Goal: Task Accomplishment & Management: Manage account settings

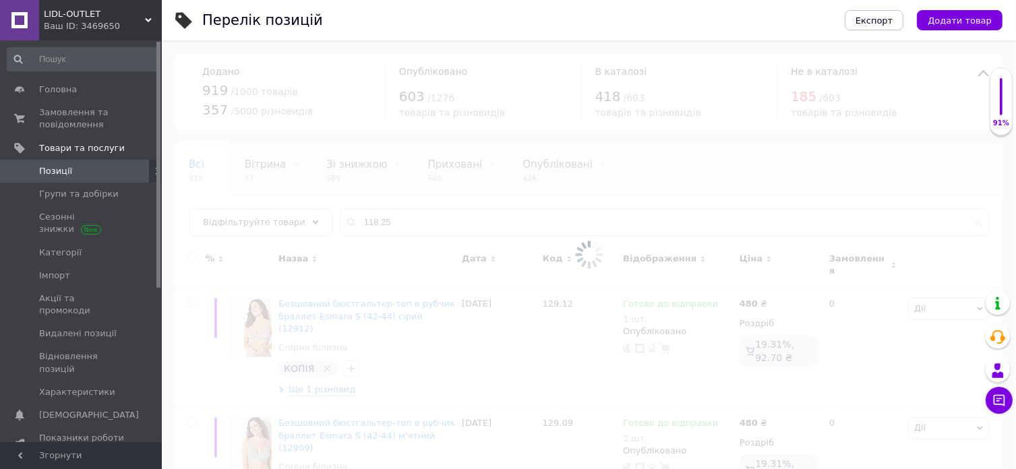
type input "118.25"
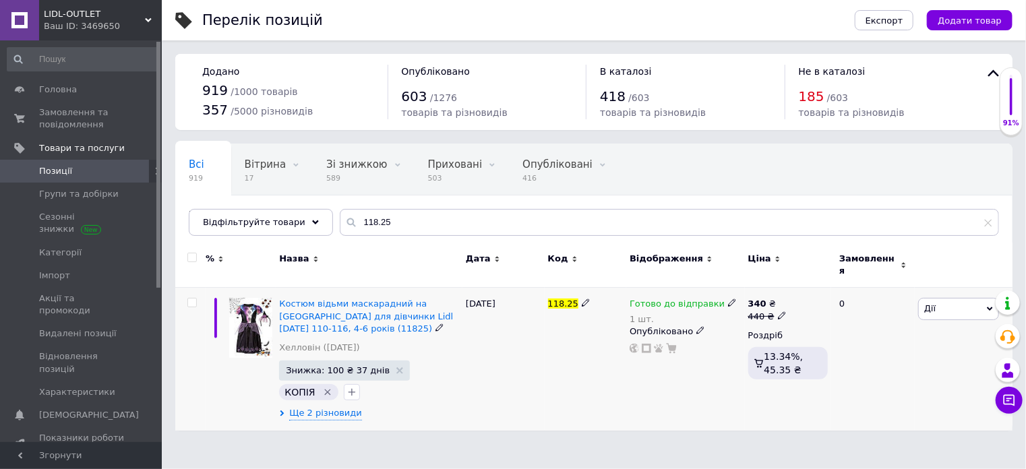
click at [649, 314] on div "1 шт." at bounding box center [683, 319] width 107 height 10
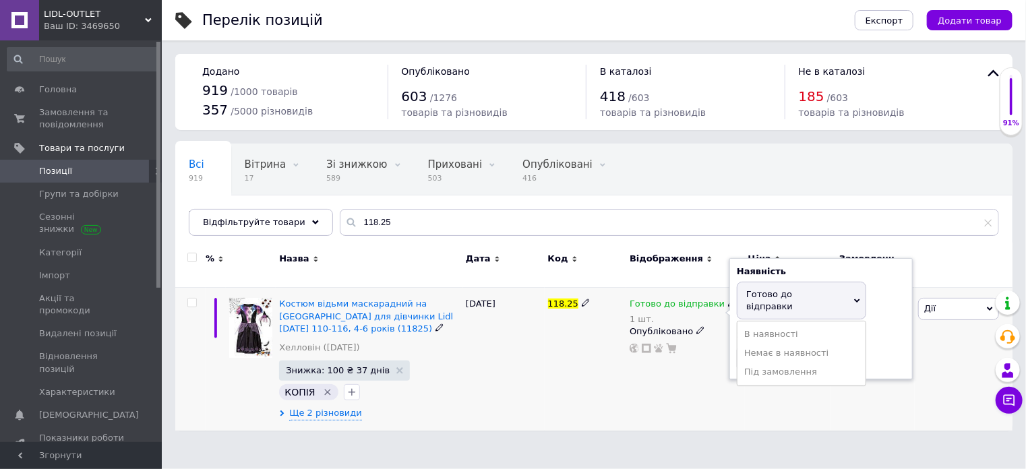
click at [643, 314] on div "1 шт." at bounding box center [683, 319] width 107 height 10
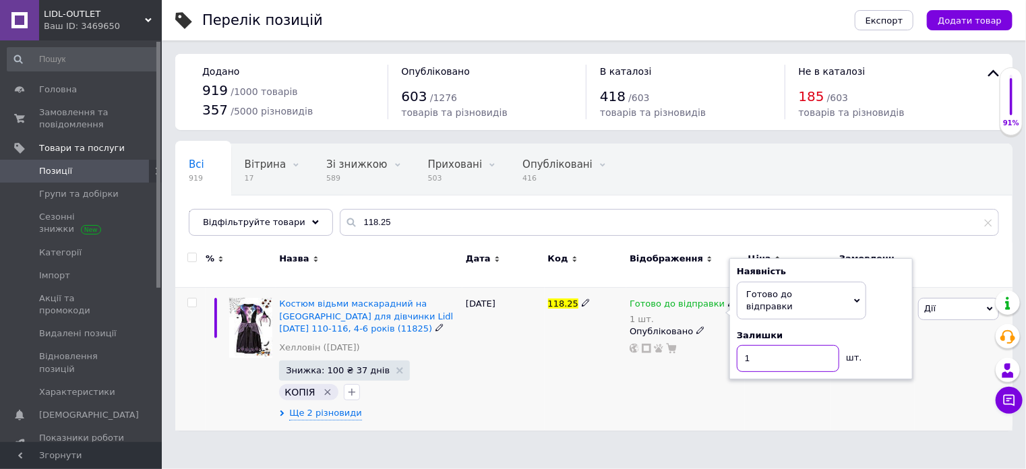
click at [739, 345] on input "1" at bounding box center [788, 358] width 103 height 27
type input "0"
click at [793, 289] on span "Готово до відправки" at bounding box center [770, 300] width 47 height 22
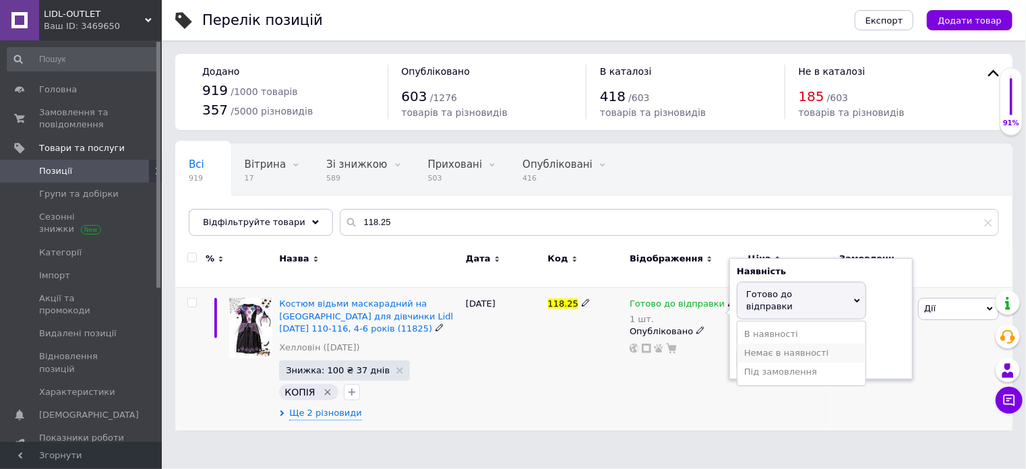
click at [776, 344] on li "Немає в наявності" at bounding box center [802, 353] width 128 height 19
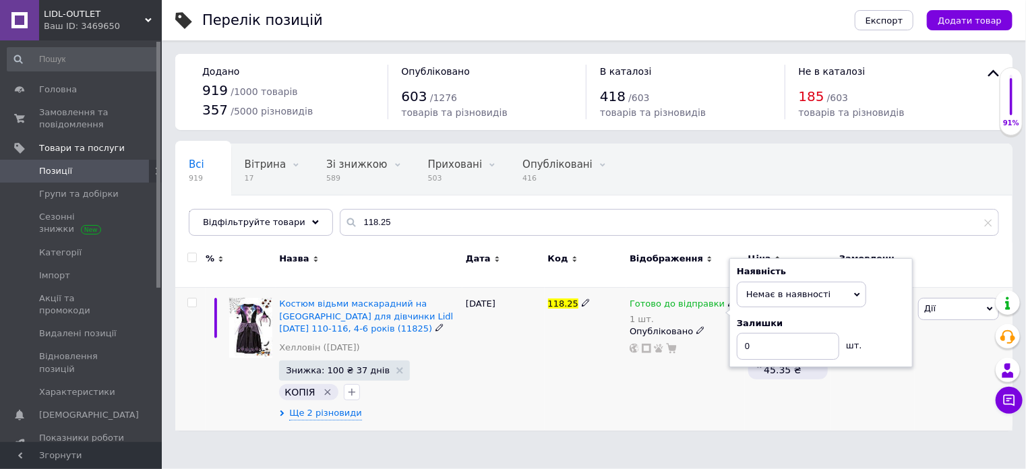
click at [479, 339] on div "[DATE]" at bounding box center [504, 359] width 82 height 143
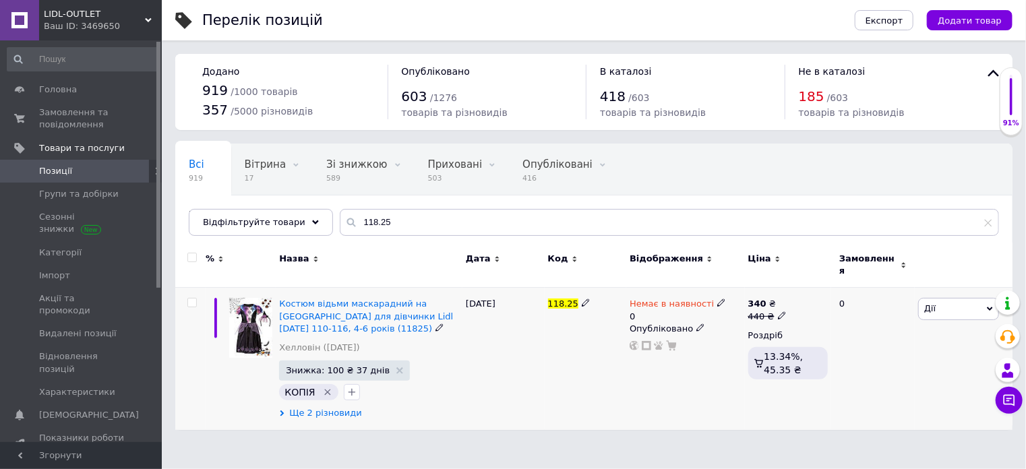
click at [333, 407] on span "Ще 2 різновиди" at bounding box center [325, 413] width 73 height 12
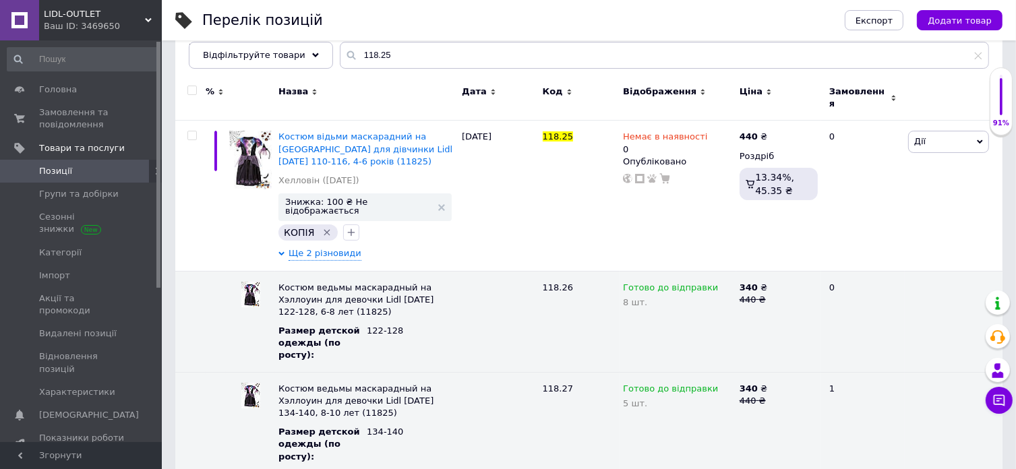
scroll to position [168, 0]
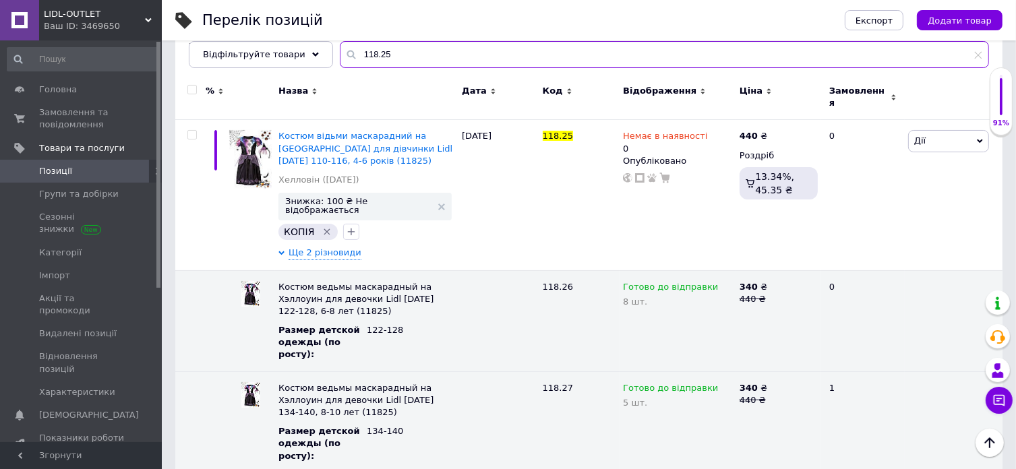
drag, startPoint x: 400, startPoint y: 53, endPoint x: 321, endPoint y: 47, distance: 79.1
click at [340, 53] on div "118.25" at bounding box center [664, 54] width 649 height 27
paste input "30"
type input "118.30"
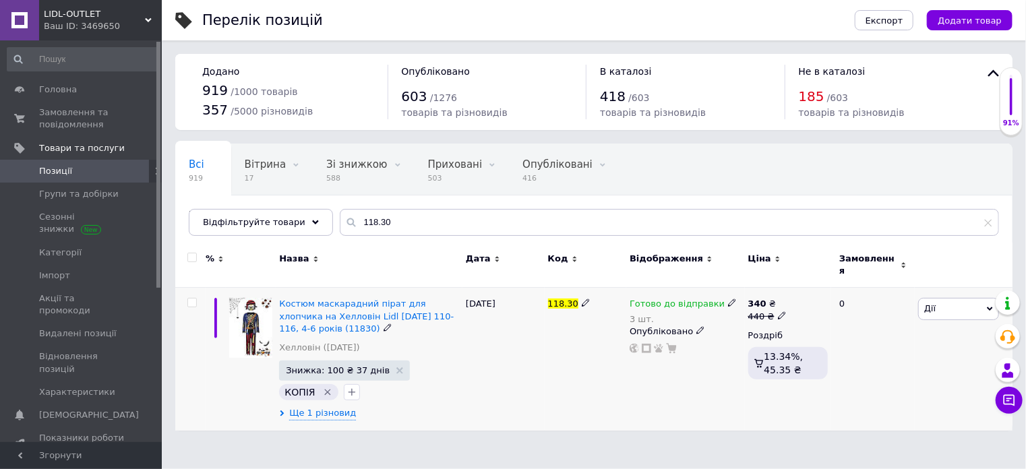
click at [645, 314] on div "3 шт." at bounding box center [683, 319] width 107 height 10
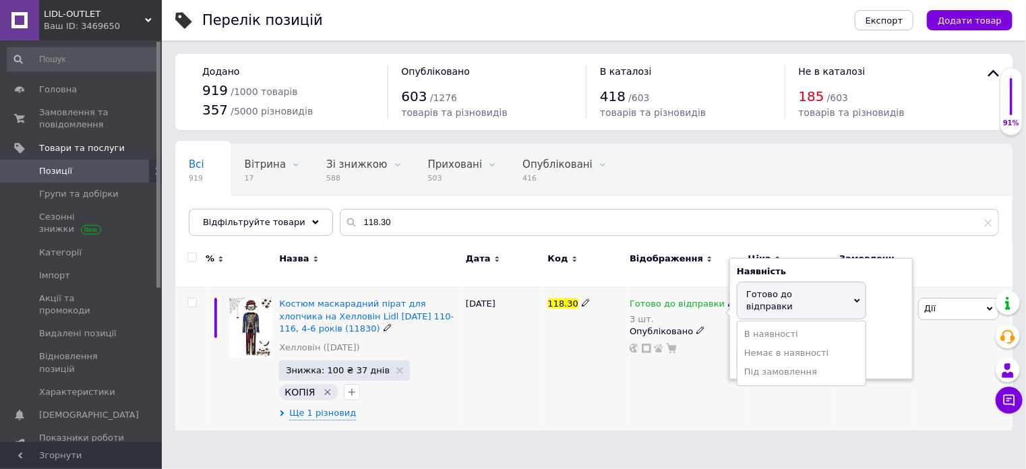
click at [637, 314] on div "3 шт." at bounding box center [683, 319] width 107 height 10
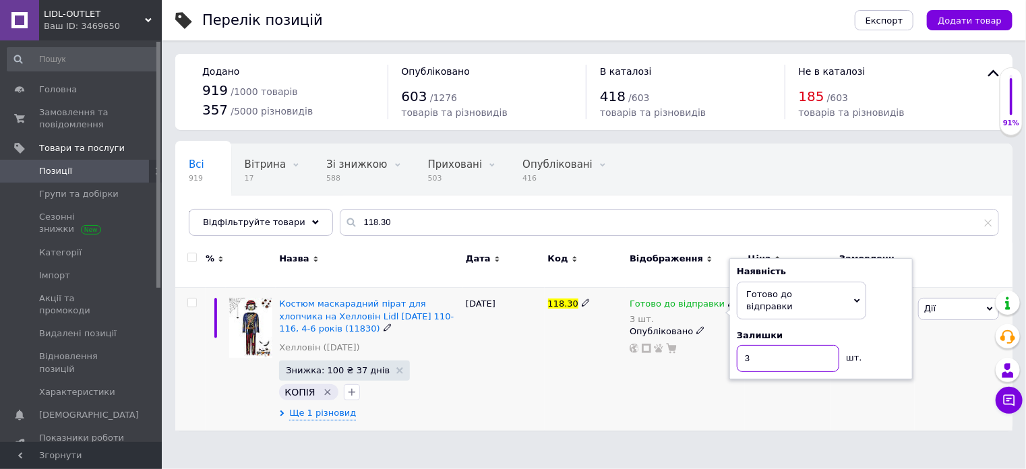
drag, startPoint x: 731, startPoint y: 339, endPoint x: 726, endPoint y: 326, distance: 14.5
click at [726, 335] on div "Готово до відправки 3 шт. Наявність [PERSON_NAME] до відправки В наявності Нема…" at bounding box center [686, 326] width 112 height 56
type input "2"
click at [554, 350] on div "118.30" at bounding box center [586, 359] width 82 height 143
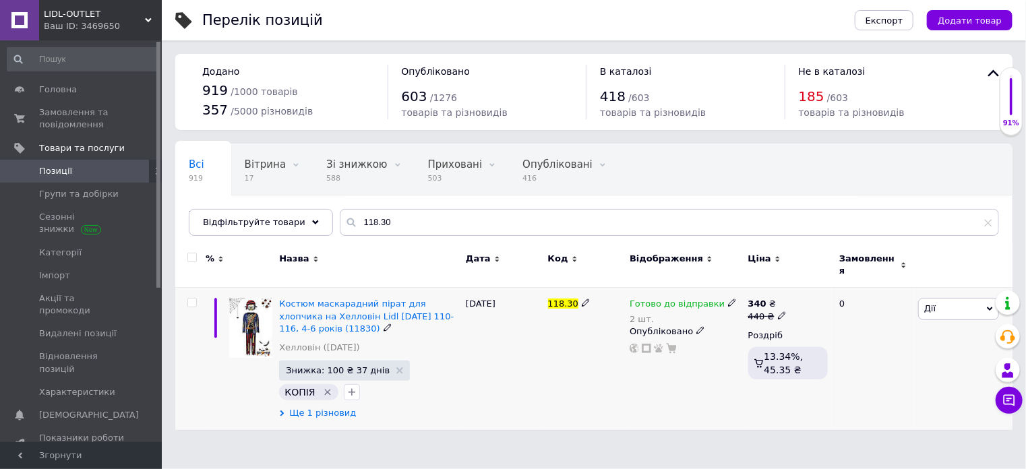
click at [336, 407] on span "Ще 1 різновид" at bounding box center [322, 413] width 67 height 12
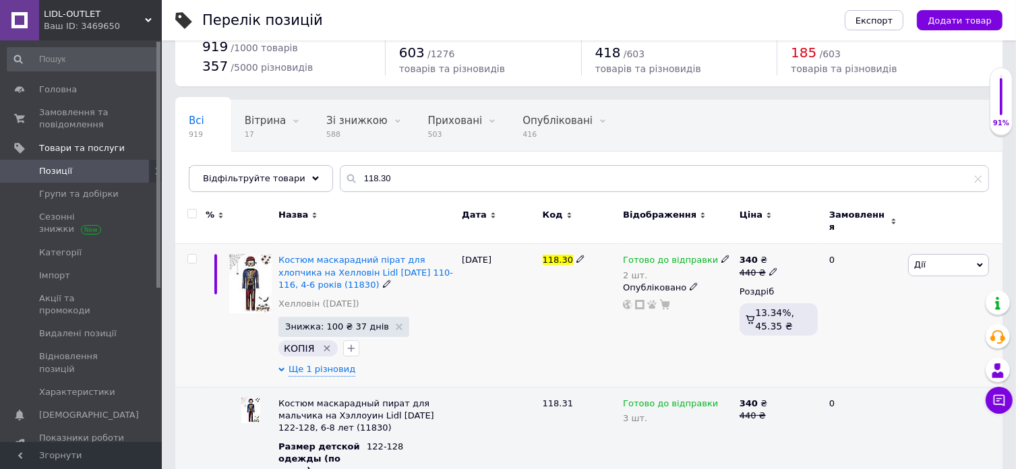
scroll to position [67, 0]
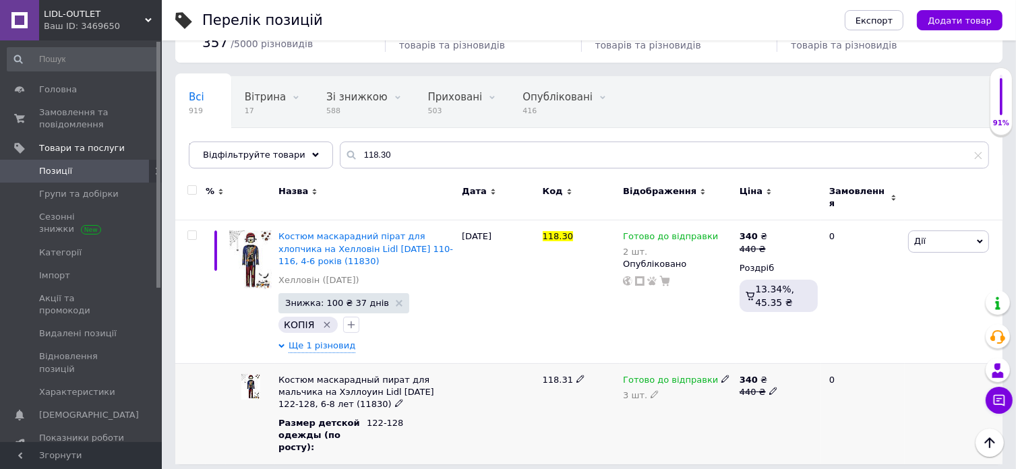
click at [653, 390] on icon at bounding box center [655, 394] width 8 height 8
click at [607, 396] on div "Костюм маскарадный пират для мальчика на Хэллоуин Lidl [DATE] 122-128, 6-8 лет …" at bounding box center [589, 414] width 828 height 101
type input "2"
click at [511, 402] on div at bounding box center [499, 414] width 81 height 101
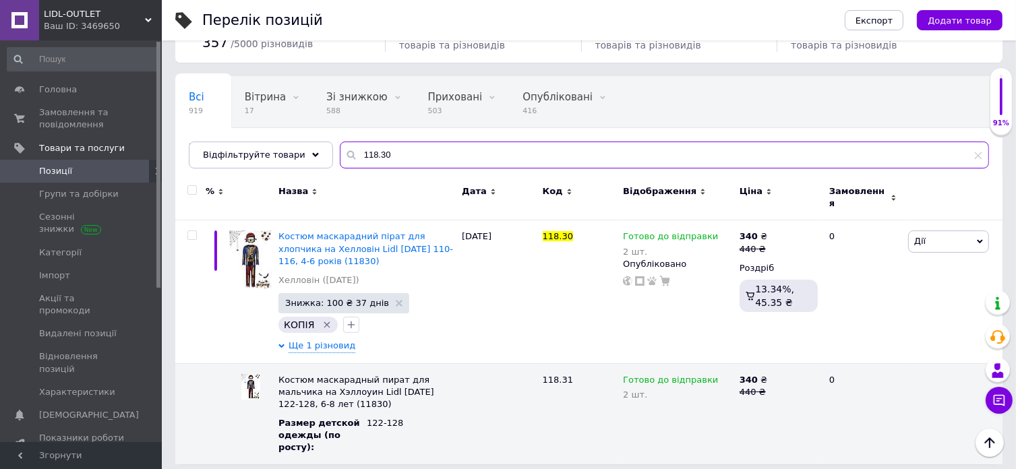
drag, startPoint x: 374, startPoint y: 154, endPoint x: 318, endPoint y: 134, distance: 59.9
click at [340, 147] on input "118.30" at bounding box center [664, 155] width 649 height 27
paste input "2"
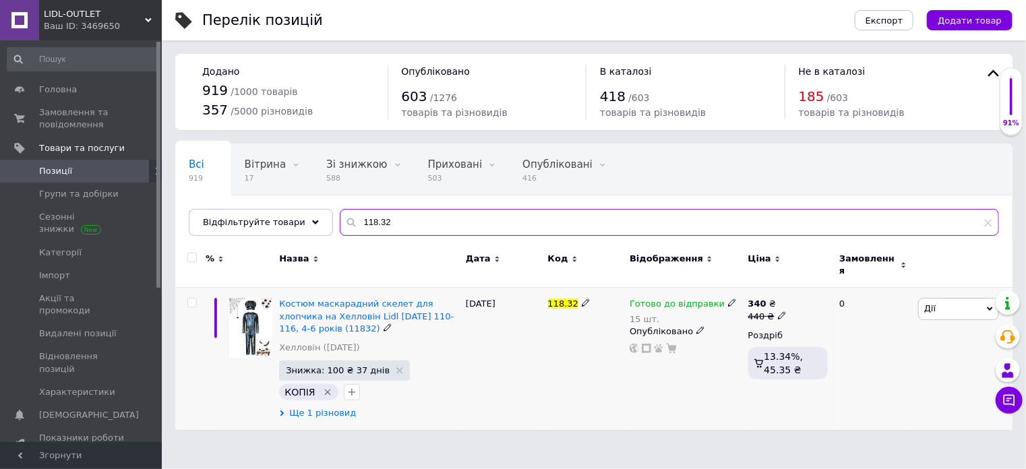
type input "118.32"
drag, startPoint x: 316, startPoint y: 407, endPoint x: 351, endPoint y: 361, distance: 57.2
click at [316, 407] on span "Ще 1 різновид" at bounding box center [322, 413] width 67 height 13
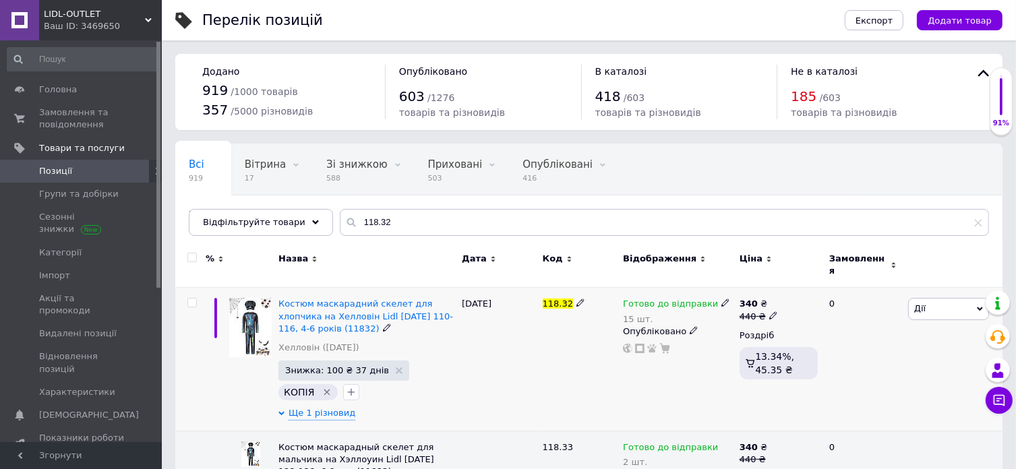
scroll to position [67, 0]
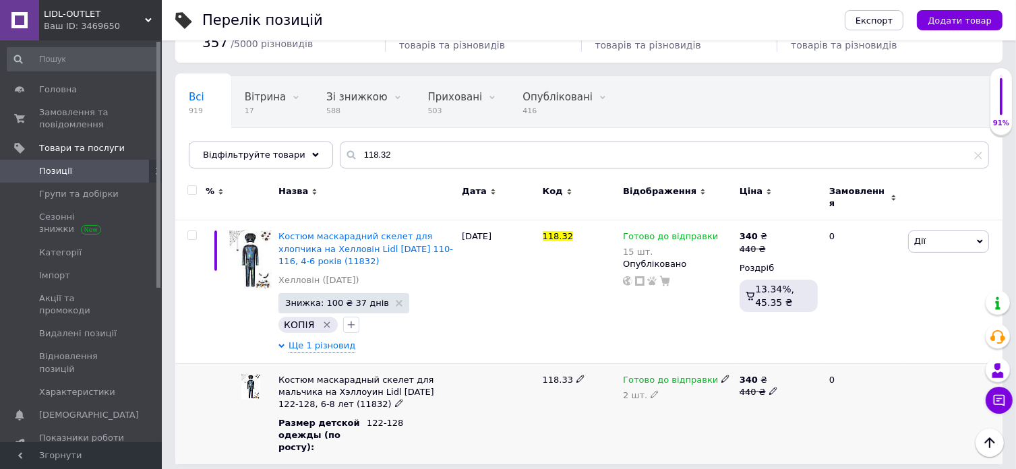
click at [651, 390] on icon at bounding box center [655, 394] width 8 height 8
drag, startPoint x: 627, startPoint y: 396, endPoint x: 636, endPoint y: 388, distance: 12.4
click at [636, 396] on input "2" at bounding box center [678, 403] width 110 height 27
type input "1"
click at [596, 399] on div "118.33" at bounding box center [580, 414] width 81 height 101
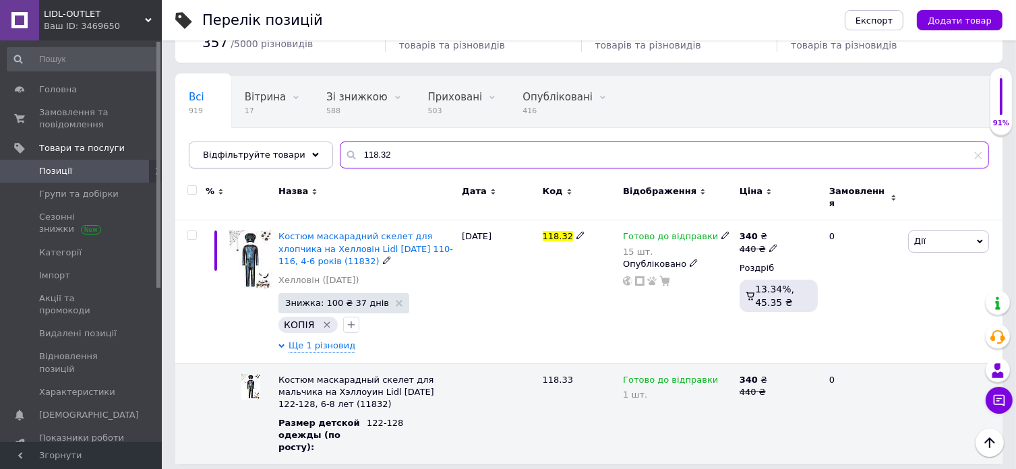
drag, startPoint x: 412, startPoint y: 152, endPoint x: 302, endPoint y: 143, distance: 110.3
click at [340, 149] on div "118.32" at bounding box center [664, 155] width 649 height 27
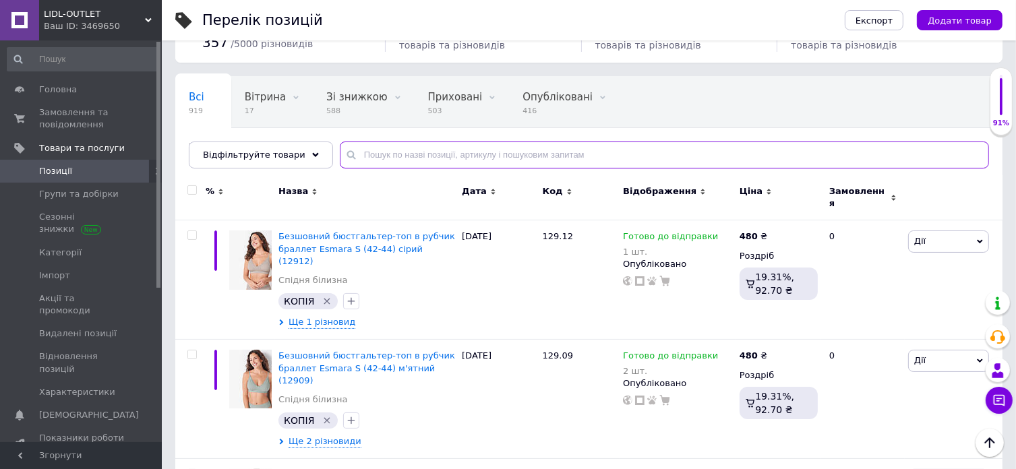
paste input "106.01"
type input "106.01"
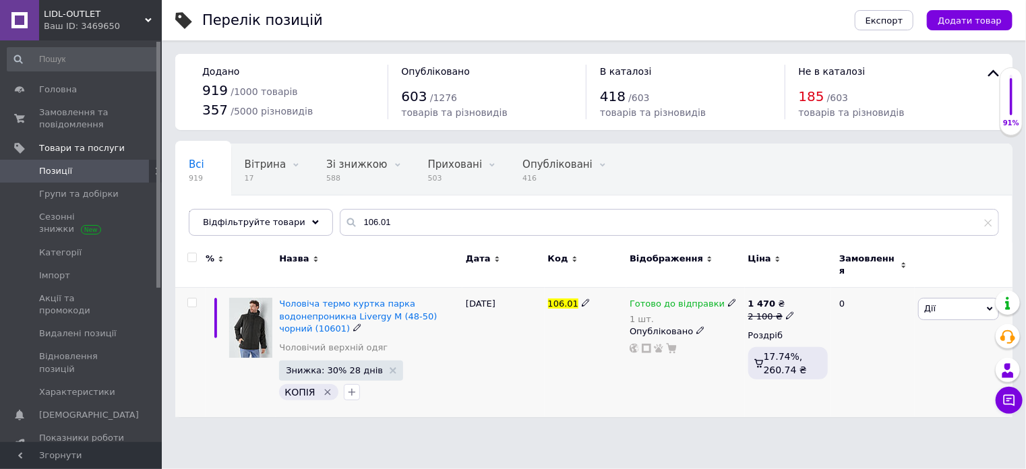
click at [955, 307] on span "Дії" at bounding box center [959, 309] width 81 height 22
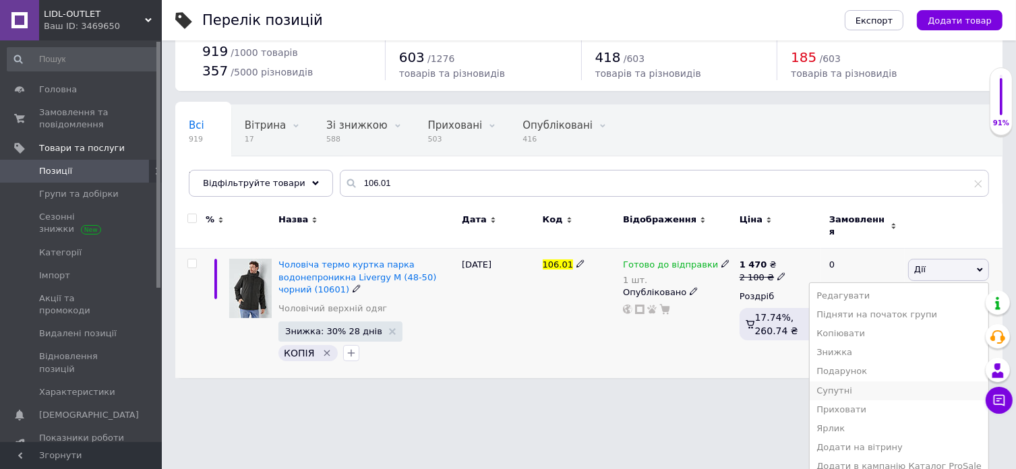
scroll to position [60, 0]
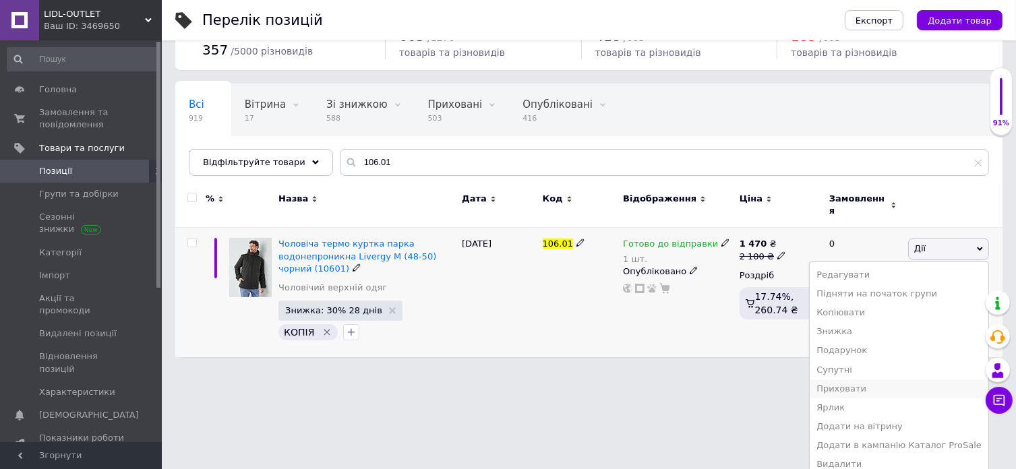
click at [858, 380] on li "Приховати" at bounding box center [899, 389] width 179 height 19
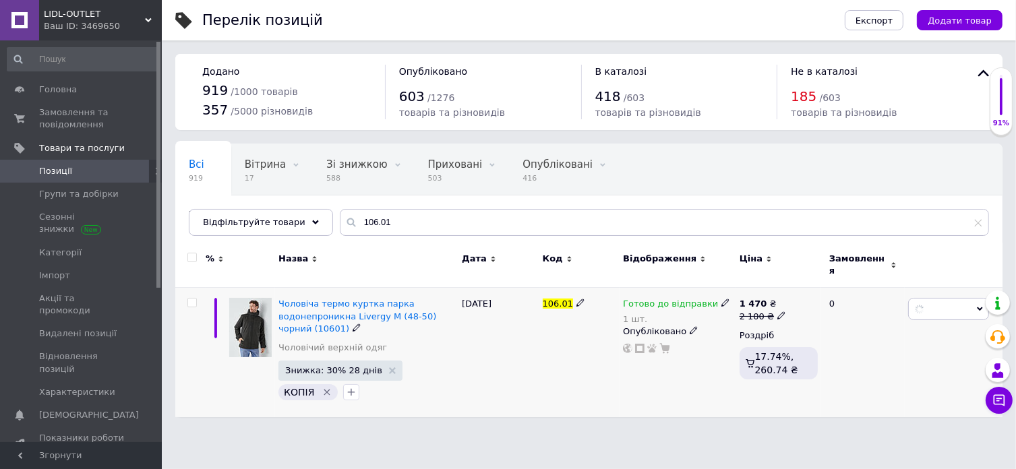
scroll to position [0, 0]
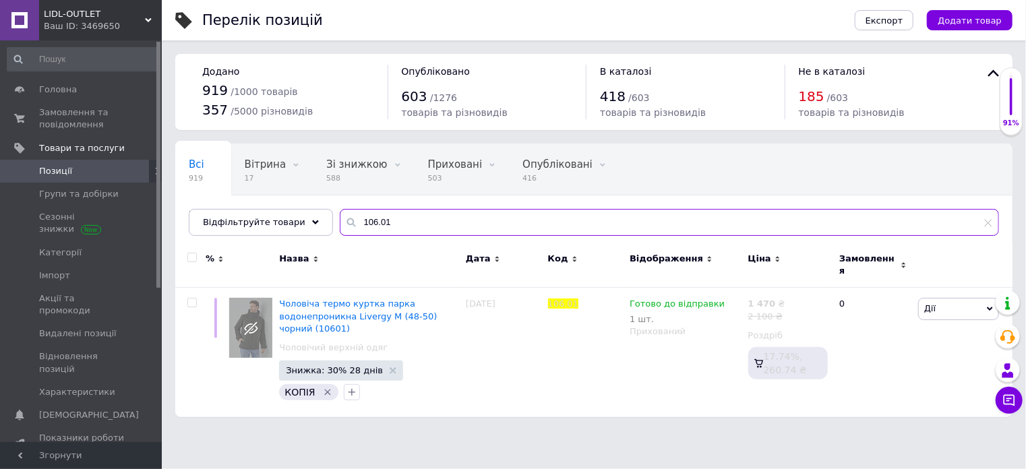
drag, startPoint x: 407, startPoint y: 223, endPoint x: 332, endPoint y: 209, distance: 76.2
click at [340, 220] on input "106.01" at bounding box center [670, 222] width 660 height 27
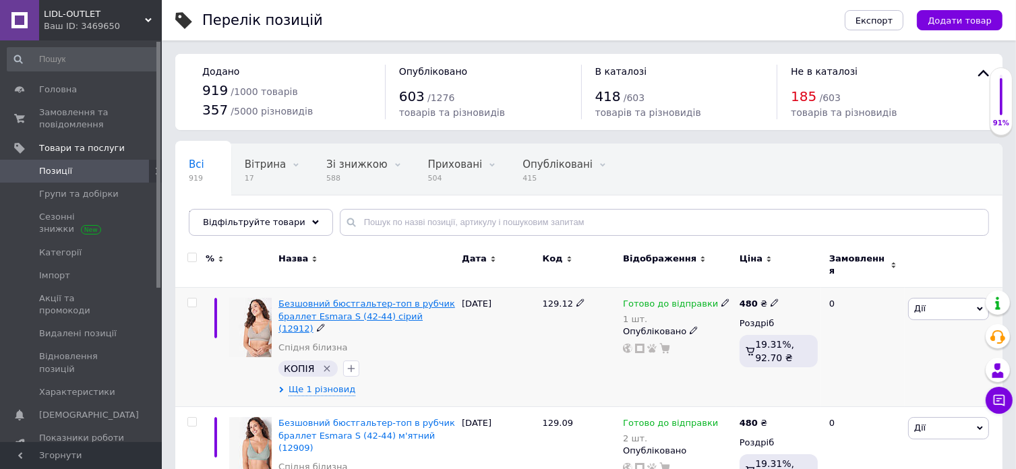
click at [370, 303] on span "Безшовний бюстгальтер-топ в рубчик браллет Esmara S (42-44) сірий (12912)" at bounding box center [367, 316] width 177 height 34
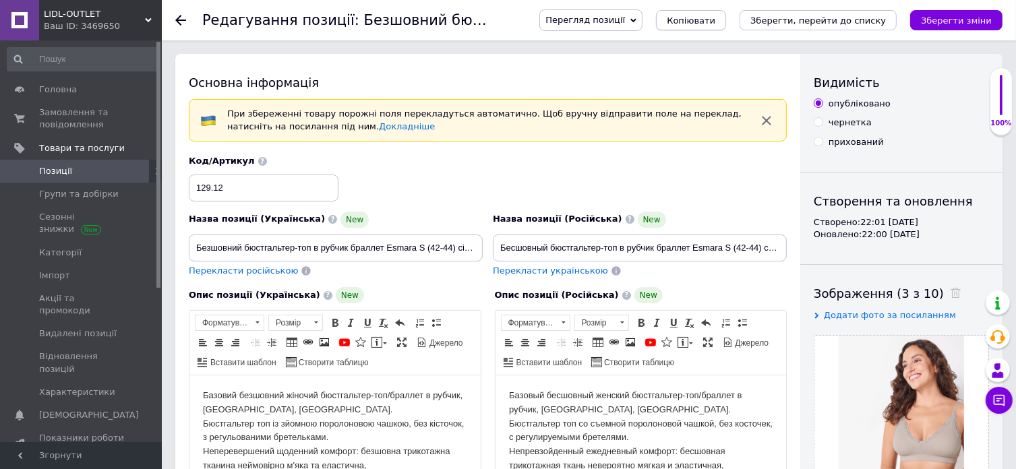
click at [708, 16] on span "Копіювати" at bounding box center [691, 21] width 49 height 10
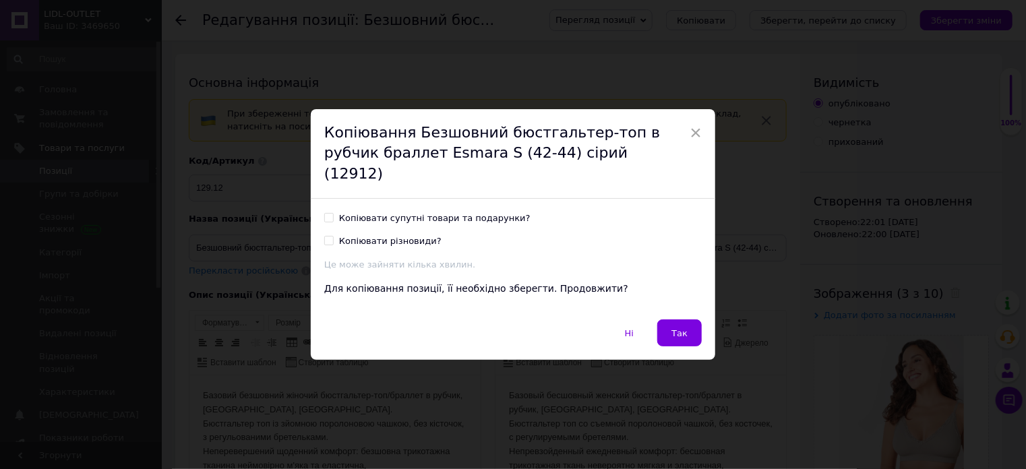
click at [449, 212] on div "Копіювати супутні товари та подарунки?" at bounding box center [435, 218] width 192 height 12
click at [333, 213] on input "Копіювати супутні товари та подарунки?" at bounding box center [328, 217] width 9 height 9
checkbox input "true"
click at [674, 328] on span "Так" at bounding box center [680, 333] width 16 height 10
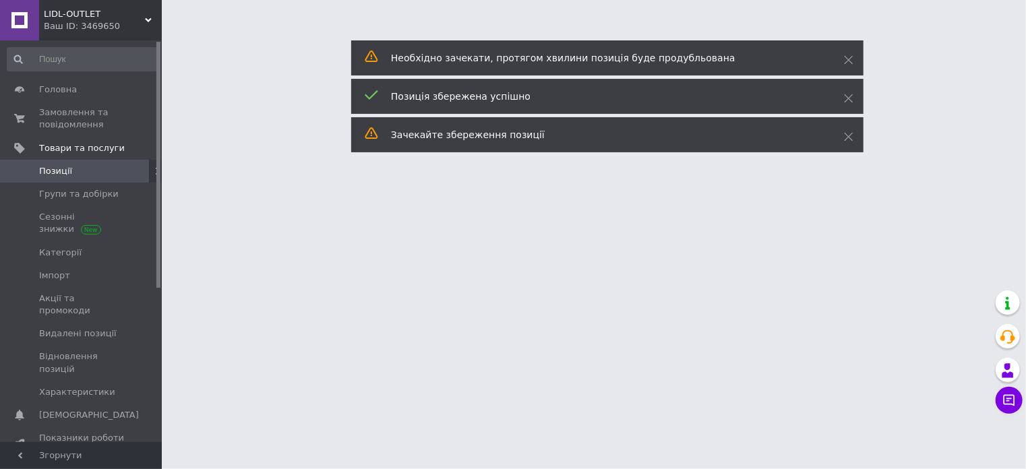
click at [233, 34] on html "LIDL-OUTLET Ваш ID: 3469650 Сайт LIDL-OUTLET Кабінет покупця Перевірити стан си…" at bounding box center [513, 17] width 1026 height 34
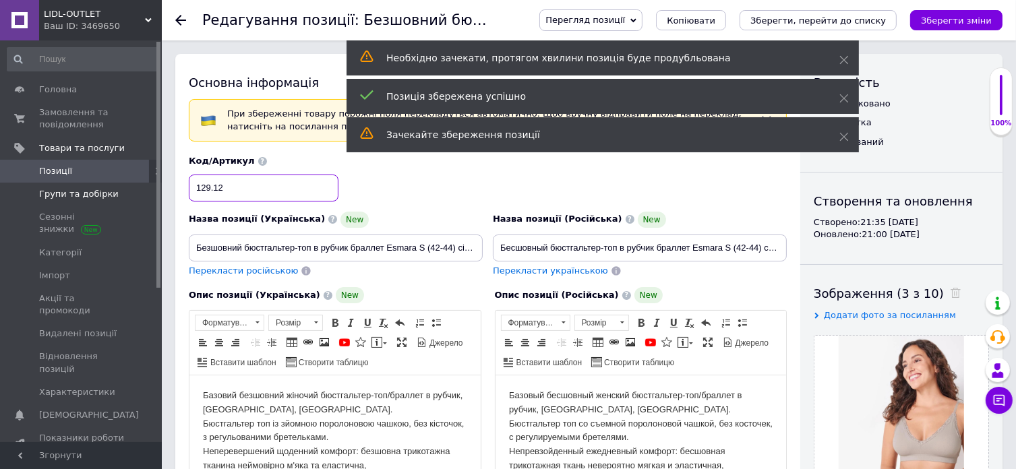
drag, startPoint x: 231, startPoint y: 186, endPoint x: 138, endPoint y: 193, distance: 94.0
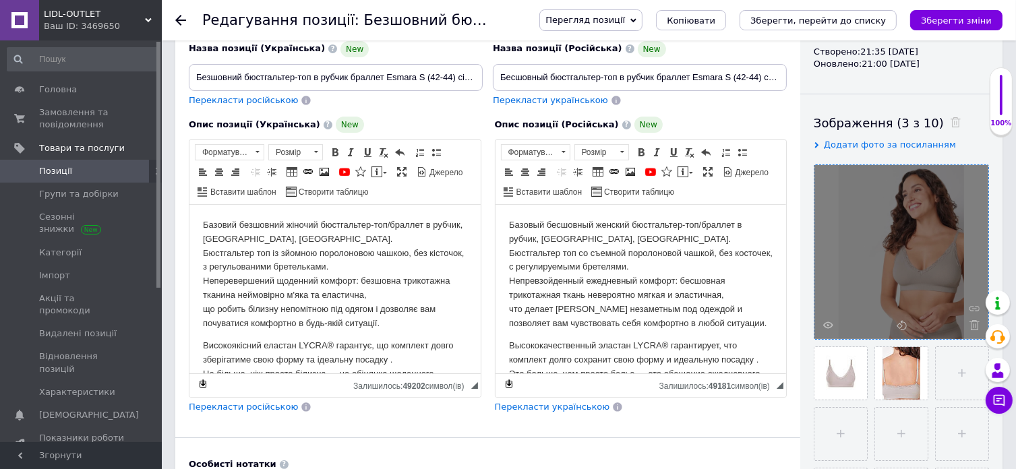
scroll to position [202, 0]
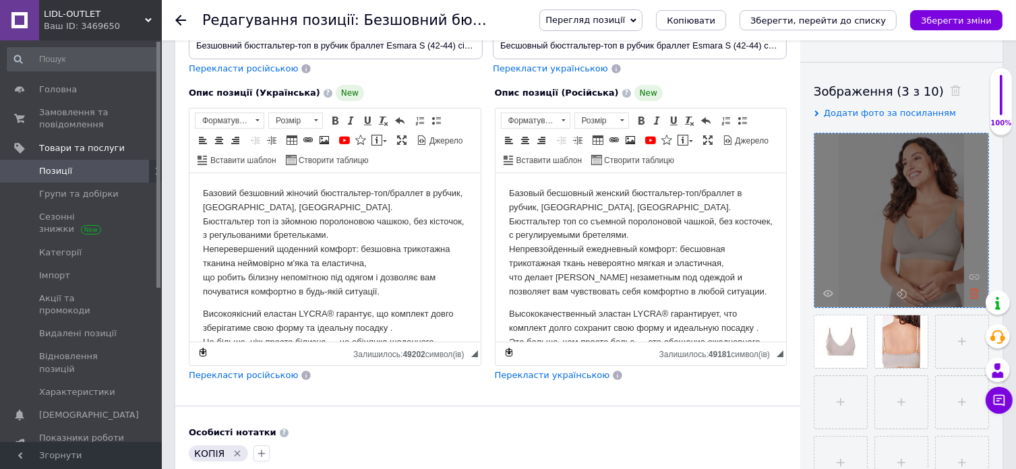
click at [970, 292] on icon at bounding box center [975, 294] width 10 height 10
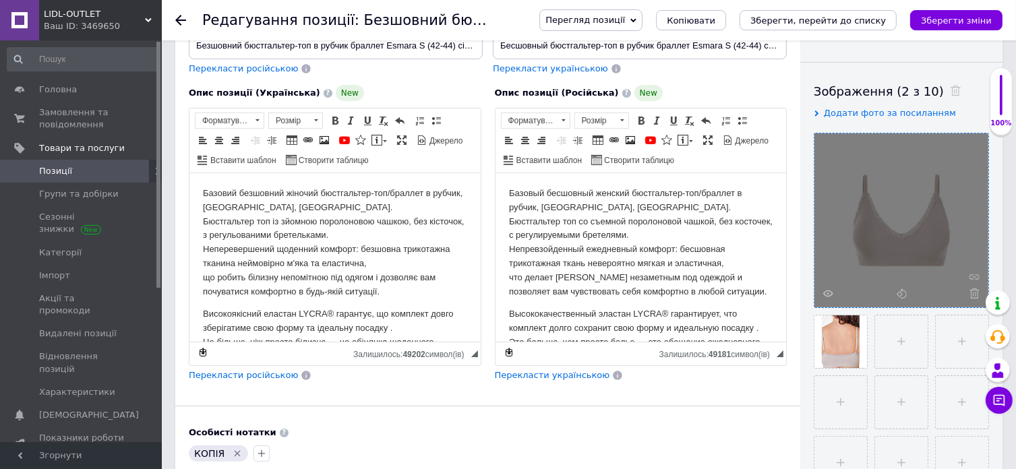
click at [970, 292] on icon at bounding box center [975, 294] width 10 height 10
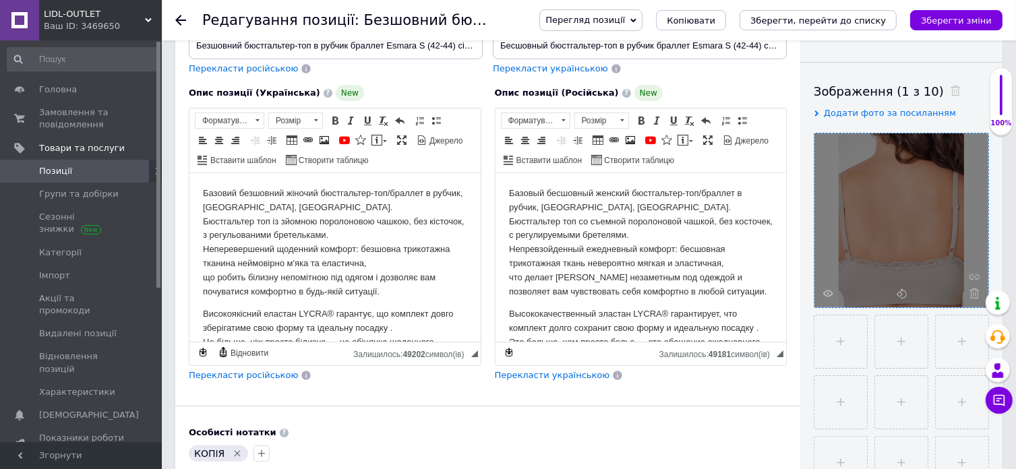
click at [974, 291] on icon at bounding box center [975, 294] width 10 height 10
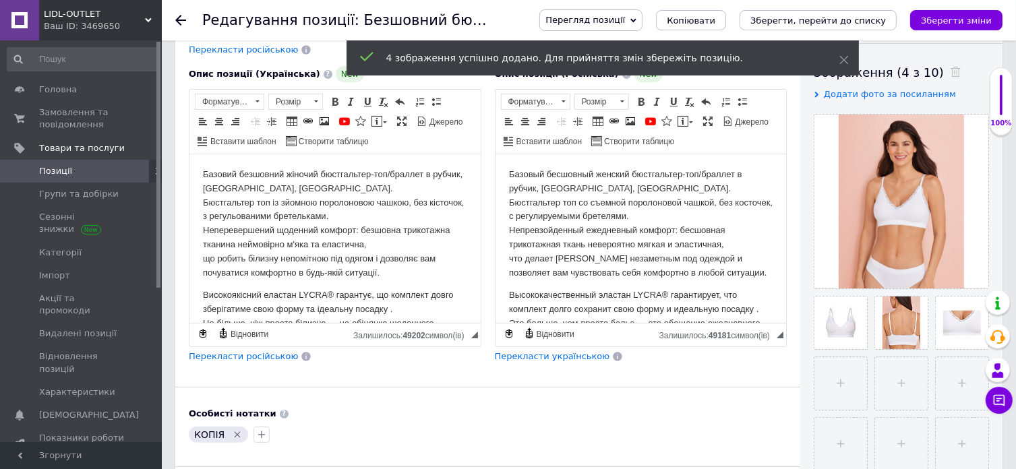
scroll to position [67, 0]
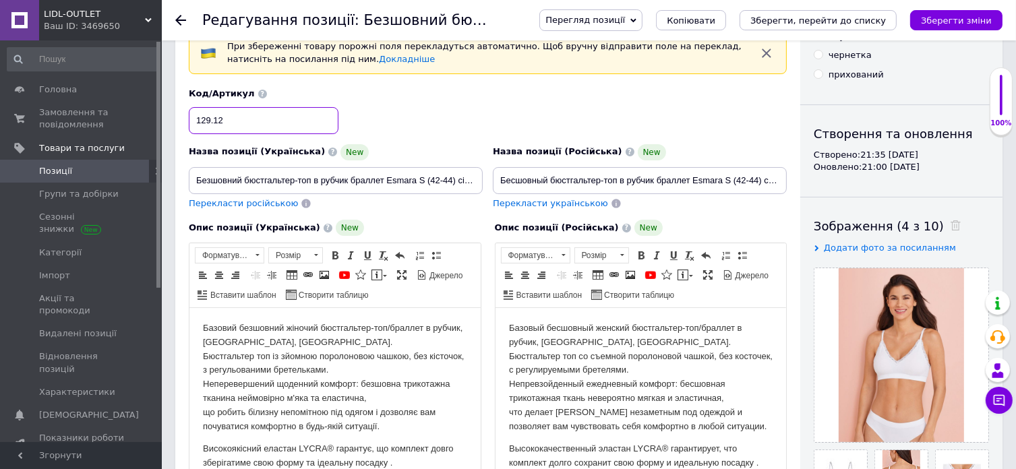
click at [229, 122] on input "129.12" at bounding box center [264, 120] width 150 height 27
type input "129.14"
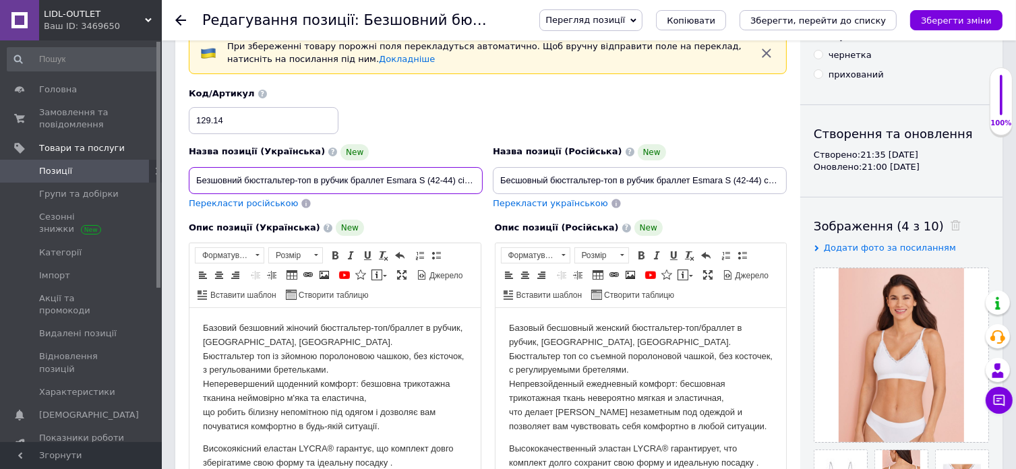
scroll to position [0, 37]
drag, startPoint x: 405, startPoint y: 177, endPoint x: 473, endPoint y: 177, distance: 68.1
click at [473, 177] on input "Безшовний бюстгальтер-топ в рубчик браллет Esmara S (42-44) сірий (12912)" at bounding box center [336, 180] width 294 height 27
click at [421, 179] on input "Безшовний бюстгальтер-топ в рубчик браллет Esmara S (42-44) сірий (12912)" at bounding box center [336, 180] width 294 height 27
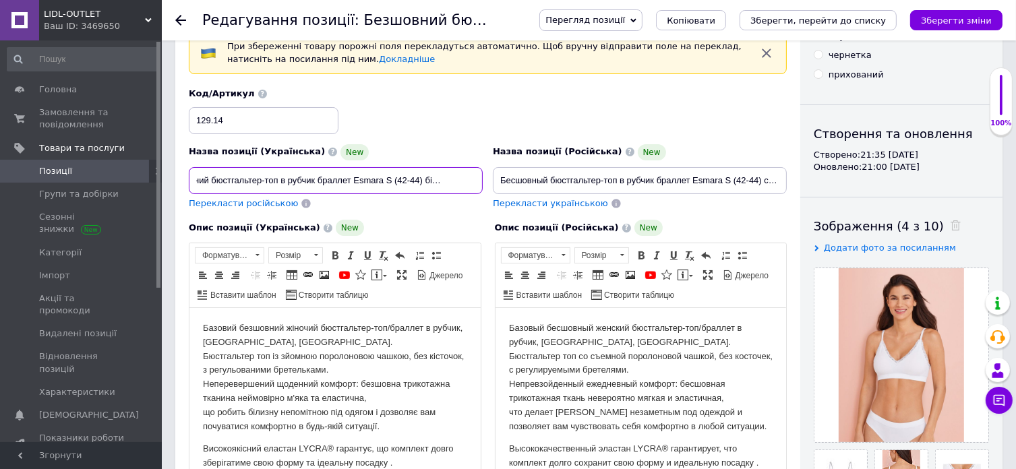
scroll to position [0, 36]
click at [422, 179] on input "Безшовний бюстгальтер-топ в рубчик браллет Esmara S (42-44) білий (12914)" at bounding box center [336, 180] width 294 height 27
type input "Безшовний бюстгальтер-топ в рубчик браллет Esmara S (42-44) білий (12914)"
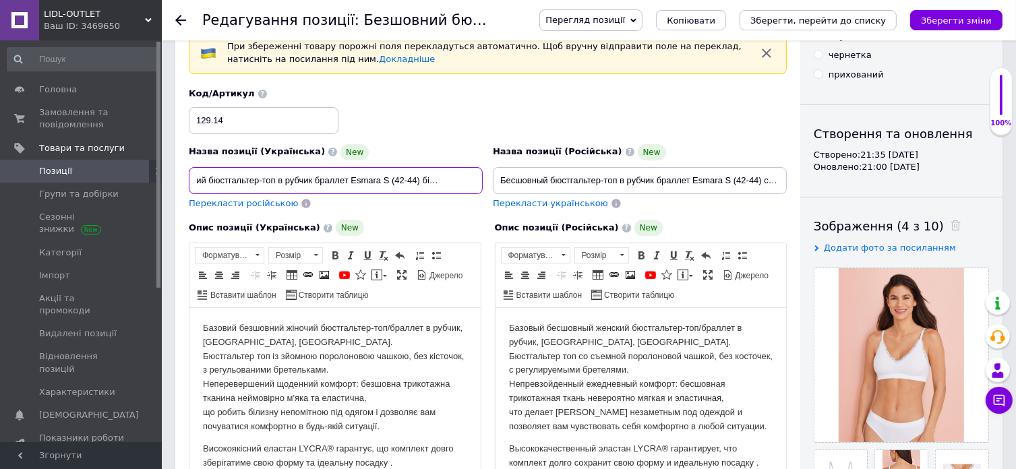
scroll to position [0, 0]
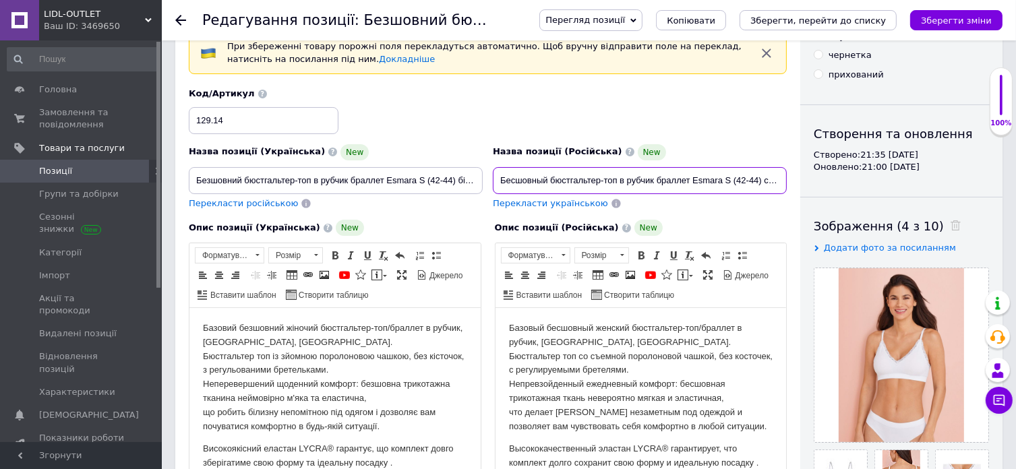
click at [518, 181] on input "Бесшовный бюстгальтер-топ в рубчик браллет Esmara S (42-44) серый (12912)" at bounding box center [640, 180] width 294 height 27
paste input "белый (12914"
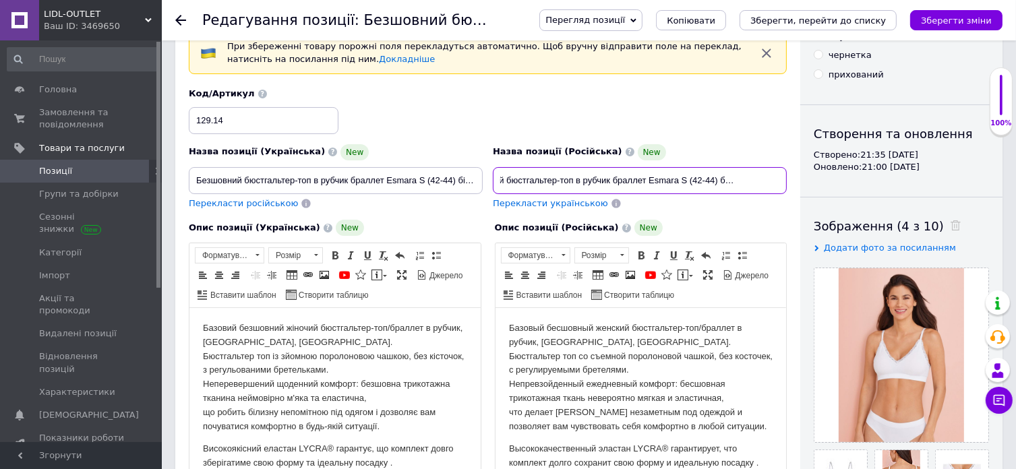
type input "Бесшовный бюстгальтер-топ в рубчик браллет Esmara S (42-44) белый (12914)"
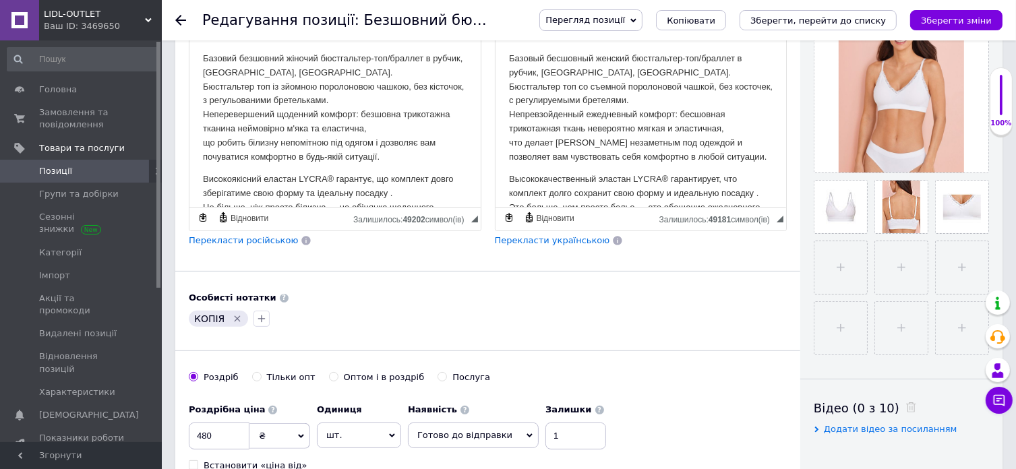
scroll to position [607, 0]
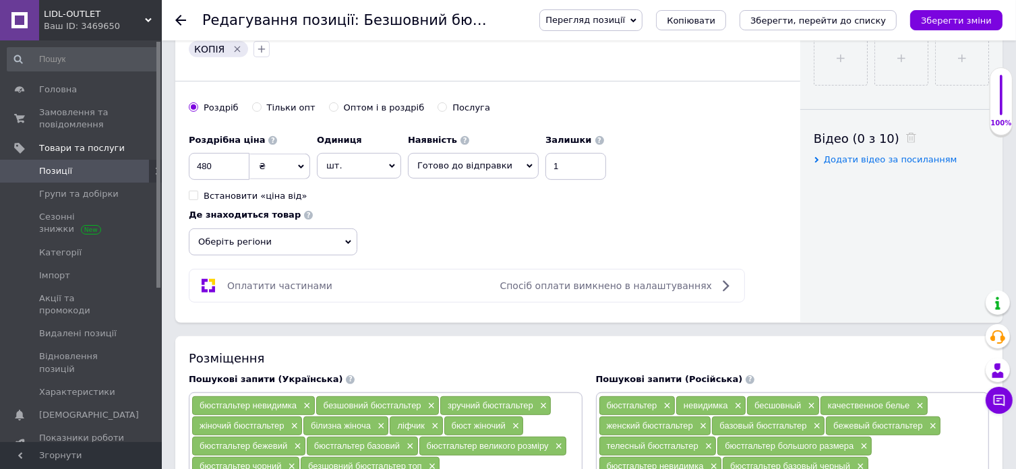
click at [357, 229] on span "Оберіть регіони" at bounding box center [273, 242] width 169 height 27
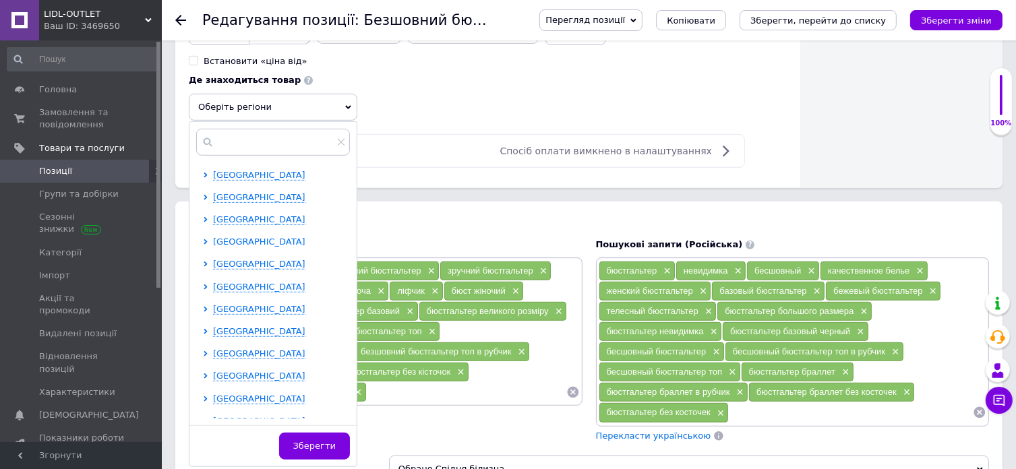
click at [306, 237] on span "[GEOGRAPHIC_DATA]" at bounding box center [259, 242] width 92 height 10
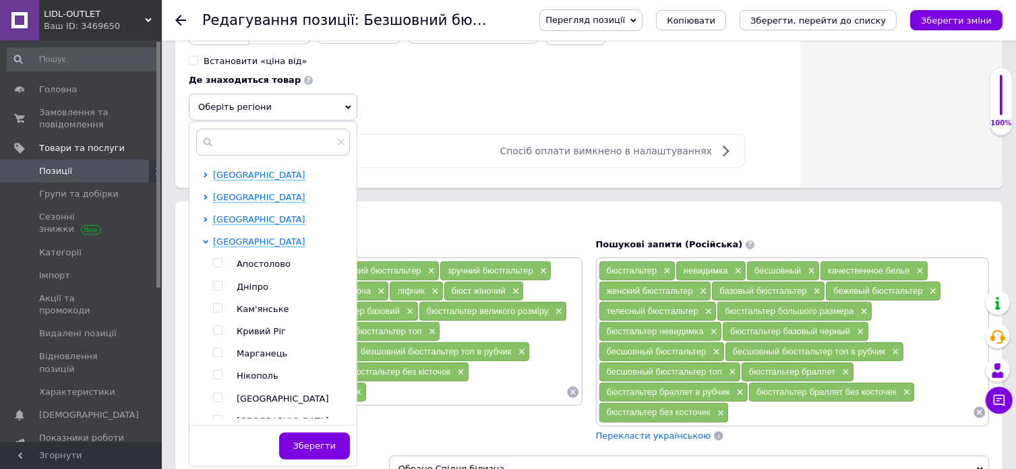
click at [268, 282] on span "Дніпро" at bounding box center [253, 287] width 32 height 10
checkbox input "true"
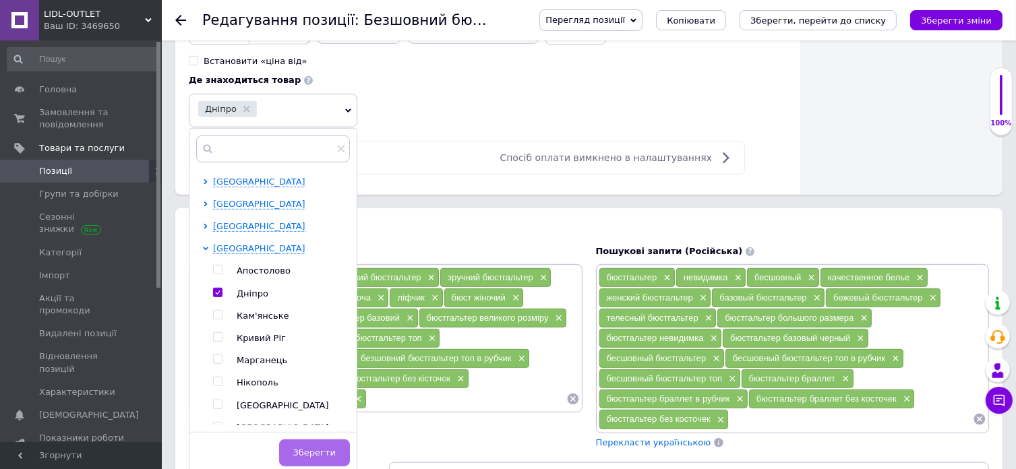
click at [336, 448] on span "Зберегти" at bounding box center [314, 453] width 42 height 10
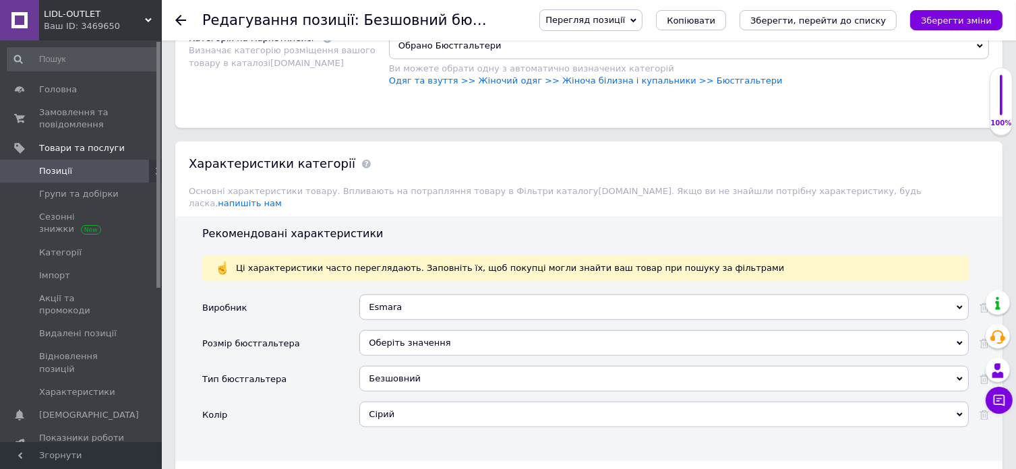
scroll to position [1281, 0]
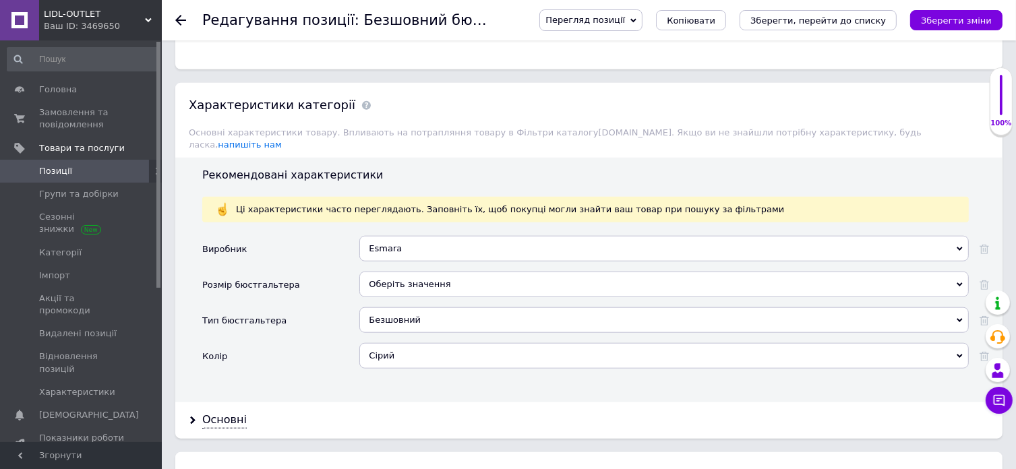
click at [399, 343] on div "Сірий" at bounding box center [664, 356] width 610 height 26
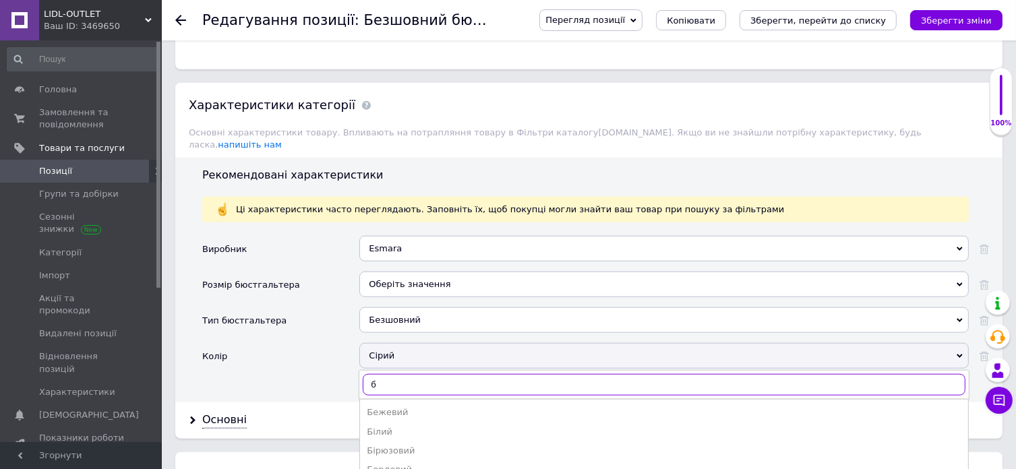
type input "бі"
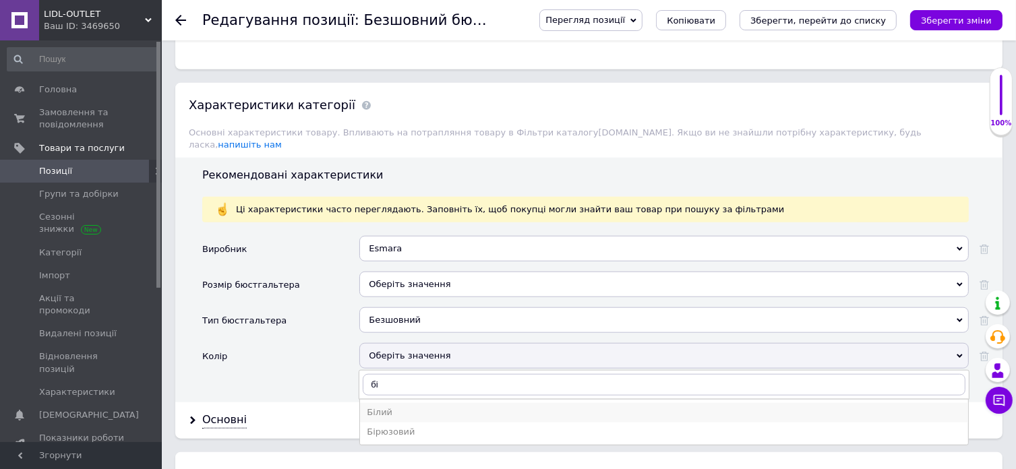
click at [395, 407] on div "Білий" at bounding box center [664, 413] width 595 height 12
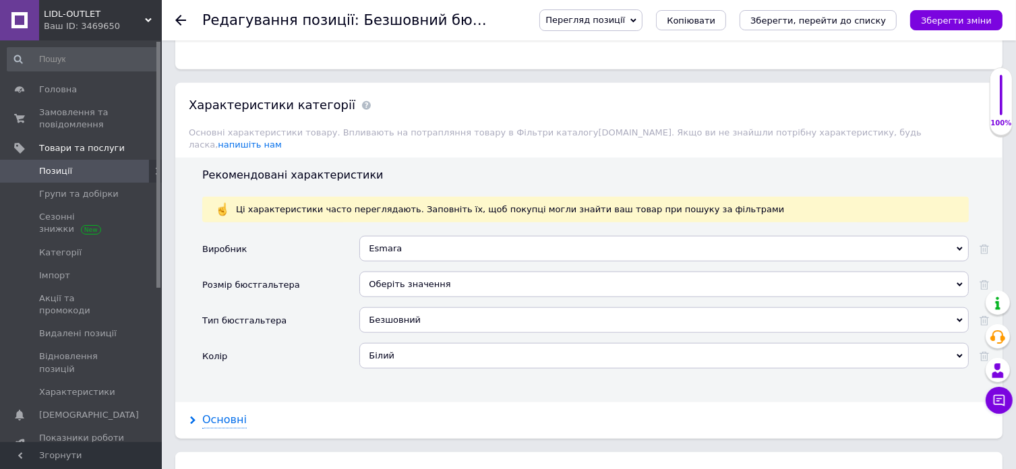
click at [219, 413] on div "Основні" at bounding box center [224, 421] width 45 height 16
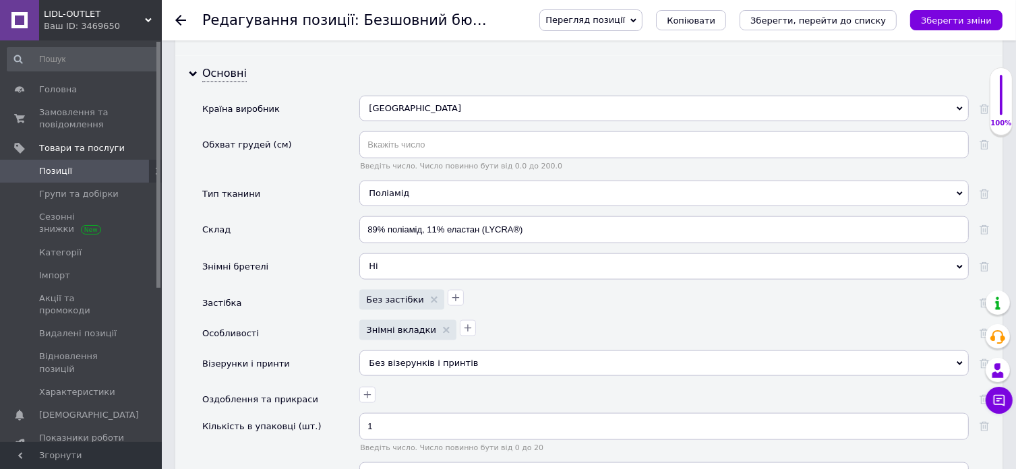
scroll to position [1686, 0]
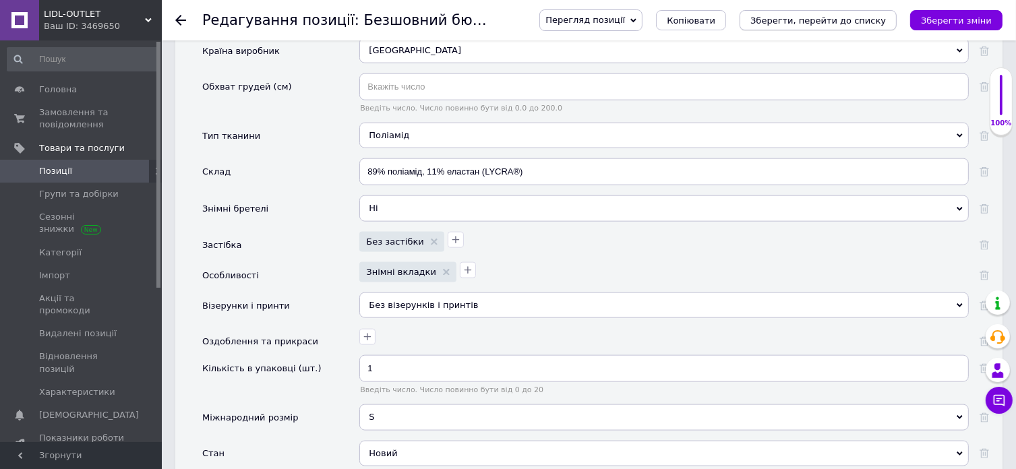
click at [812, 22] on icon "Зберегти, перейти до списку" at bounding box center [819, 21] width 136 height 10
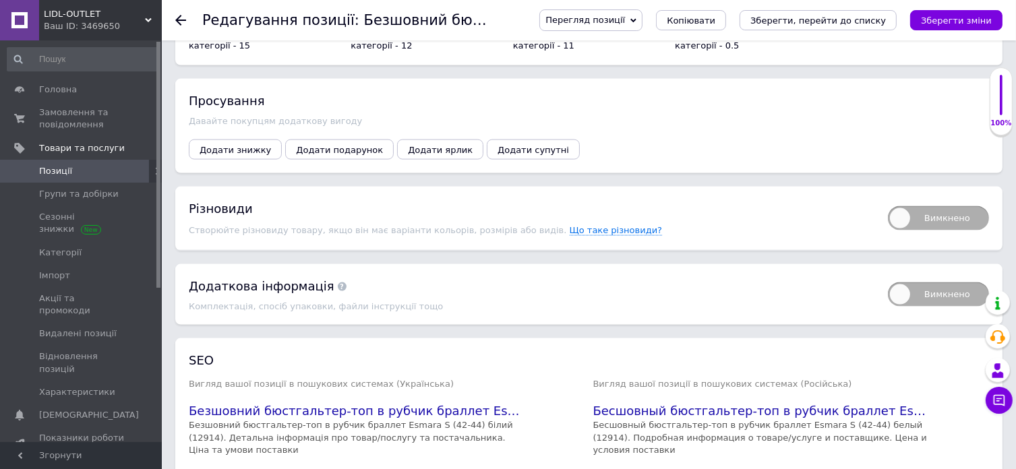
scroll to position [1956, 0]
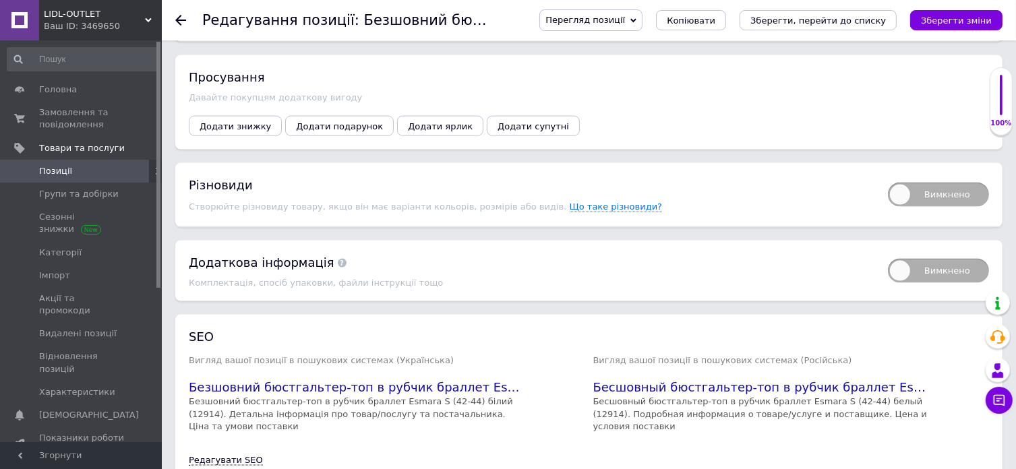
drag, startPoint x: 900, startPoint y: 118, endPoint x: 751, endPoint y: 123, distance: 148.5
click at [900, 183] on span "Вимкнено" at bounding box center [938, 195] width 101 height 24
click at [888, 174] on input "Вимкнено" at bounding box center [883, 178] width 9 height 9
checkbox input "true"
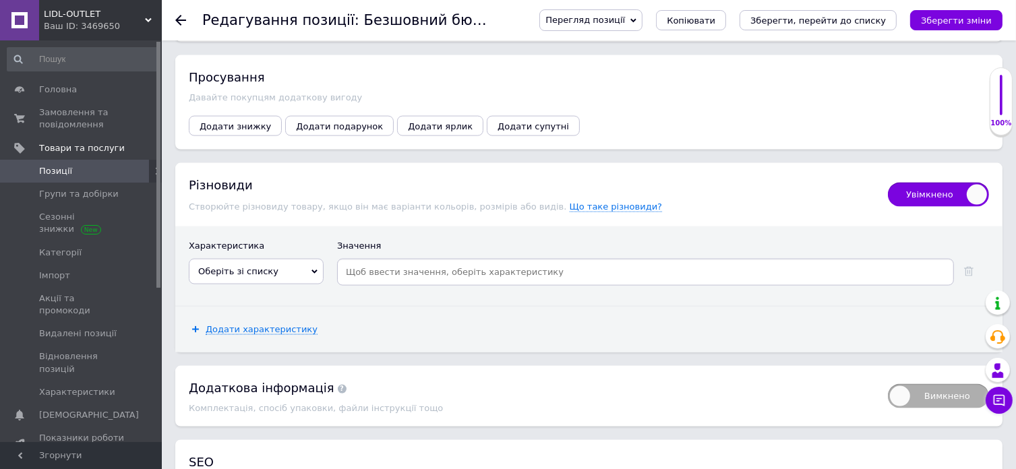
click at [275, 259] on span "Оберіть зі списку" at bounding box center [256, 272] width 135 height 26
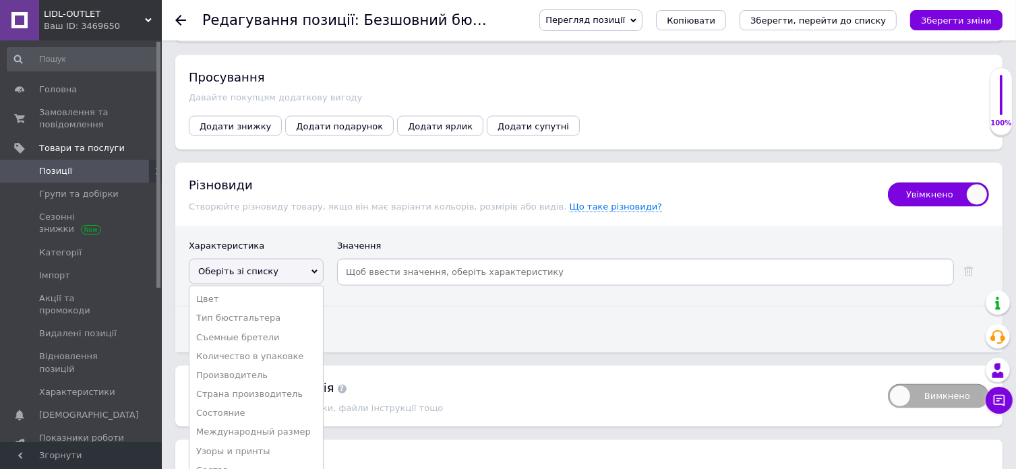
drag, startPoint x: 263, startPoint y: 351, endPoint x: 284, endPoint y: 334, distance: 26.9
click at [263, 423] on li "Международный размер" at bounding box center [257, 432] width 134 height 19
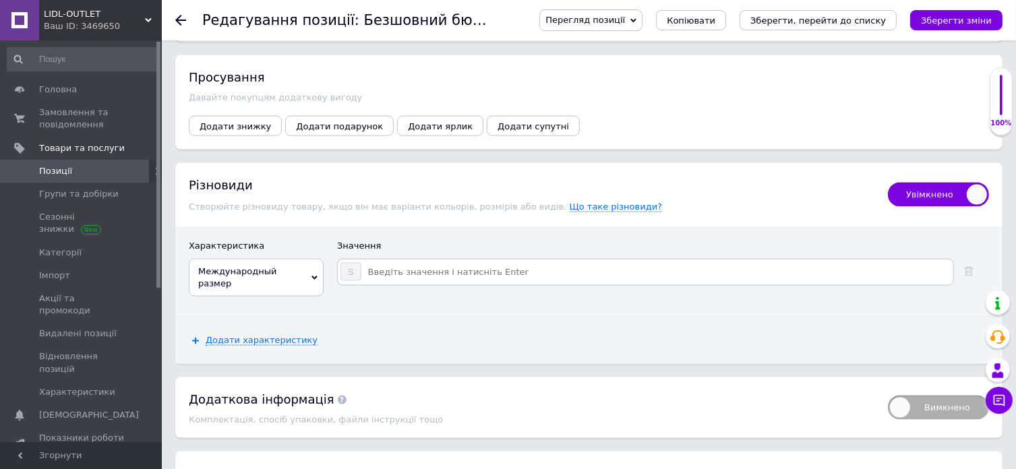
click at [405, 262] on input at bounding box center [656, 272] width 589 height 20
type input "M"
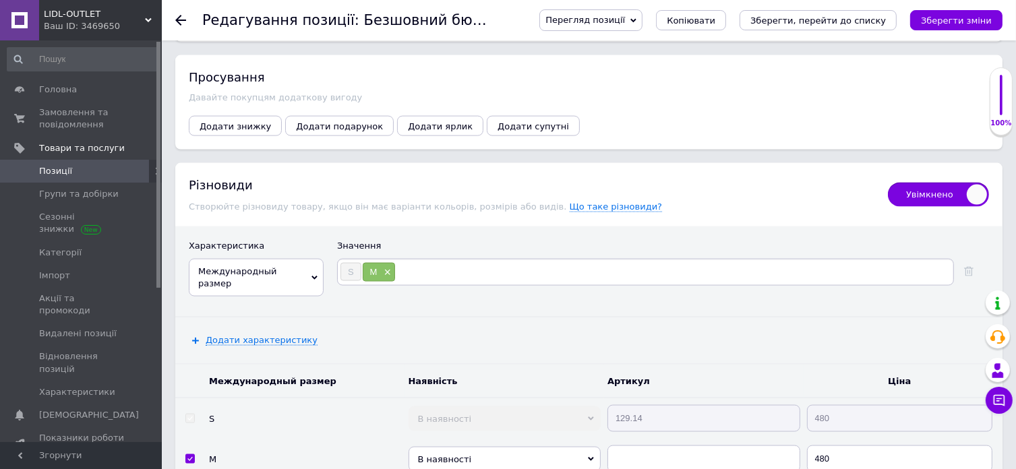
click at [497, 447] on span "В наявності" at bounding box center [505, 459] width 193 height 25
drag, startPoint x: 479, startPoint y: 441, endPoint x: 548, endPoint y: 419, distance: 72.7
click at [607, 399] on td "129.14" at bounding box center [704, 419] width 200 height 41
click at [647, 446] on input "text" at bounding box center [704, 459] width 193 height 27
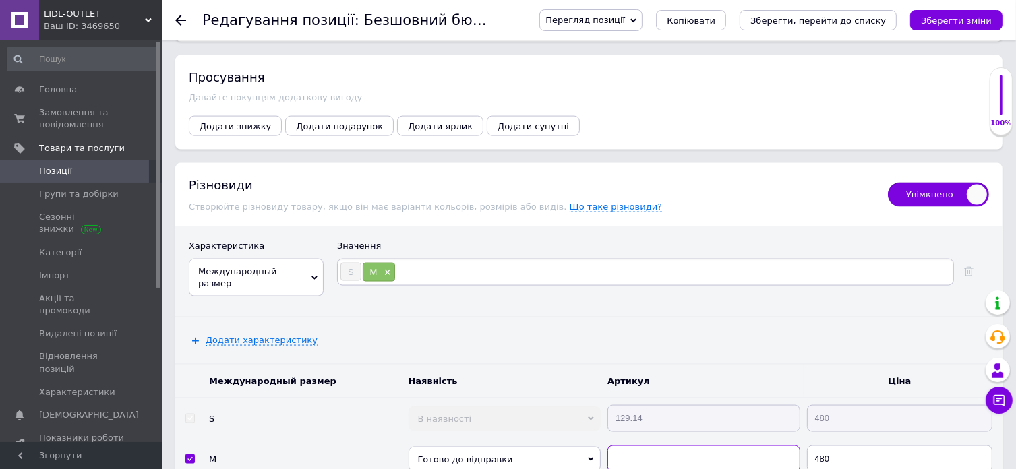
paste input "129.14"
type input "129.15"
click at [952, 20] on icon "Зберегти зміни" at bounding box center [956, 21] width 71 height 10
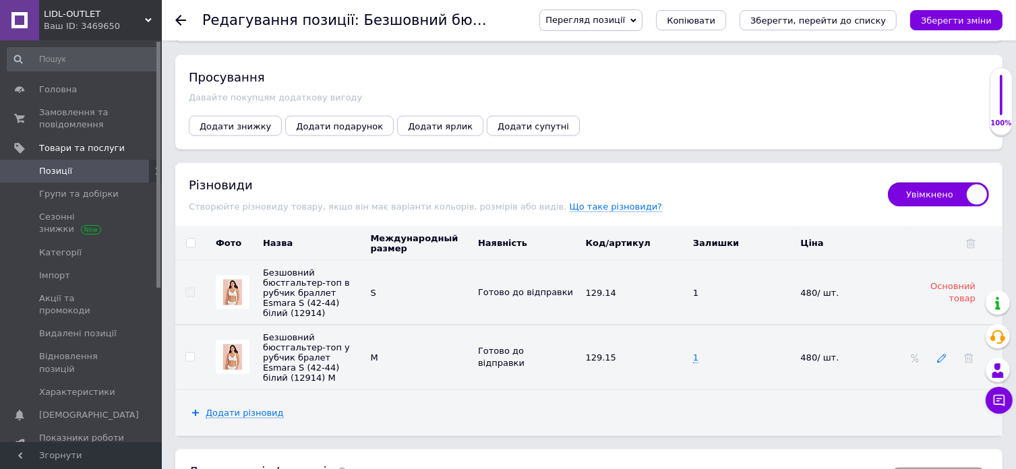
click at [945, 354] on icon at bounding box center [941, 358] width 9 height 9
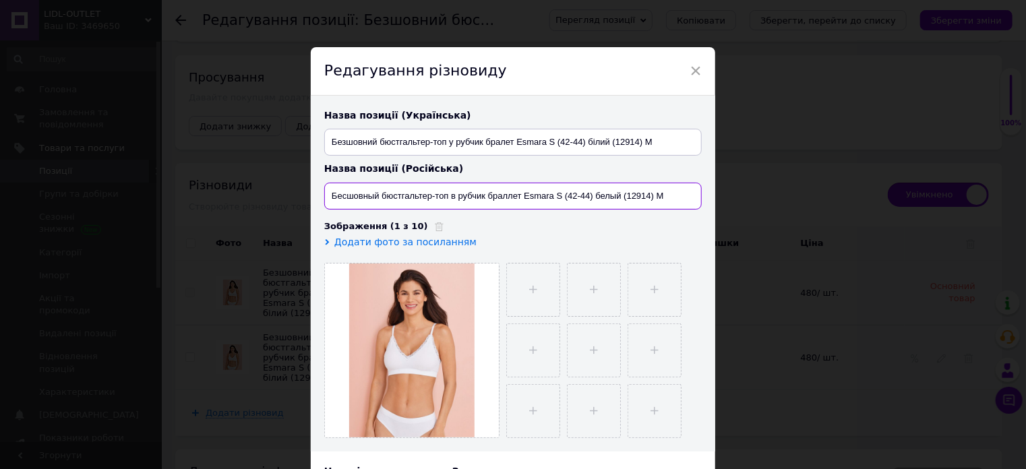
click at [458, 193] on input "Бесшовный бюстгальтер-топ в рубчик браллет Esmara S (42-44) белый (12914) M" at bounding box center [513, 196] width 378 height 27
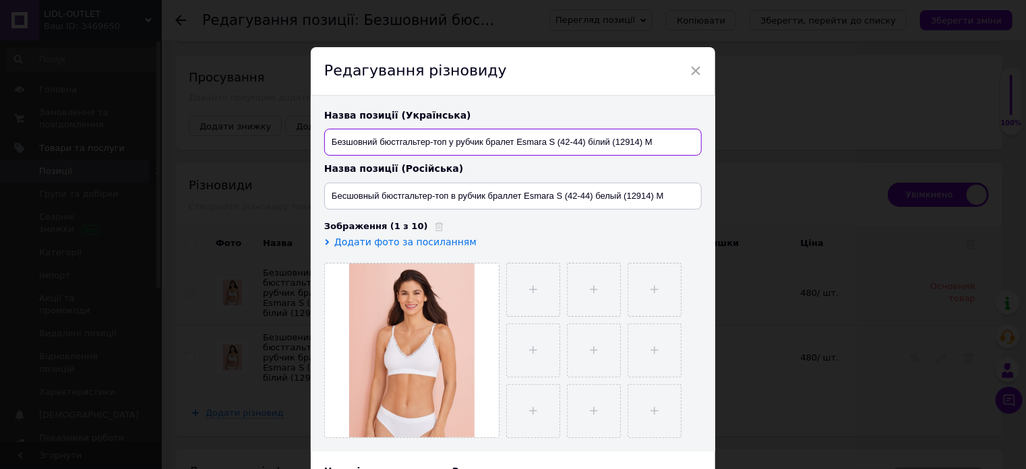
click at [424, 144] on input "Безшовний бюстгальтер-топ у рубчик бралет Esmara S (42-44) білий (12914) M" at bounding box center [513, 142] width 378 height 27
paste input "в рубчик браллет Esmara M (46-48) білий (12914)"
type input "Безшовний бюстгальтер-топ в рубчик браллет Esmara M (46-48) білий (12914)"
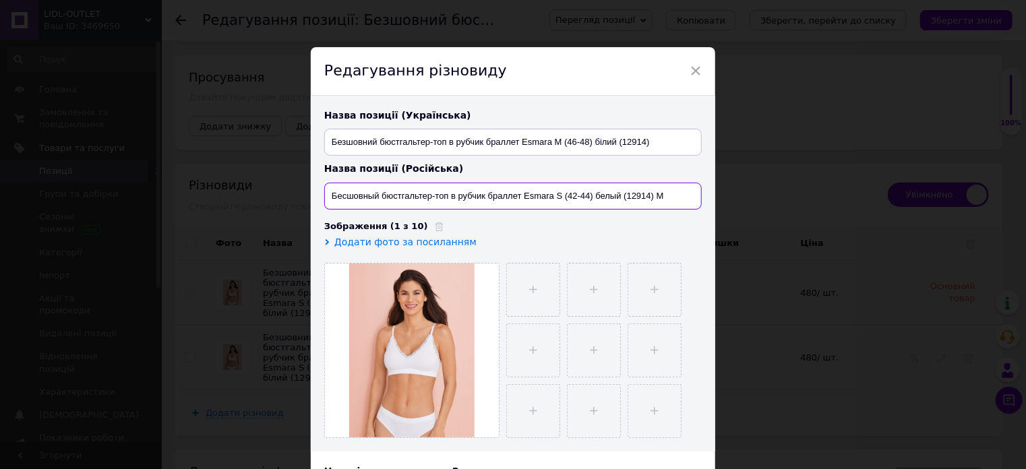
click at [408, 192] on input "Бесшовный бюстгальтер-топ в рубчик браллет Esmara S (42-44) белый (12914) M" at bounding box center [513, 196] width 378 height 27
paste input "M (46-48) белый (12914)"
type input "Бесшовный бюстгальтер-топ в рубчик браллет Esmara M (46-48) белый (12914)"
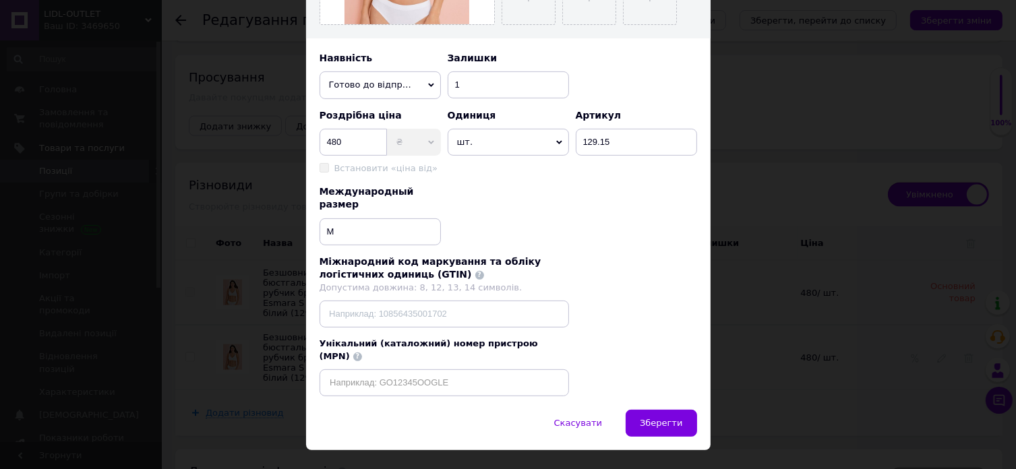
scroll to position [414, 0]
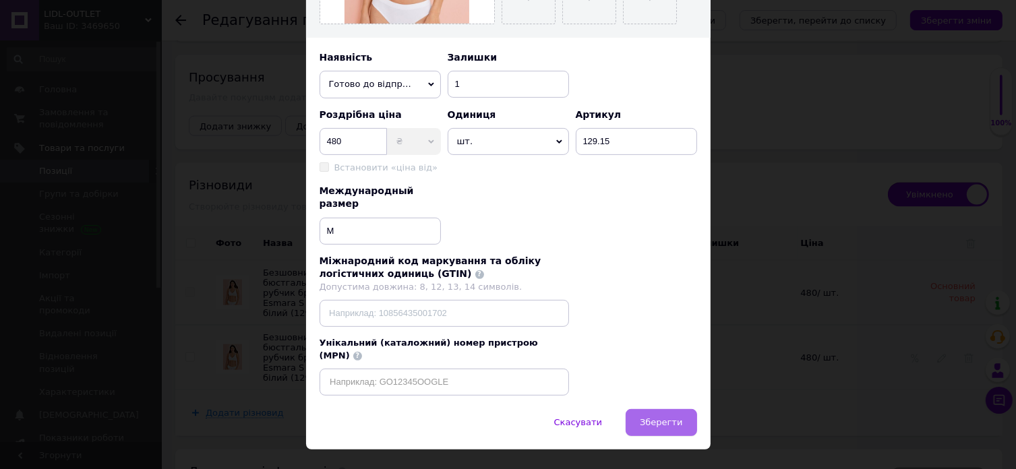
click at [654, 417] on span "Зберегти" at bounding box center [661, 422] width 42 height 10
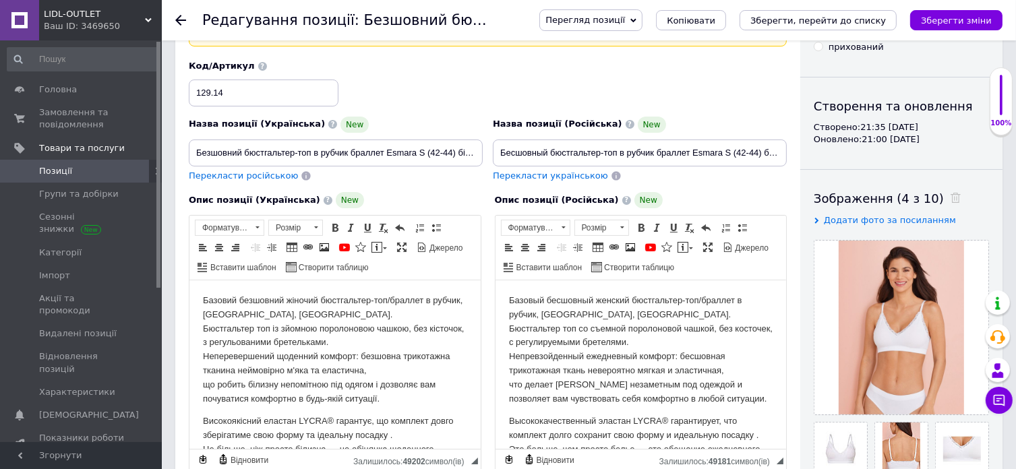
scroll to position [202, 0]
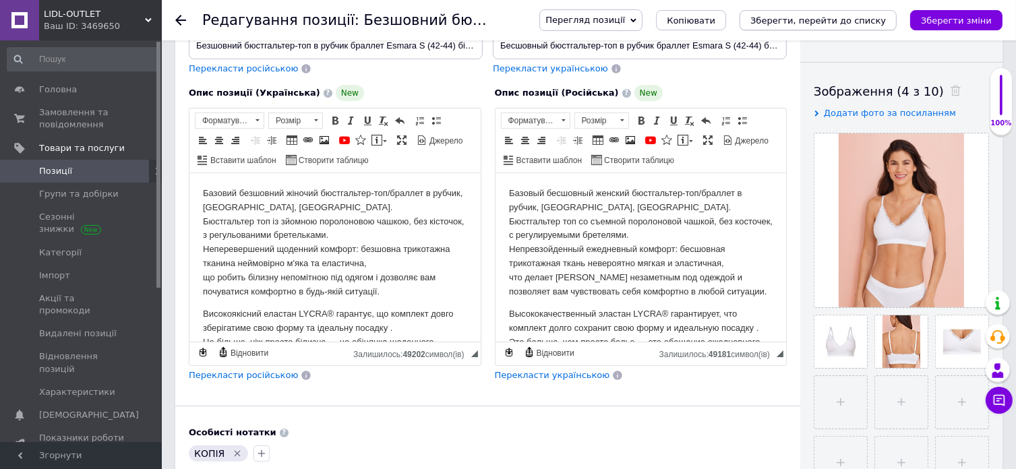
click at [829, 16] on icon "Зберегти, перейти до списку" at bounding box center [819, 21] width 136 height 10
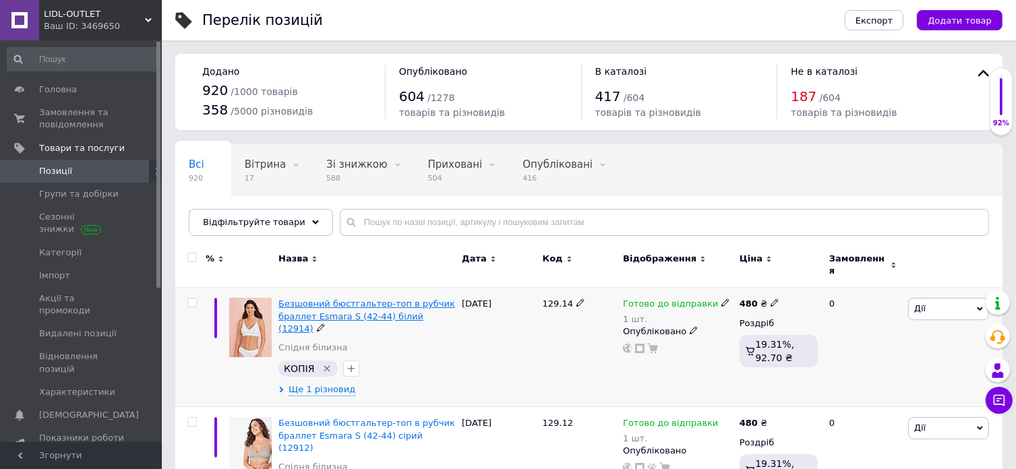
click at [337, 307] on span "Безшовний бюстгальтер-топ в рубчик браллет Esmara S (42-44) білий (12914)" at bounding box center [367, 316] width 177 height 34
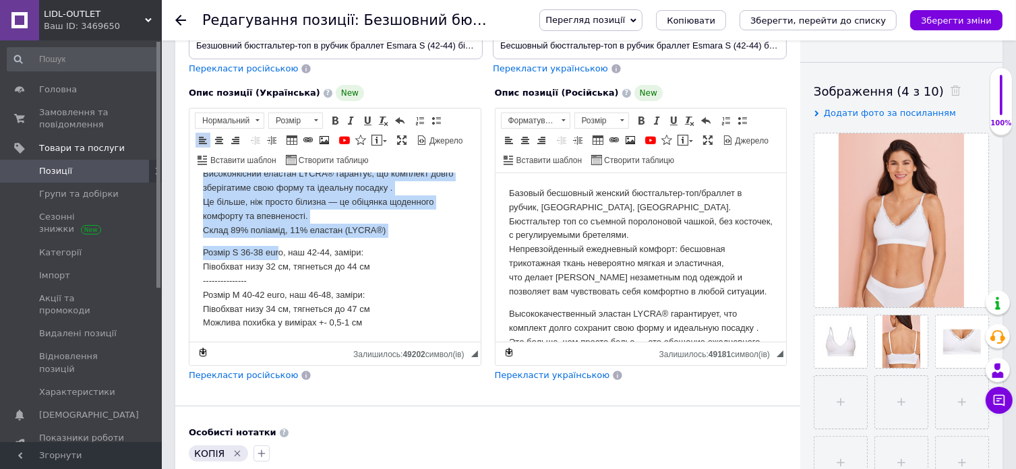
scroll to position [142, 0]
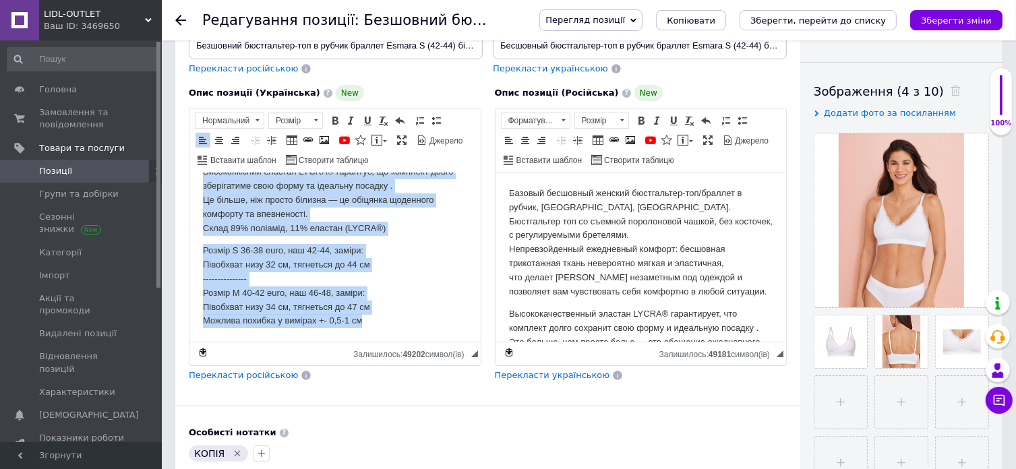
drag, startPoint x: 196, startPoint y: 190, endPoint x: 410, endPoint y: 340, distance: 261.0
click at [410, 340] on html "Базовий безшовний жіночий бюстгальтер-топ/браллет в рубчик, [GEOGRAPHIC_DATA], …" at bounding box center [334, 186] width 291 height 311
copy body "Loremip dolorsita consect adipiscinge-sed/doeiusm t incidi, Utlabo, Etdolorem. …"
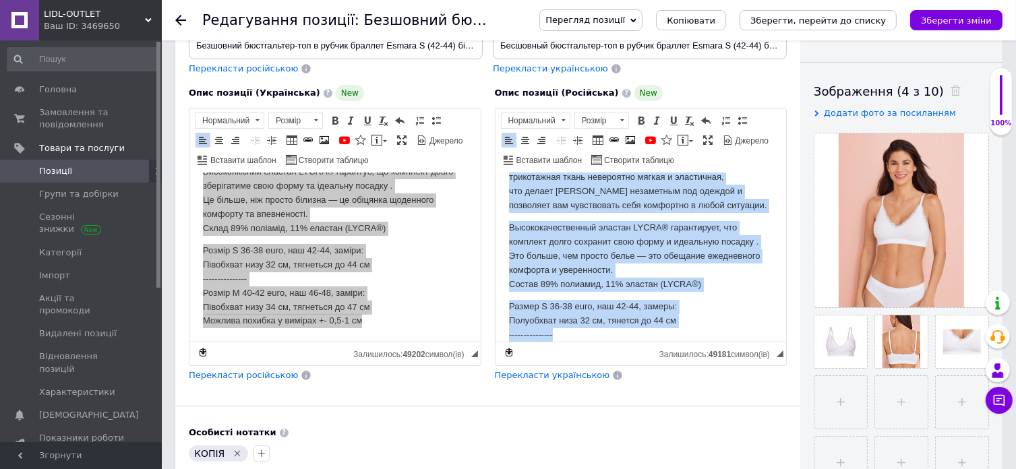
scroll to position [165, 0]
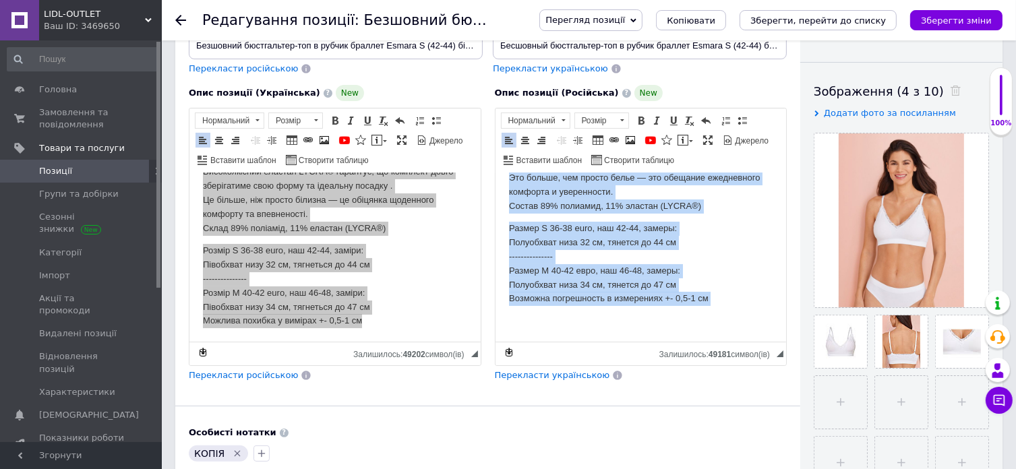
drag, startPoint x: 504, startPoint y: 192, endPoint x: 1202, endPoint y: 521, distance: 771.7
click at [714, 343] on html "Базовый бесшовный женский бюстгальтер-топ/браллет в рубчик, [GEOGRAPHIC_DATA], …" at bounding box center [640, 176] width 291 height 334
copy body "Loremip dolorsita consect adipiscinge-sed/doeiusm t incidi, Utlabo, Etdolore. M…"
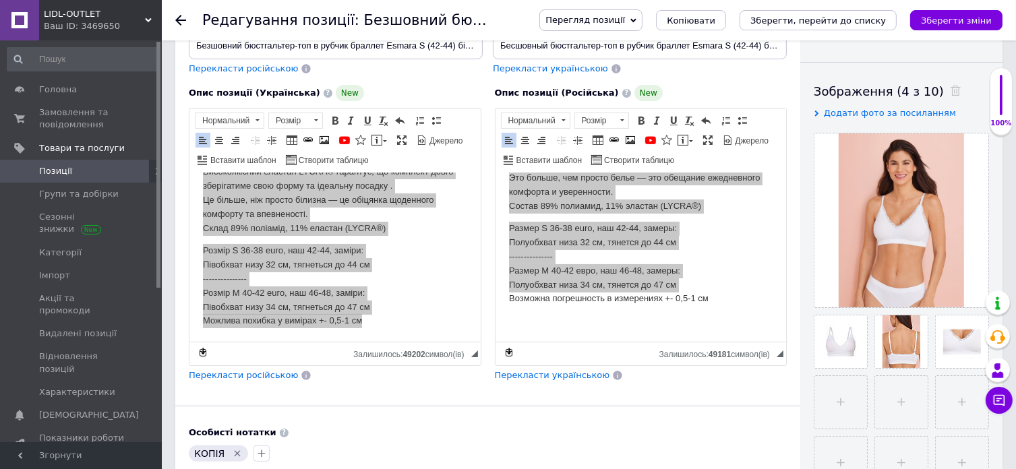
click at [49, 164] on link "Позиції" at bounding box center [83, 171] width 166 height 23
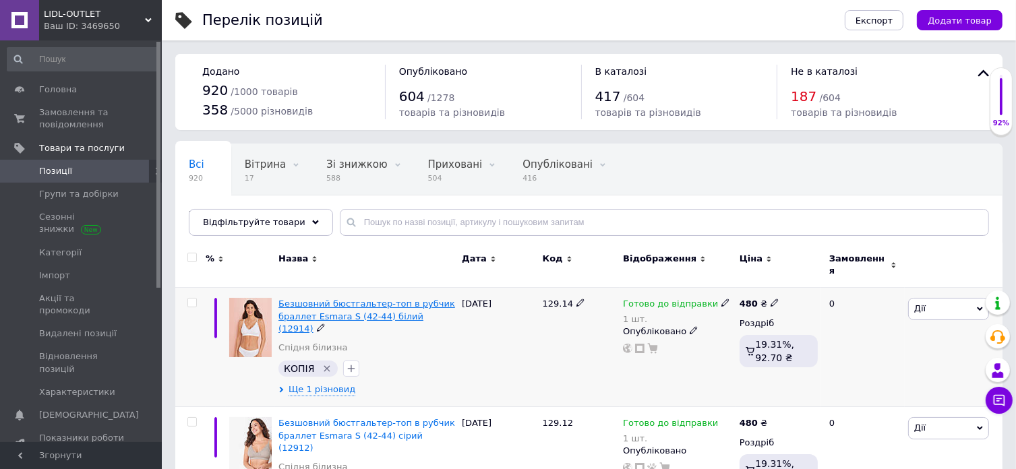
click at [353, 299] on span "Безшовний бюстгальтер-топ в рубчик браллет Esmara S (42-44) білий (12914)" at bounding box center [367, 316] width 177 height 34
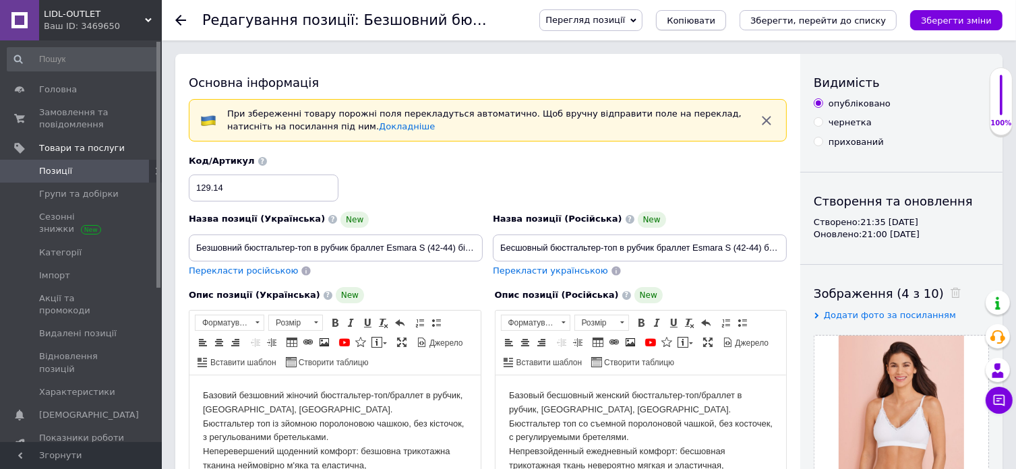
click at [709, 24] on span "Копіювати" at bounding box center [691, 21] width 49 height 10
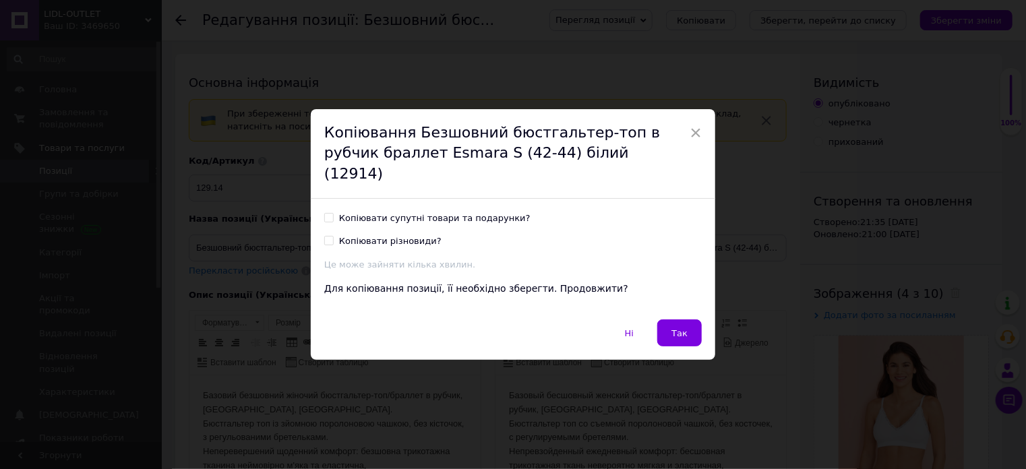
click at [444, 212] on div "Копіювати супутні товари та подарунки?" at bounding box center [435, 218] width 192 height 12
click at [333, 213] on input "Копіювати супутні товари та подарунки?" at bounding box center [328, 217] width 9 height 9
checkbox input "true"
click at [691, 325] on button "Так" at bounding box center [680, 333] width 45 height 27
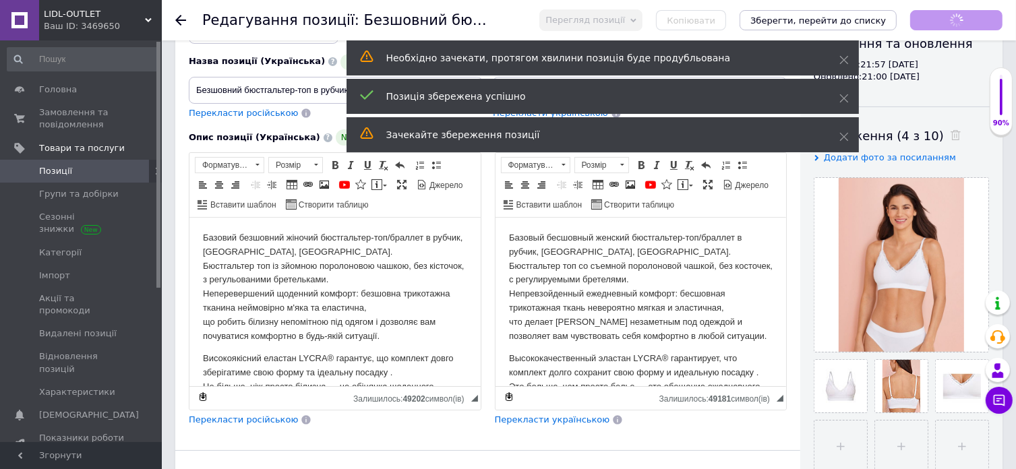
scroll to position [270, 0]
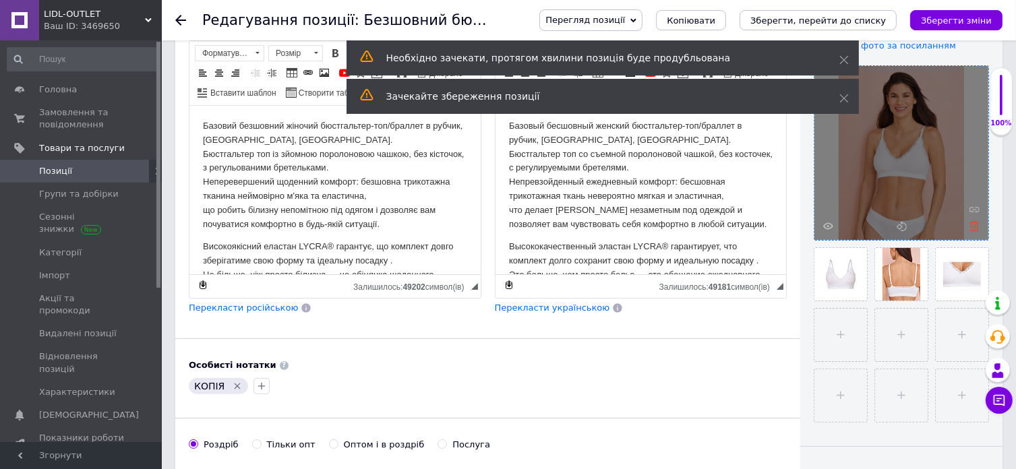
click at [972, 225] on icon at bounding box center [975, 226] width 10 height 10
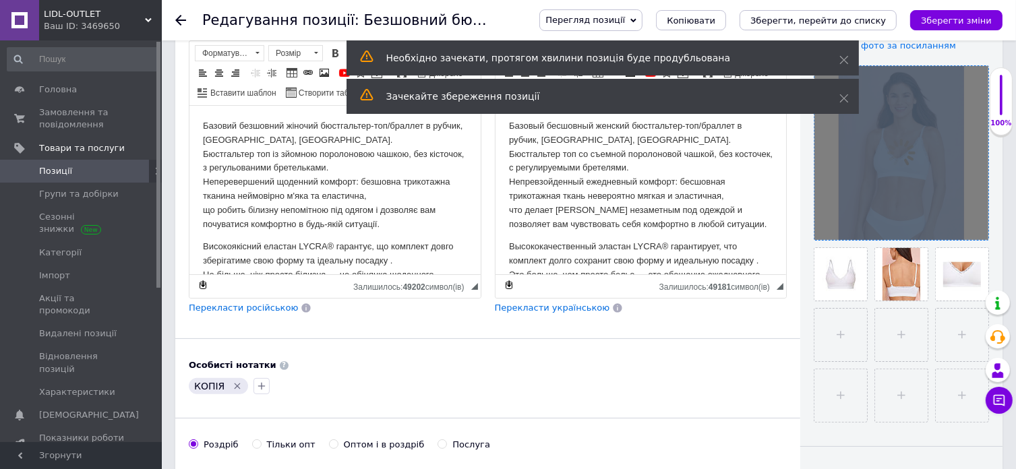
click at [972, 225] on div at bounding box center [902, 153] width 174 height 174
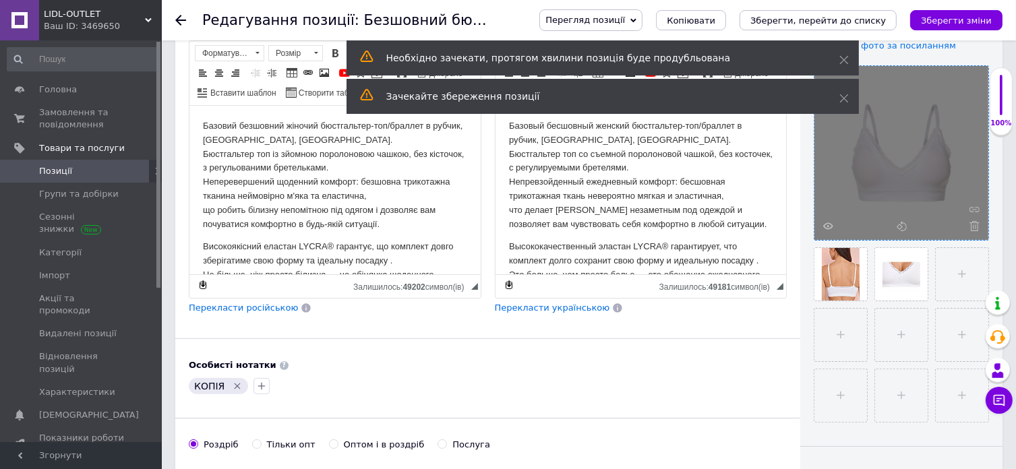
click at [972, 225] on icon at bounding box center [975, 226] width 10 height 10
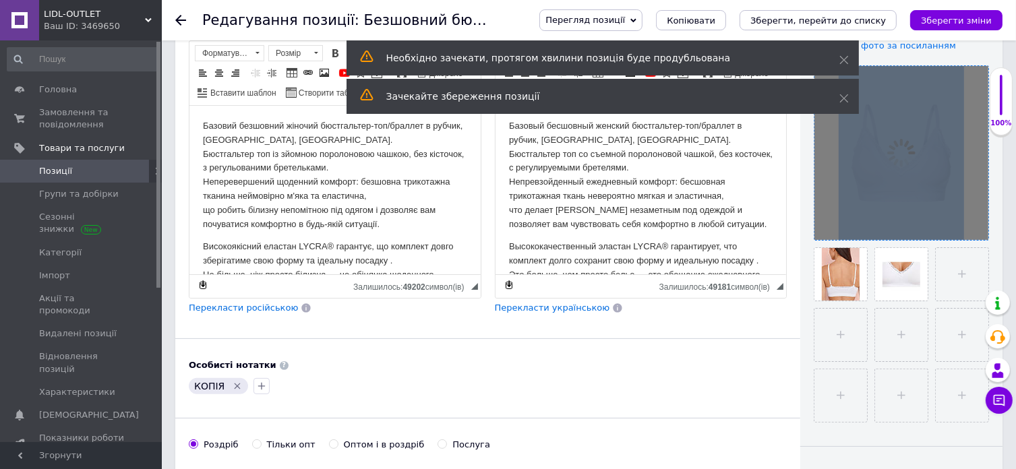
click at [972, 225] on div at bounding box center [902, 153] width 174 height 174
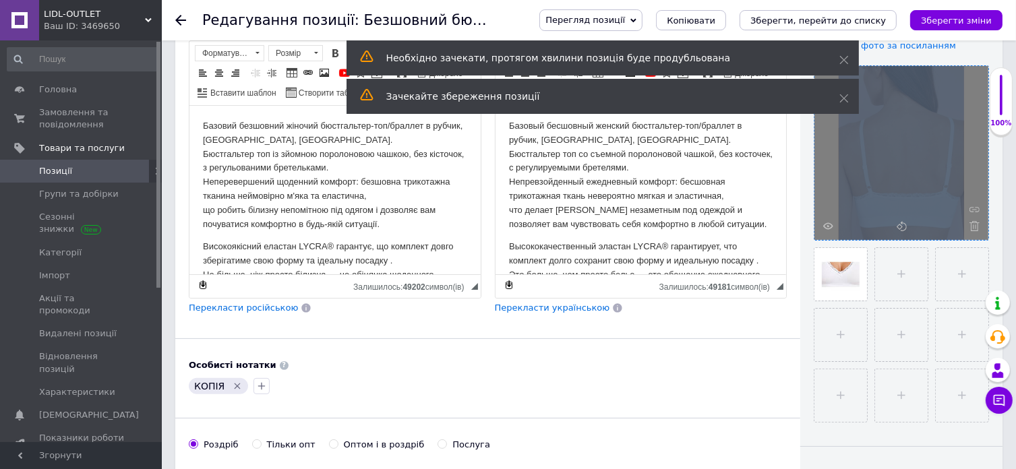
click at [972, 225] on icon at bounding box center [975, 226] width 10 height 10
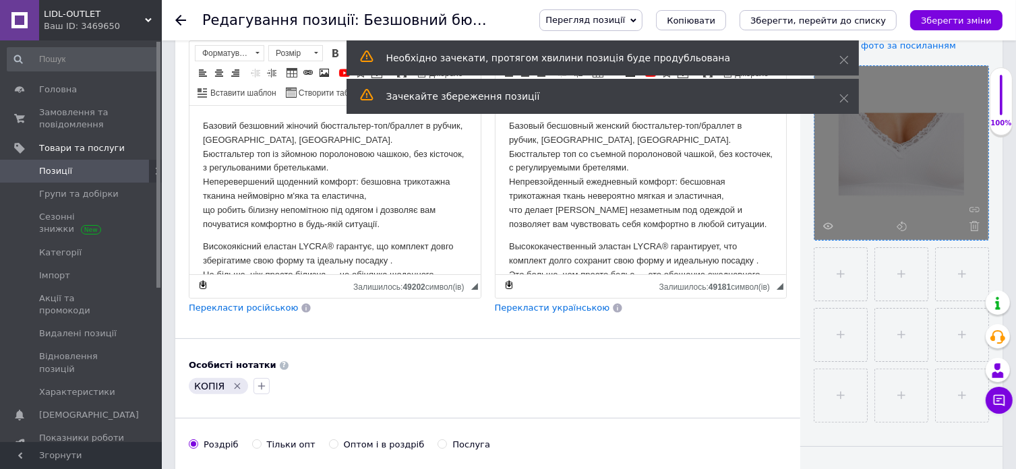
click at [972, 225] on icon at bounding box center [975, 226] width 10 height 10
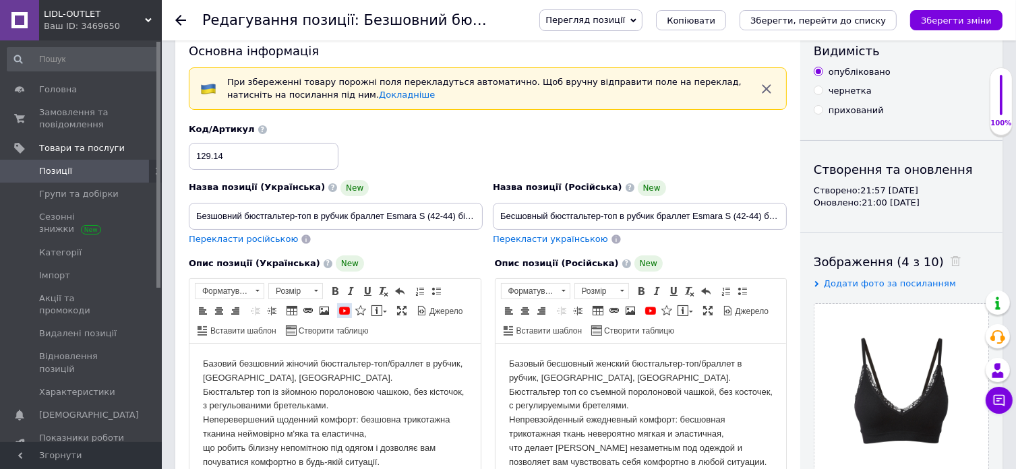
scroll to position [0, 0]
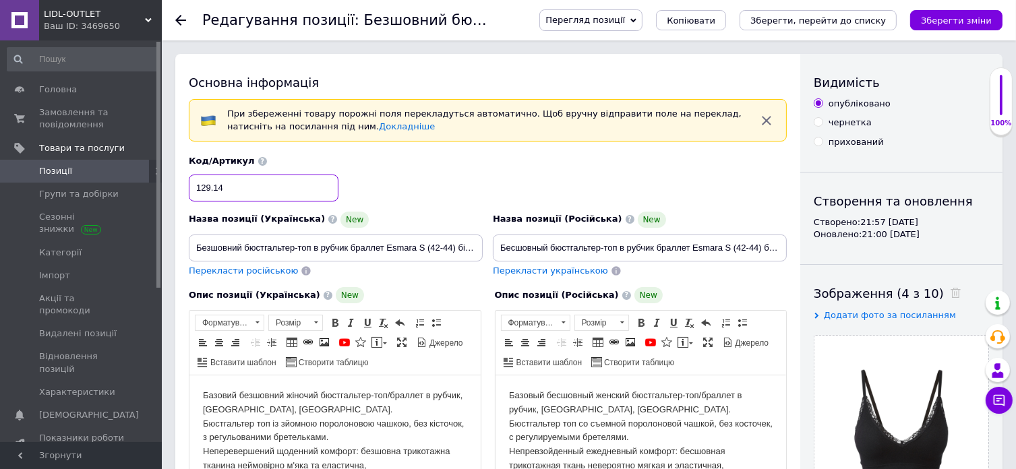
click at [226, 185] on input "129.14" at bounding box center [264, 188] width 150 height 27
type input "129.17"
click at [382, 250] on input "Безшовний бюстгальтер-топ в рубчик браллет Esmara S (42-44) білий (12914)" at bounding box center [336, 248] width 294 height 27
click at [424, 246] on input "Безшовний бюстгальтер-топ в рубчик браллет Esmara S (42-44) білий (12914)" at bounding box center [336, 248] width 294 height 27
drag, startPoint x: 437, startPoint y: 243, endPoint x: 456, endPoint y: 248, distance: 19.3
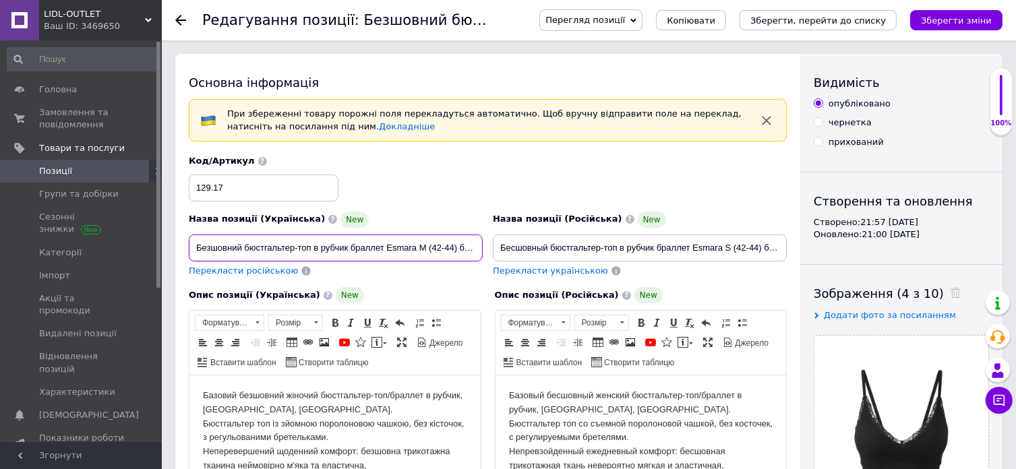
click at [456, 248] on input "Безшовний бюстгальтер-топ в рубчик браллет Esmara М (42-44) білий (12914)" at bounding box center [336, 248] width 294 height 27
click at [464, 248] on input "Безшовний бюстгальтер-топ в рубчик браллет Esmara М (46-48) білий (12914)" at bounding box center [336, 248] width 294 height 27
drag, startPoint x: 464, startPoint y: 248, endPoint x: 494, endPoint y: 245, distance: 30.5
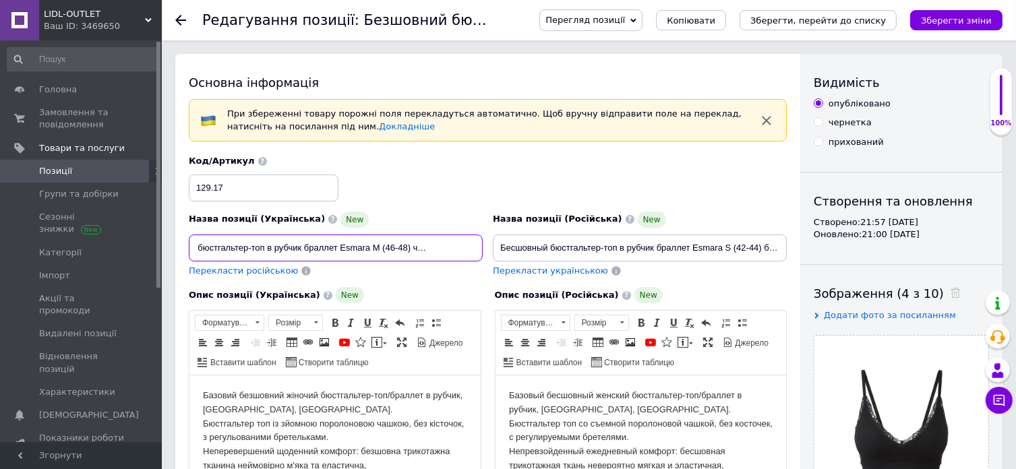
click at [509, 248] on div "Назва позиції (Українська) New Безшовний бюстгальтер-топ в рубчик браллет Esmar…" at bounding box center [488, 216] width 608 height 132
click at [472, 245] on input "Безшовний бюстгальтер-топ в рубчик браллет Esmara М (46-48) чорний (12914)" at bounding box center [336, 248] width 294 height 27
drag, startPoint x: 475, startPoint y: 250, endPoint x: 193, endPoint y: 255, distance: 281.9
click at [193, 255] on input "Безшовний бюстгальтер-топ в рубчик браллет Esmara М (46-48) чорний (12917)" at bounding box center [336, 248] width 294 height 27
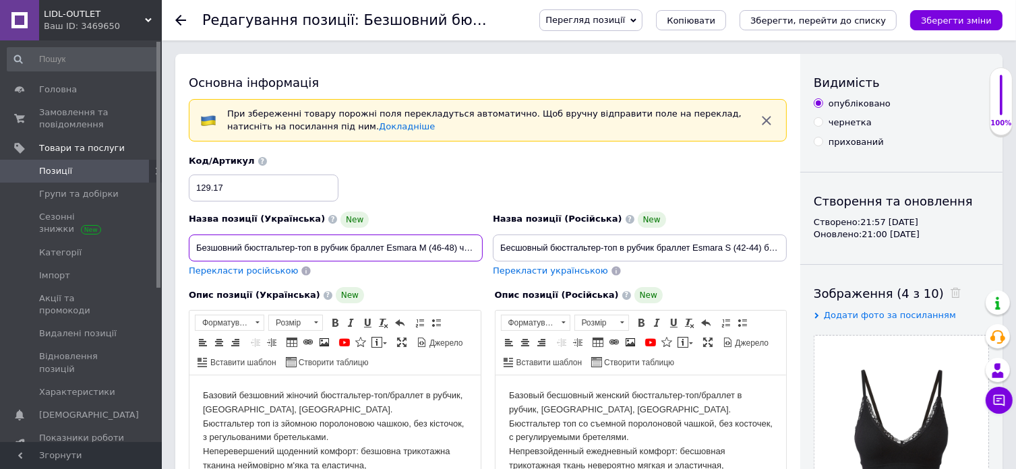
type input "Безшовний бюстгальтер-топ в рубчик браллет Esmara М (46-48) чорний (12917)"
click at [559, 245] on input "Бесшовный бюстгальтер-топ в рубчик браллет Esmara S (42-44) белый (12914)" at bounding box center [640, 248] width 294 height 27
paste input "М (46-48) черный (12917"
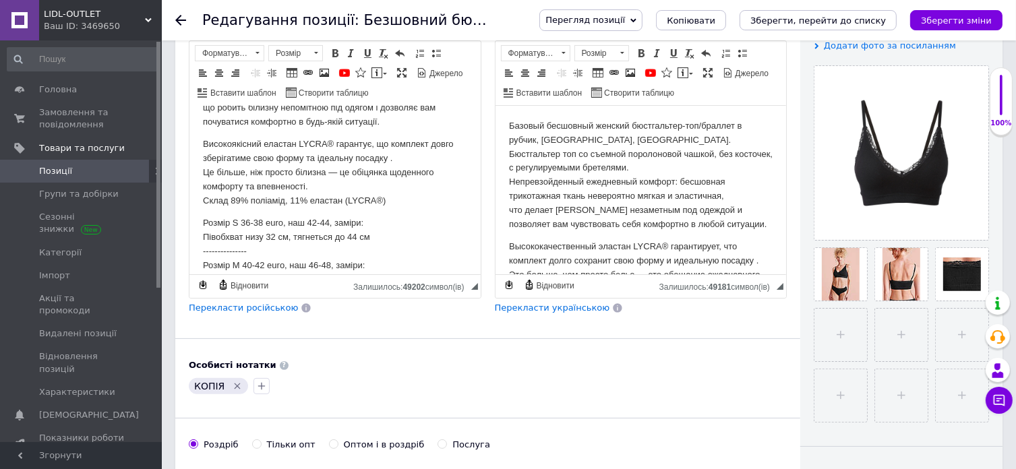
scroll to position [135, 0]
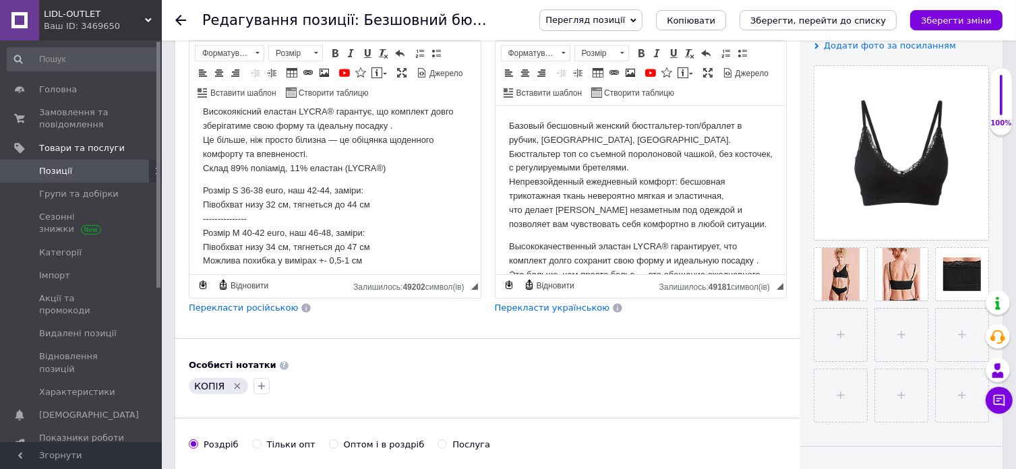
type input "Бесшовный бюстгальтер-топ в рубчик браллет Esmara М (46-48) черный (12917)"
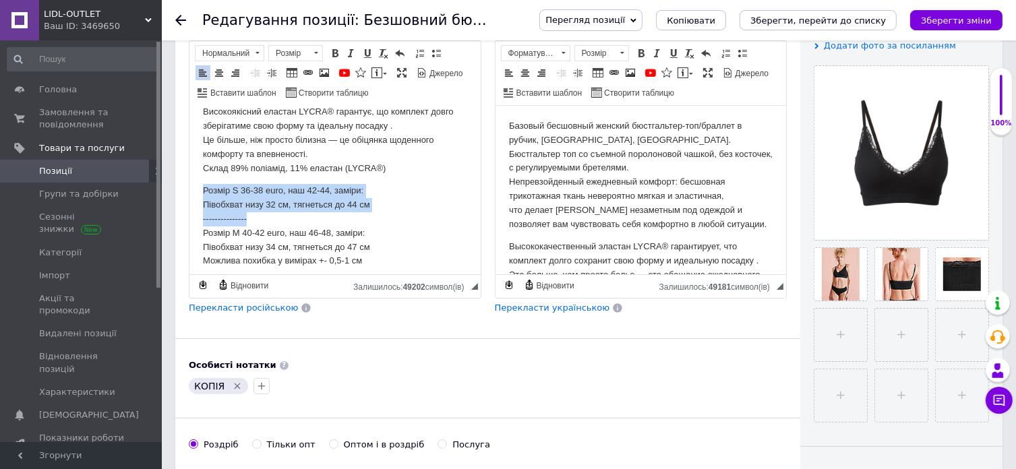
drag, startPoint x: 202, startPoint y: 190, endPoint x: 266, endPoint y: 220, distance: 71.5
click at [266, 220] on html "Базовий безшовний жіночий бюстгальтер-топ/браллет в рубчик, [GEOGRAPHIC_DATA], …" at bounding box center [334, 126] width 291 height 311
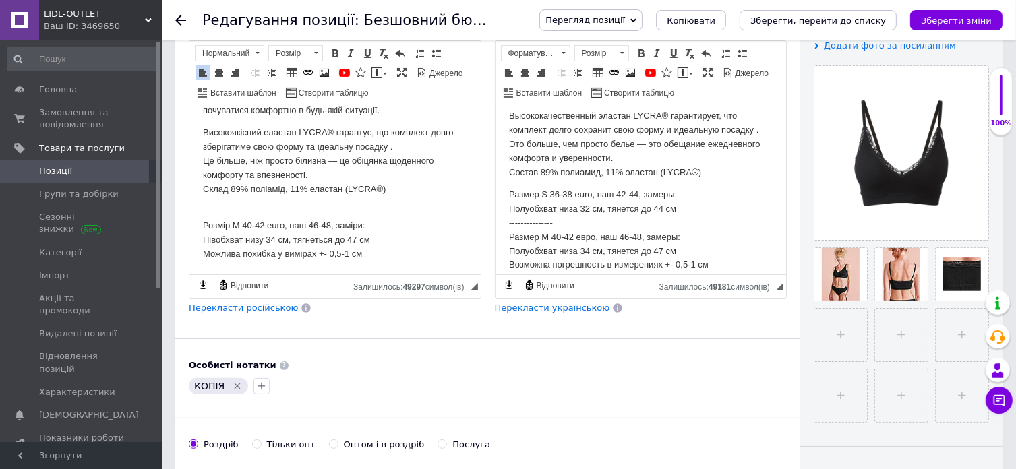
scroll to position [165, 0]
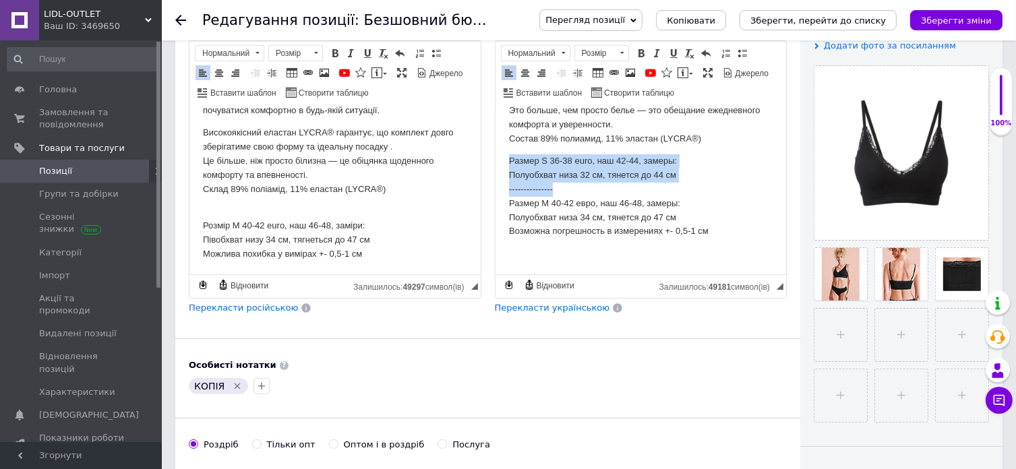
drag, startPoint x: 561, startPoint y: 190, endPoint x: 502, endPoint y: 158, distance: 67.3
click at [501, 160] on html "Базовый бесшовный женский бюстгальтер-топ/браллет в рубчик, [GEOGRAPHIC_DATA], …" at bounding box center [640, 108] width 291 height 334
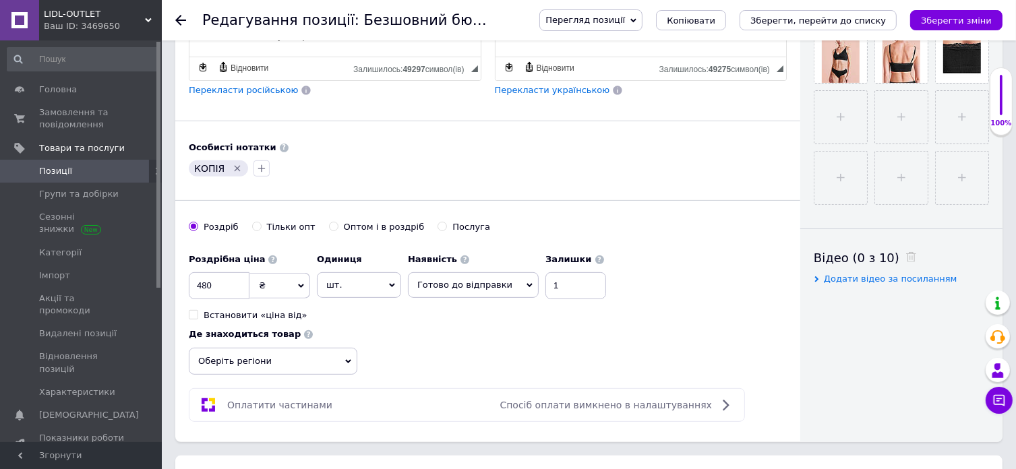
scroll to position [607, 0]
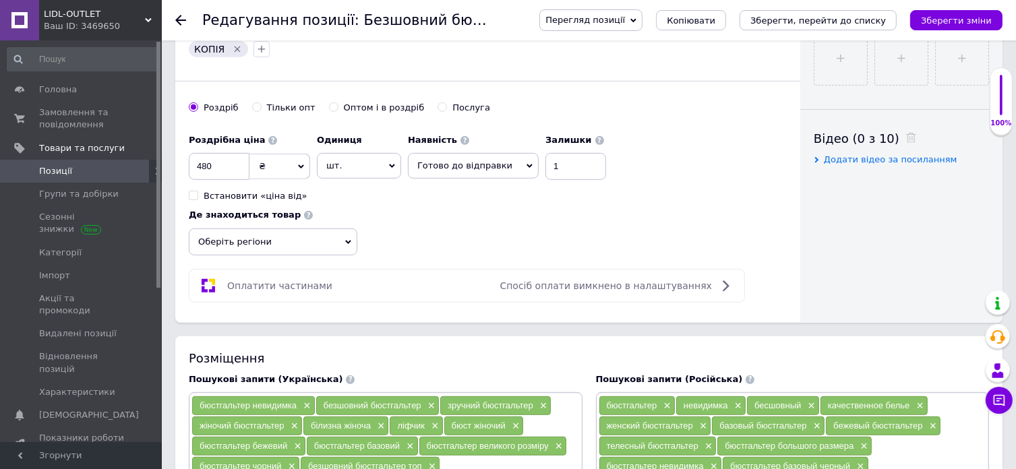
click at [357, 229] on span "Оберіть регіони" at bounding box center [273, 242] width 169 height 27
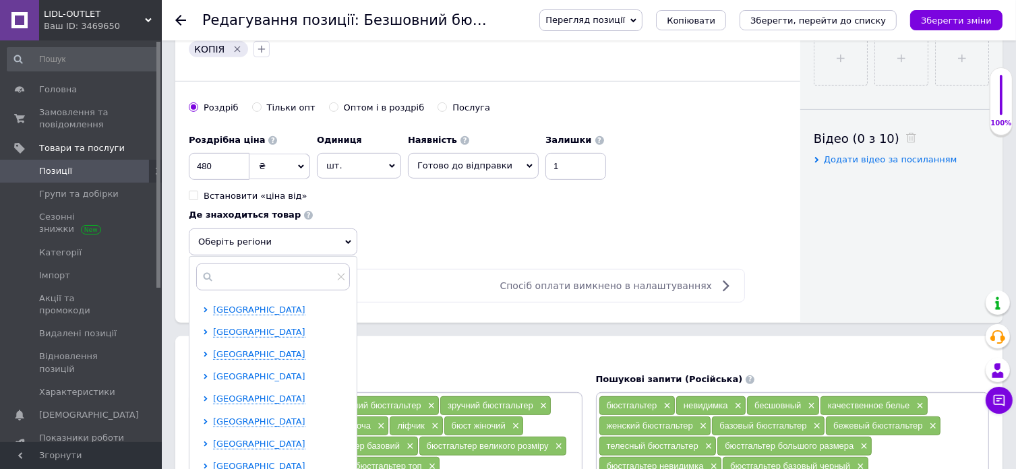
click at [306, 372] on span "[GEOGRAPHIC_DATA]" at bounding box center [259, 377] width 92 height 10
drag, startPoint x: 660, startPoint y: 338, endPoint x: 642, endPoint y: 345, distance: 18.8
click at [268, 417] on span "Дніпро" at bounding box center [253, 422] width 32 height 10
checkbox input "true"
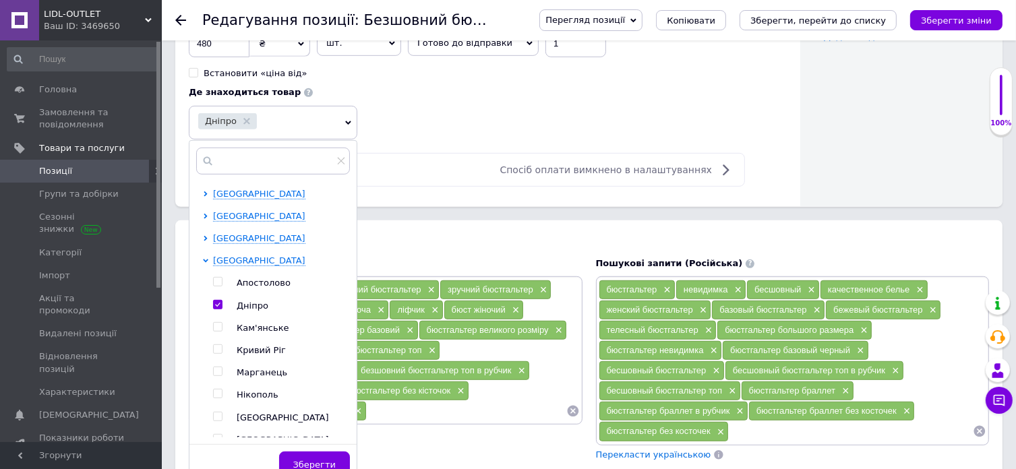
scroll to position [809, 0]
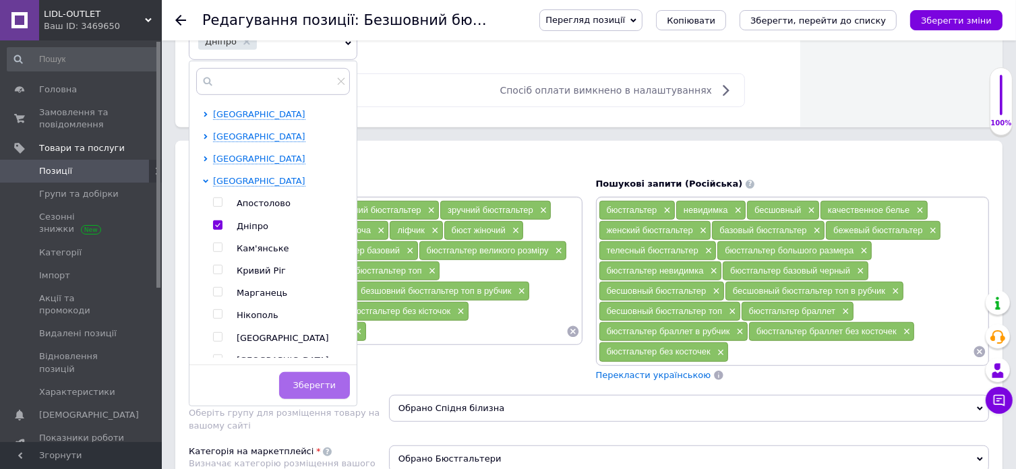
click at [336, 380] on span "Зберегти" at bounding box center [314, 385] width 42 height 10
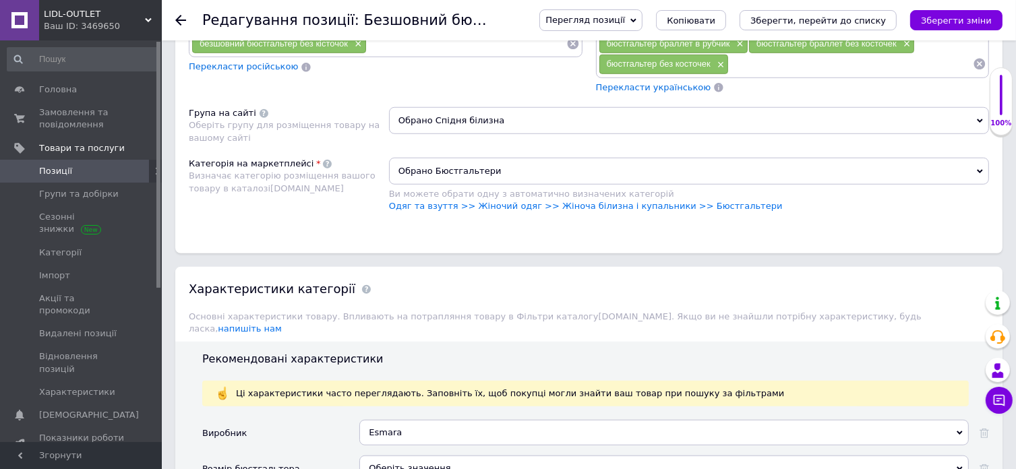
scroll to position [1281, 0]
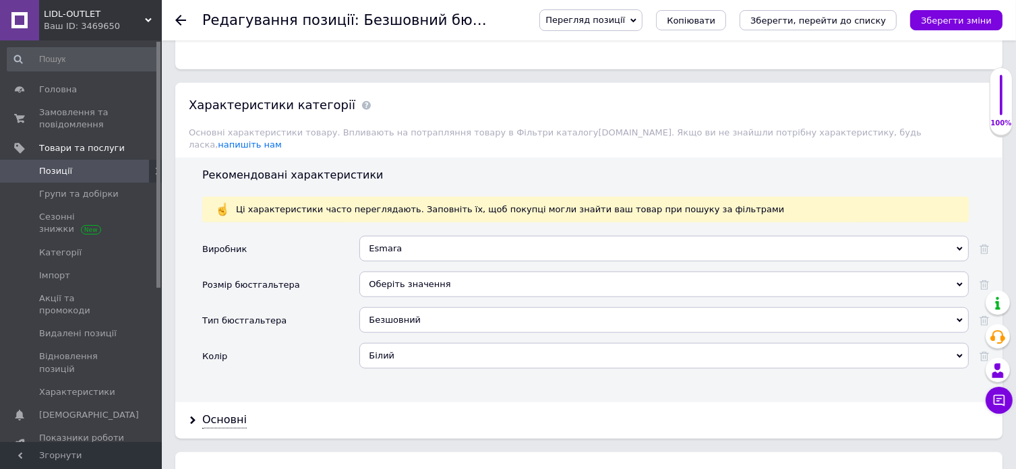
click at [386, 343] on div "Білий" at bounding box center [664, 356] width 610 height 26
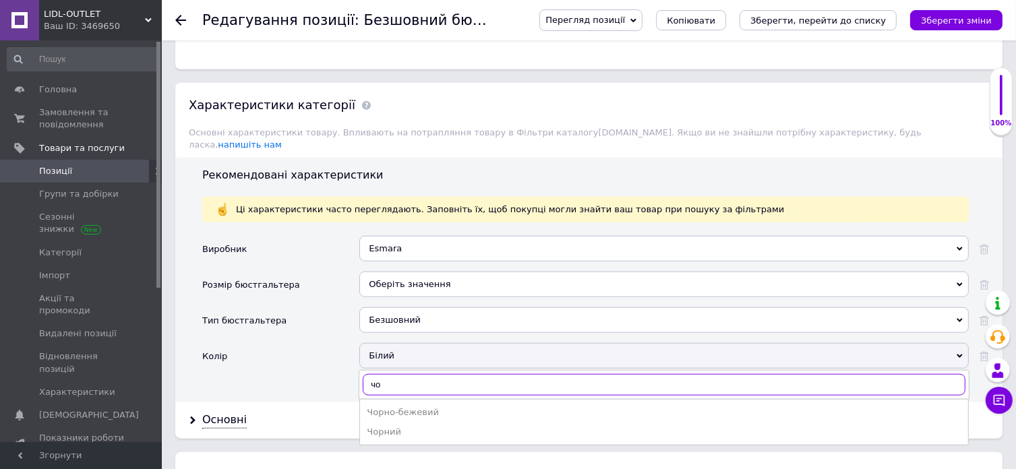
type input "чор"
drag, startPoint x: 378, startPoint y: 350, endPoint x: 305, endPoint y: 350, distance: 73.5
click at [378, 426] on div "Чорний" at bounding box center [664, 432] width 595 height 12
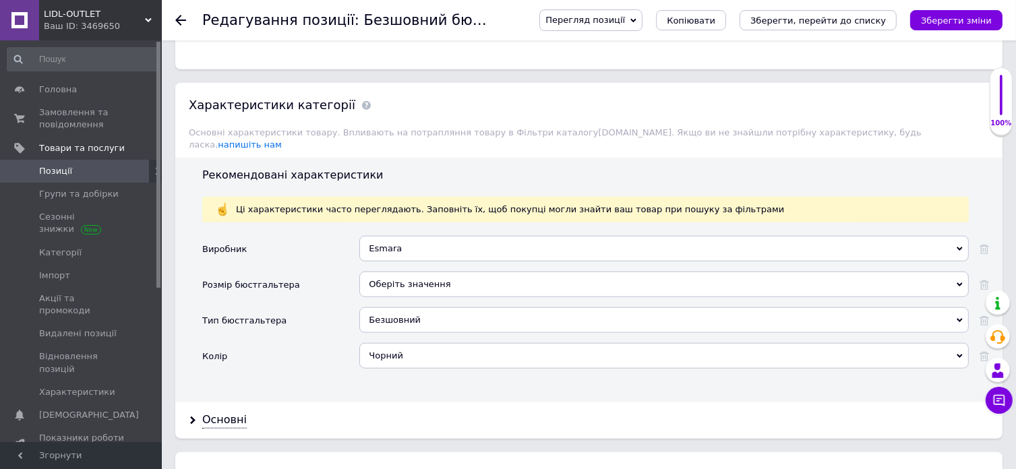
drag, startPoint x: 227, startPoint y: 345, endPoint x: 275, endPoint y: 311, distance: 59.5
click at [227, 413] on div "Основні" at bounding box center [224, 421] width 45 height 16
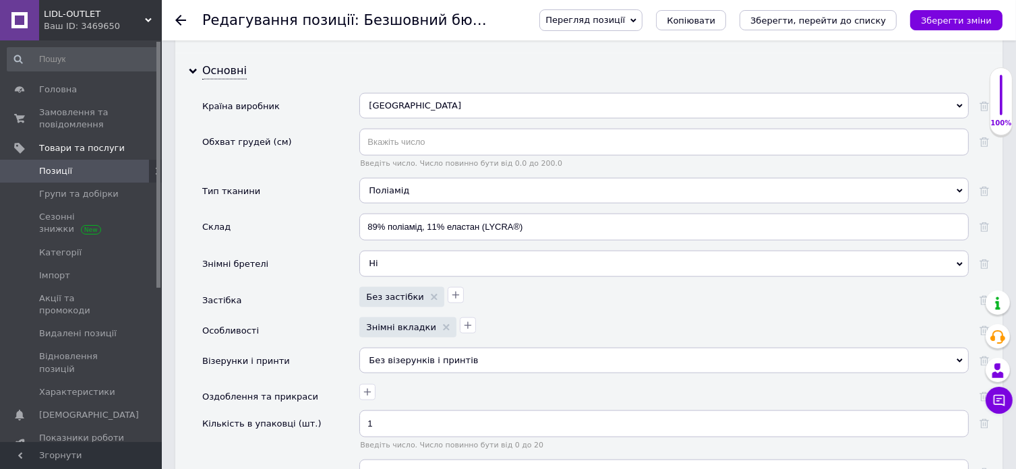
scroll to position [1821, 0]
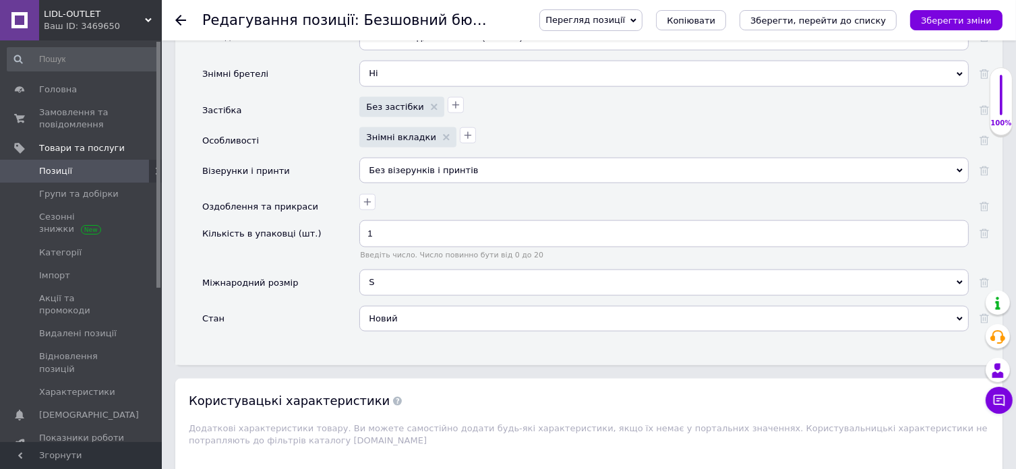
click at [389, 270] on div "S" at bounding box center [664, 283] width 610 height 26
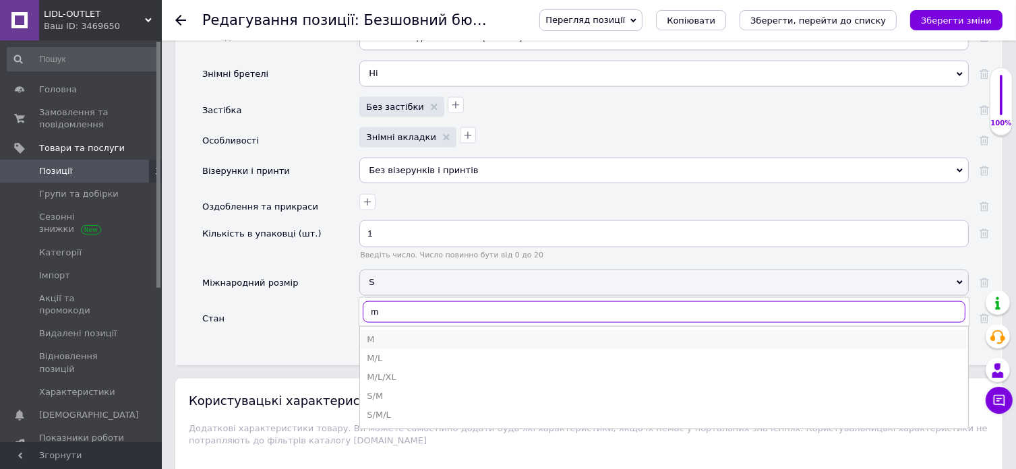
type input "m"
click at [372, 334] on div "M" at bounding box center [664, 340] width 595 height 12
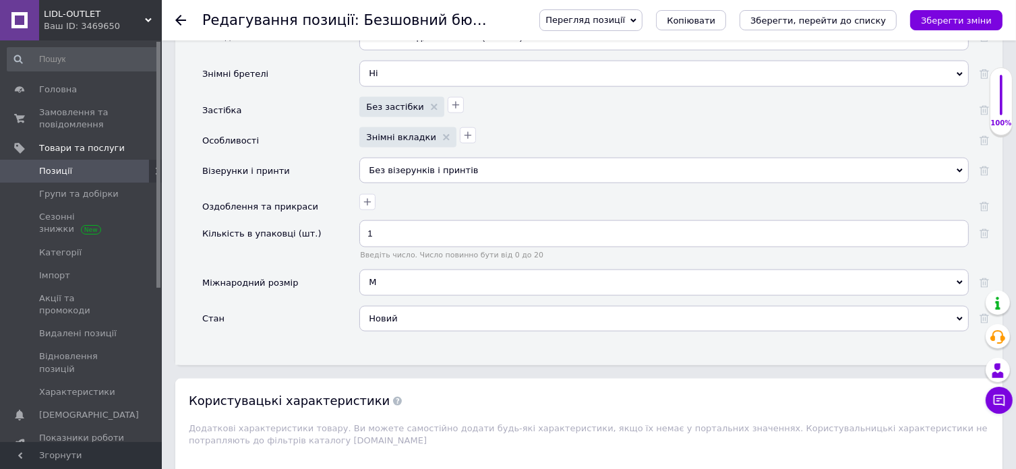
click at [261, 306] on div "Стан" at bounding box center [280, 324] width 157 height 36
click at [812, 18] on icon "Зберегти, перейти до списку" at bounding box center [819, 21] width 136 height 10
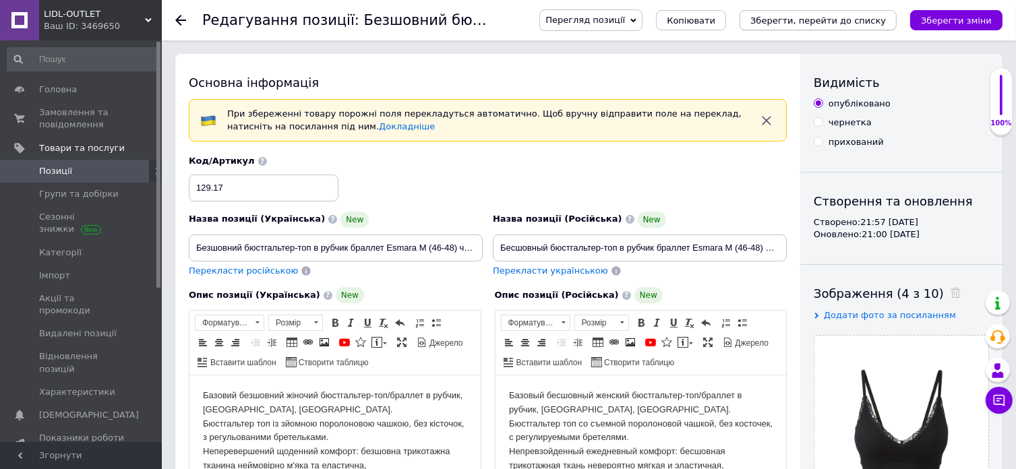
click at [825, 26] on button "Зберегти, перейти до списку" at bounding box center [818, 20] width 157 height 20
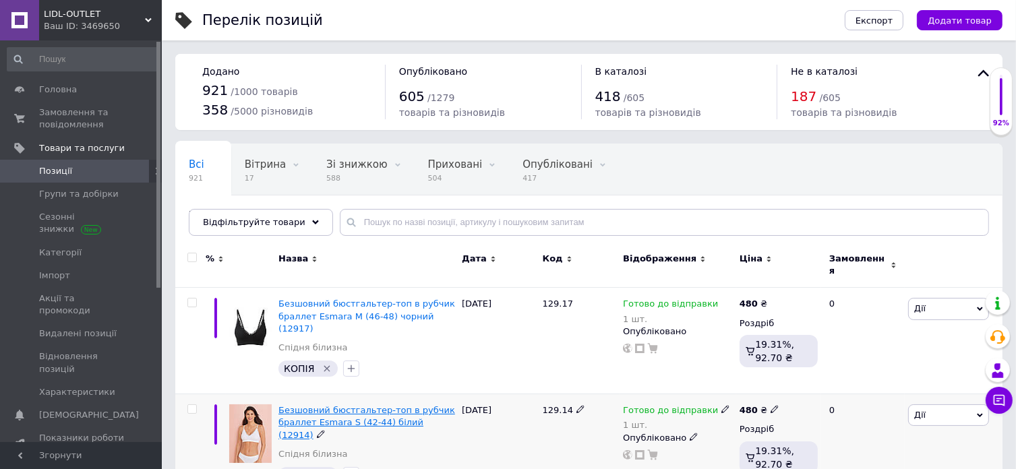
click at [379, 405] on span "Безшовний бюстгальтер-топ в рубчик браллет Esmara S (42-44) білий (12914)" at bounding box center [367, 422] width 177 height 34
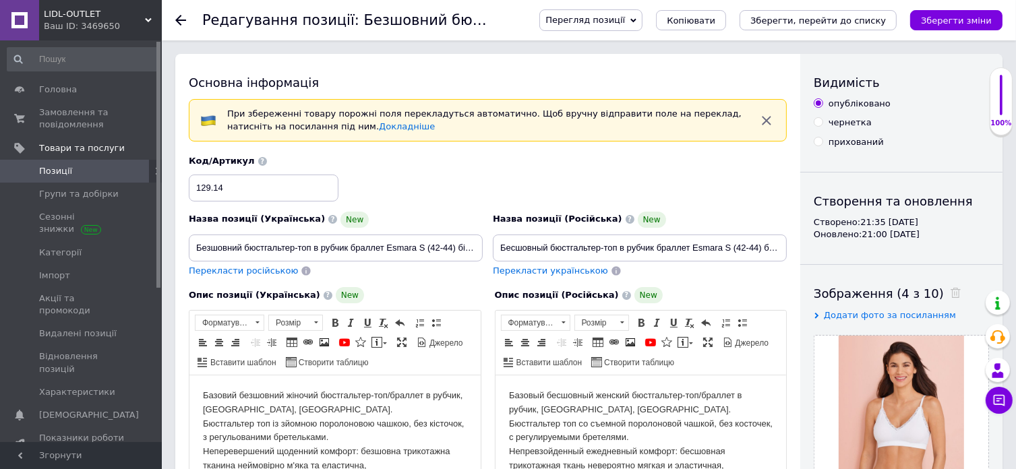
click at [716, 22] on span "Копіювати" at bounding box center [691, 21] width 49 height 10
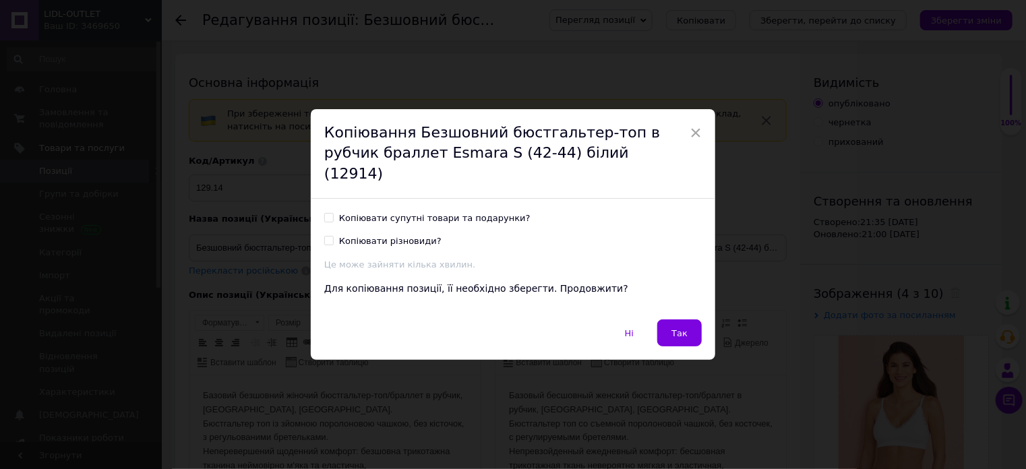
click at [432, 212] on div "Копіювати супутні товари та подарунки?" at bounding box center [435, 218] width 192 height 12
click at [333, 213] on input "Копіювати супутні товари та подарунки?" at bounding box center [328, 217] width 9 height 9
checkbox input "true"
click at [672, 330] on button "Так" at bounding box center [680, 333] width 45 height 27
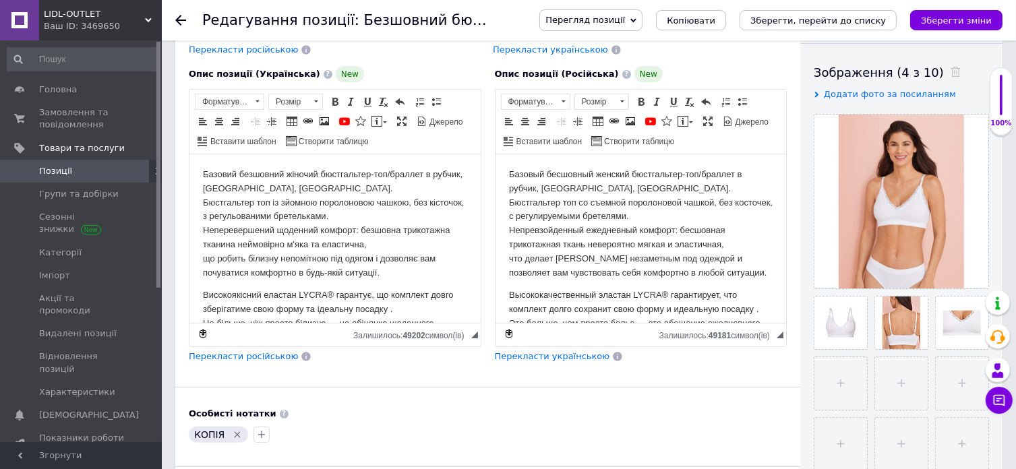
scroll to position [270, 0]
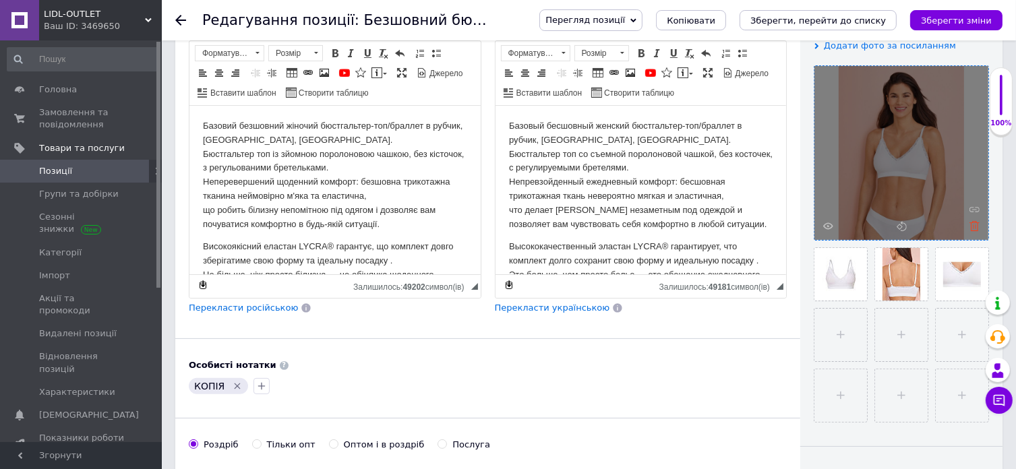
click at [971, 227] on icon at bounding box center [975, 226] width 10 height 10
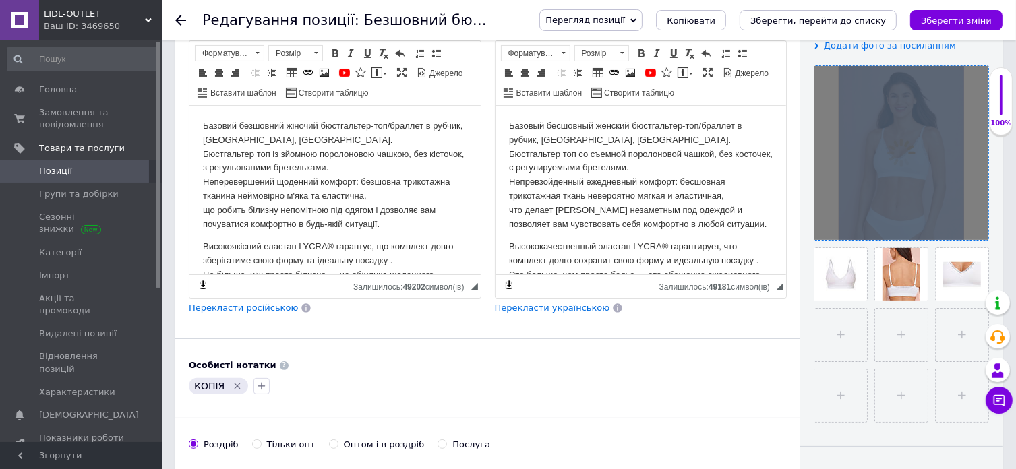
click at [971, 227] on div at bounding box center [902, 153] width 174 height 174
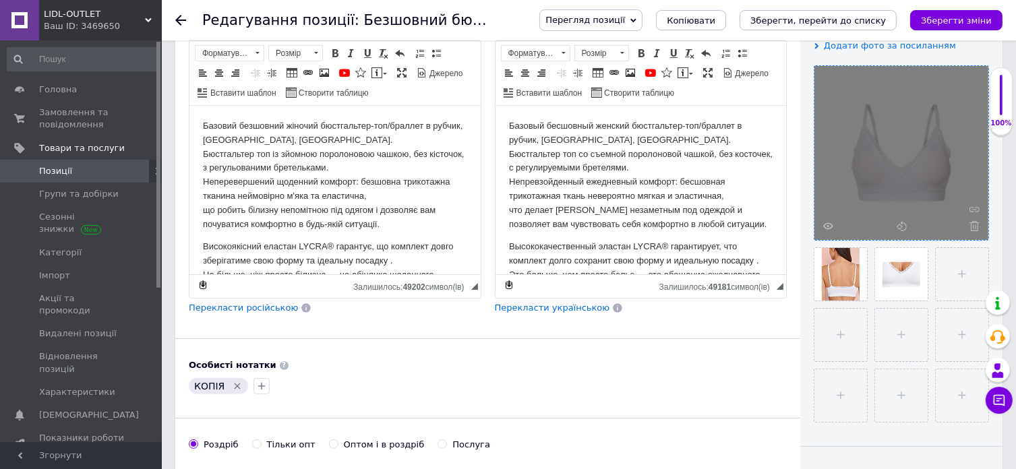
click at [971, 227] on icon at bounding box center [975, 226] width 10 height 10
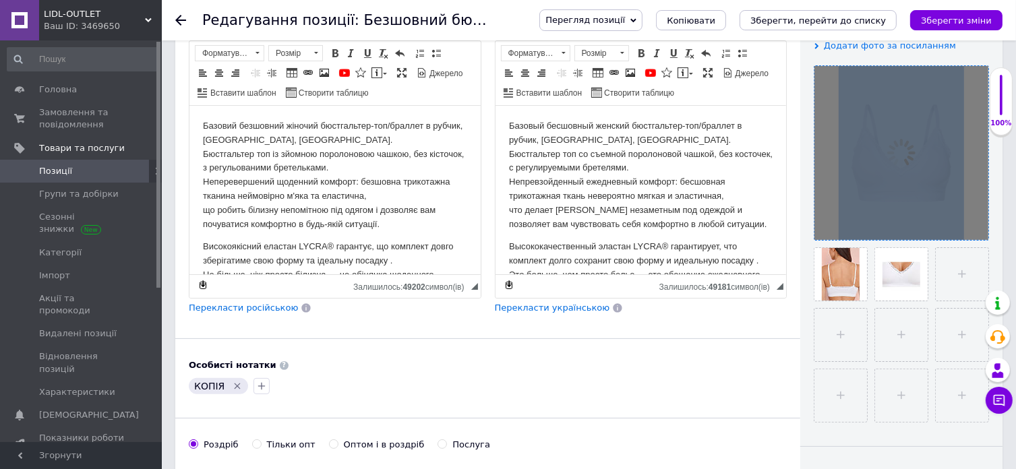
click at [971, 227] on div at bounding box center [902, 153] width 174 height 174
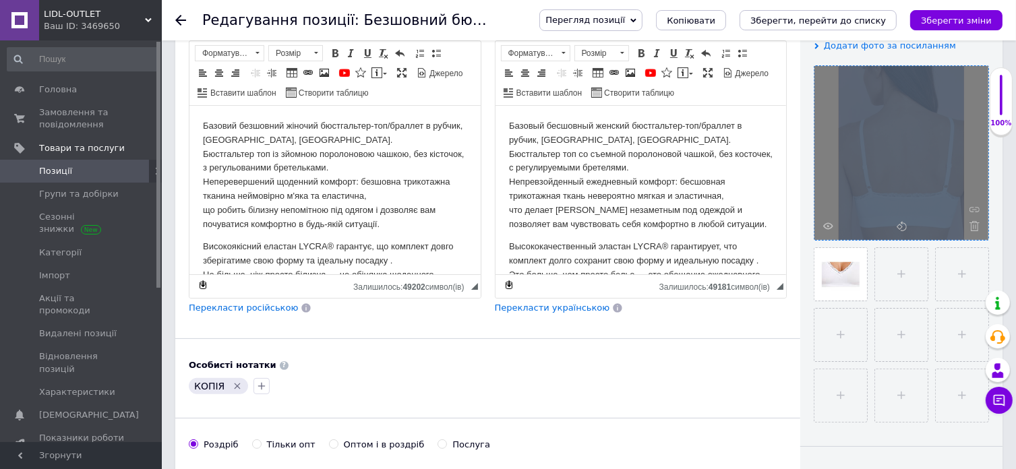
click at [971, 227] on icon at bounding box center [975, 226] width 10 height 10
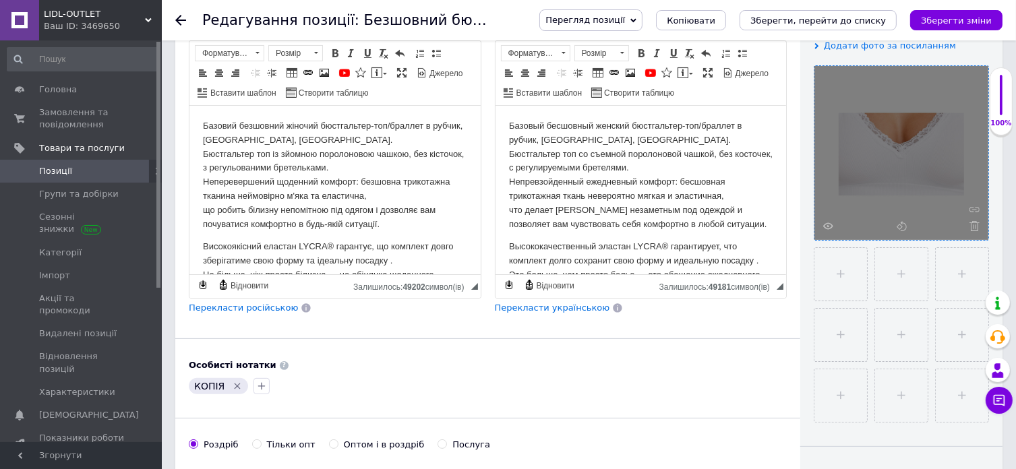
click at [971, 227] on icon at bounding box center [975, 226] width 10 height 10
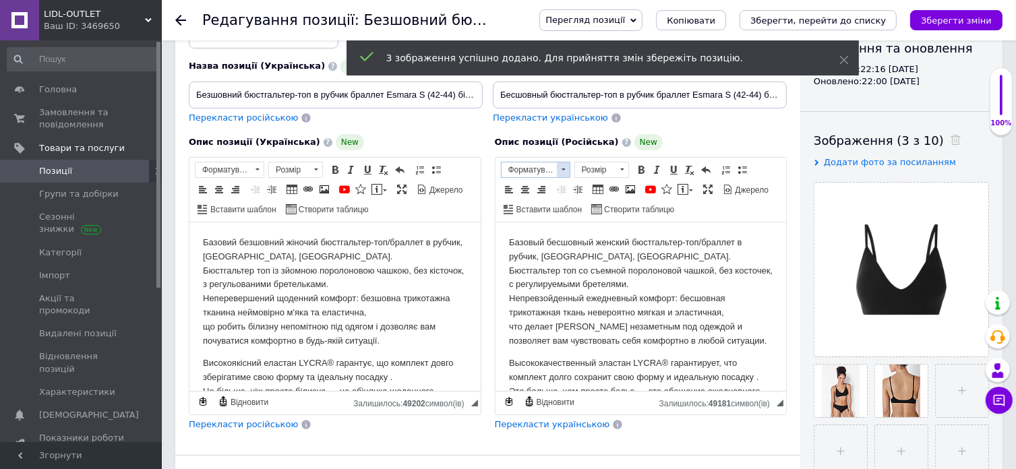
scroll to position [0, 0]
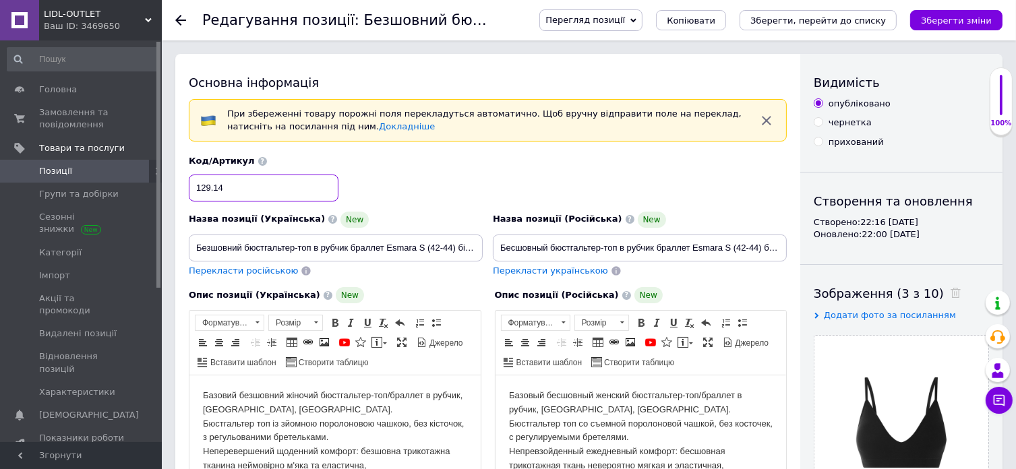
drag, startPoint x: 233, startPoint y: 184, endPoint x: 167, endPoint y: 184, distance: 65.4
paste input "20"
type input "129.20"
click at [293, 243] on input "Безшовний бюстгальтер-топ в рубчик браллет Esmara S (42-44) білий (12914)" at bounding box center [336, 248] width 294 height 27
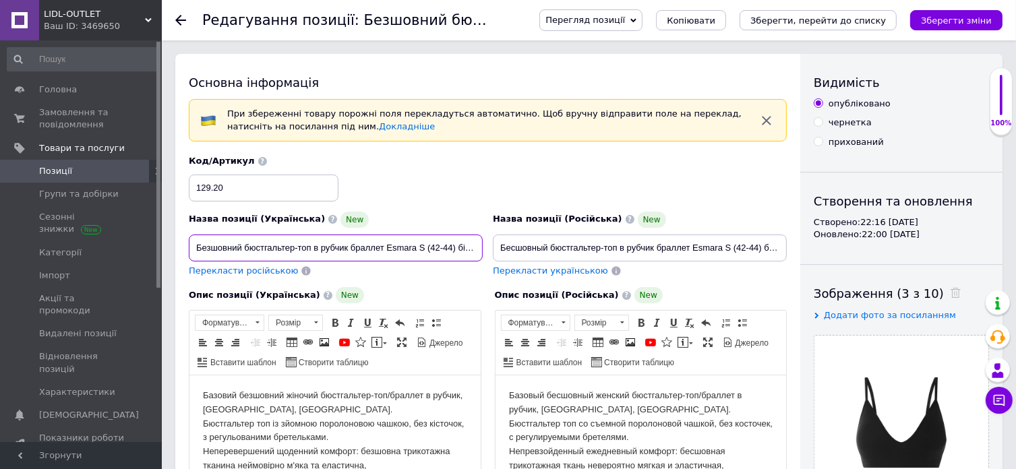
scroll to position [0, 38]
drag, startPoint x: 286, startPoint y: 250, endPoint x: 575, endPoint y: 250, distance: 289.3
click at [575, 250] on div "Назва позиції (Українська) New Безшовний бюстгальтер-топ в рубчик браллет Esmar…" at bounding box center [488, 216] width 608 height 132
click at [433, 245] on input "Безшовний бюстгальтер-топ в рубчик браллет Esmara S (42-44) білий (12914)" at bounding box center [336, 248] width 294 height 27
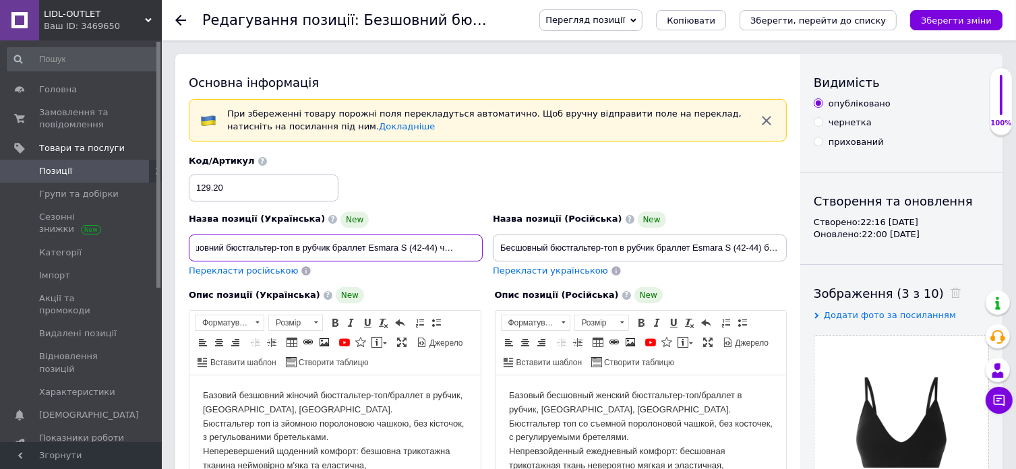
scroll to position [0, 45]
drag, startPoint x: 433, startPoint y: 239, endPoint x: 485, endPoint y: 241, distance: 51.9
click at [485, 241] on div "Назва позиції (Українська) New Безшовний бюстгальтер-топ в рубчик браллет Esmar…" at bounding box center [336, 244] width 304 height 76
click at [455, 245] on input "Безшовний бюстгальтер-топ в рубчик браллет Esmara S (42-44) чорний (12914)" at bounding box center [336, 248] width 294 height 27
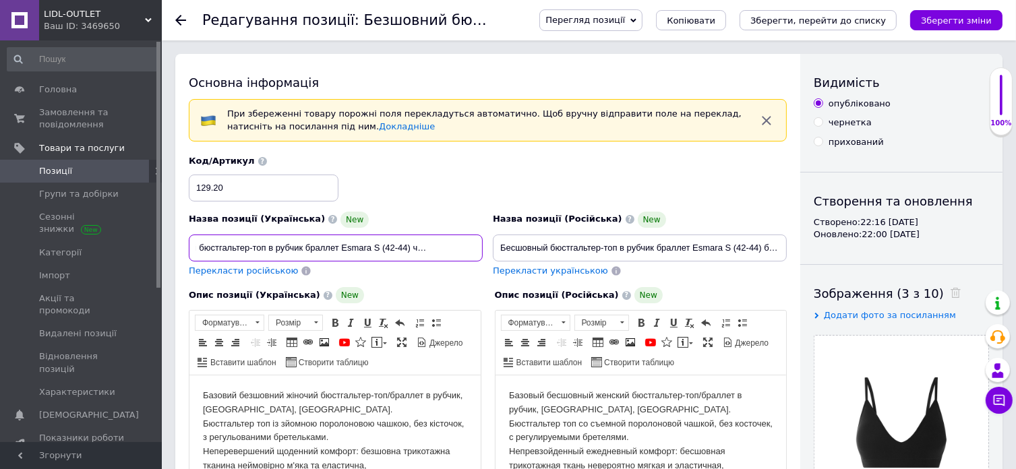
paste input ".20"
click at [463, 245] on input "Безшовний бюстгальтер-топ в рубчик браллет Esmara S (42-44) чорний (129.20)" at bounding box center [336, 248] width 294 height 27
drag, startPoint x: 475, startPoint y: 245, endPoint x: 162, endPoint y: 233, distance: 313.8
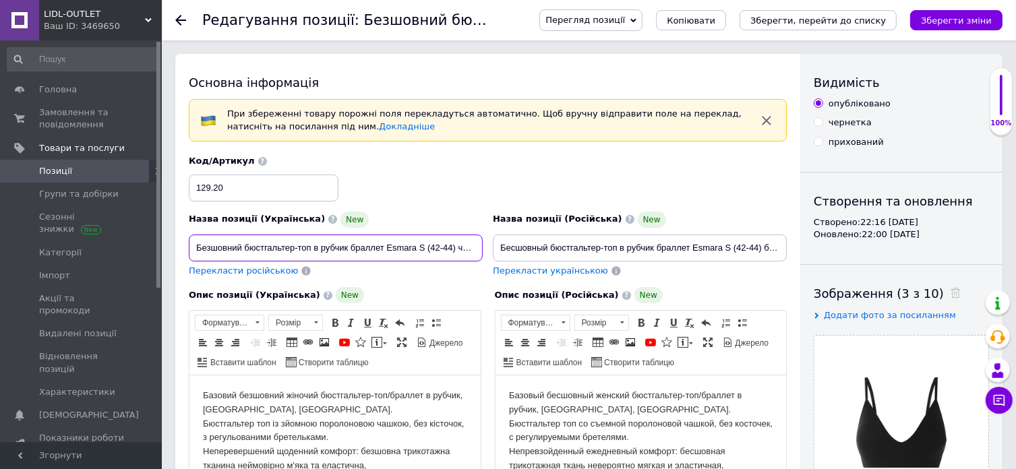
type input "Безшовний бюстгальтер-топ в рубчик браллет Esmara S (42-44) чорний (12920)"
click at [556, 248] on input "Бесшовный бюстгальтер-топ в рубчик браллет Esmara S (42-44) белый (12914)" at bounding box center [640, 248] width 294 height 27
click at [555, 248] on input "Бесшовный бюстгальтер-топ в рубчик браллет Esmara S (42-44) белый (12914)" at bounding box center [640, 248] width 294 height 27
click at [554, 248] on input "Бесшовный бюстгальтер-топ в рубчик браллет Esmara S (42-44) белый (12914)" at bounding box center [640, 248] width 294 height 27
paste input "Бесшовный бюстгальтер-топ в рубчик [PERSON_NAME] S (42-4"
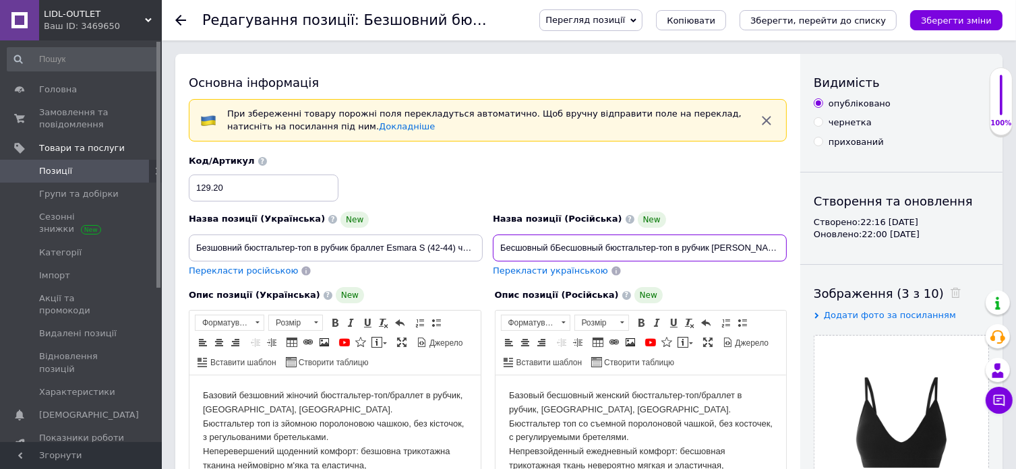
scroll to position [0, 31]
click at [529, 250] on input "Бесшовный бБесшовный бюстгальтер-топ в рубчик [PERSON_NAME] S (42-4юстгальтер-т…" at bounding box center [640, 248] width 294 height 27
paste input "юстгальтер-топ в рубчик браллет Esmara S (42-44) черный (12920"
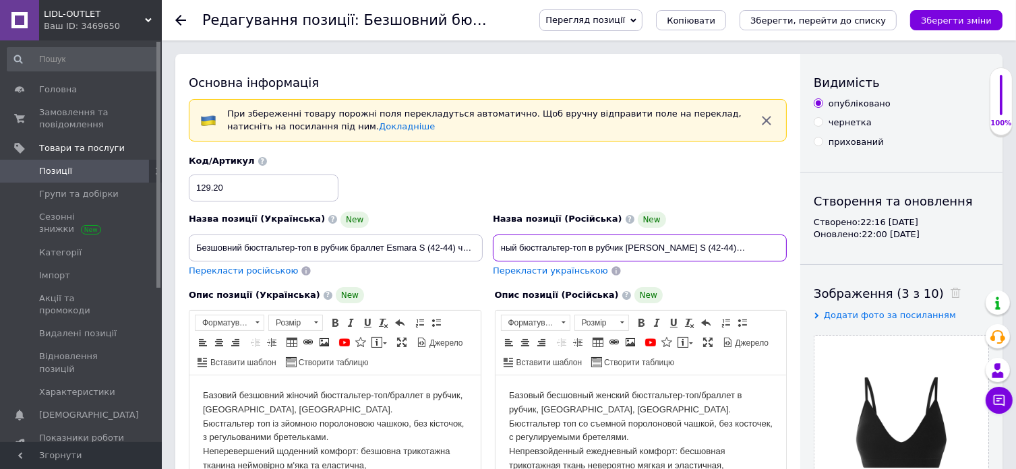
scroll to position [0, 49]
type input "Бесшовный бюстгальтер-топ в рубчик [PERSON_NAME] S (42-44) черный (12920)"
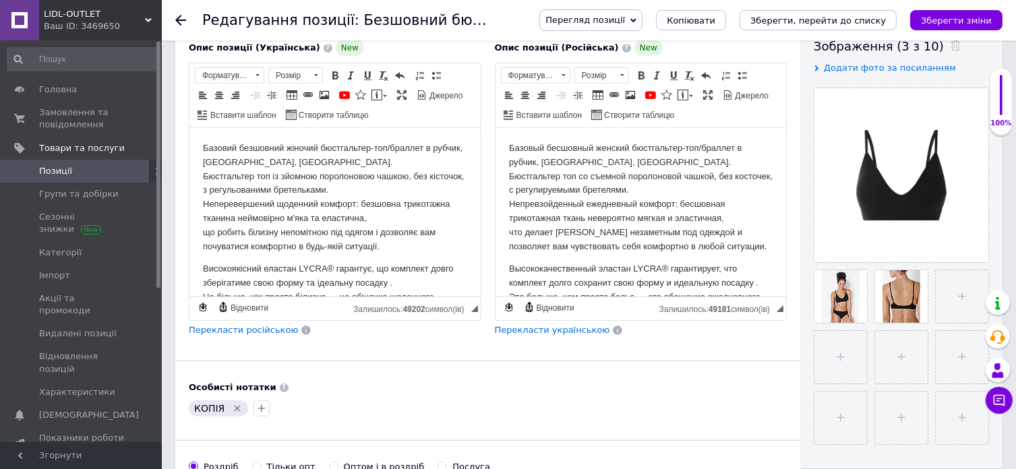
scroll to position [270, 0]
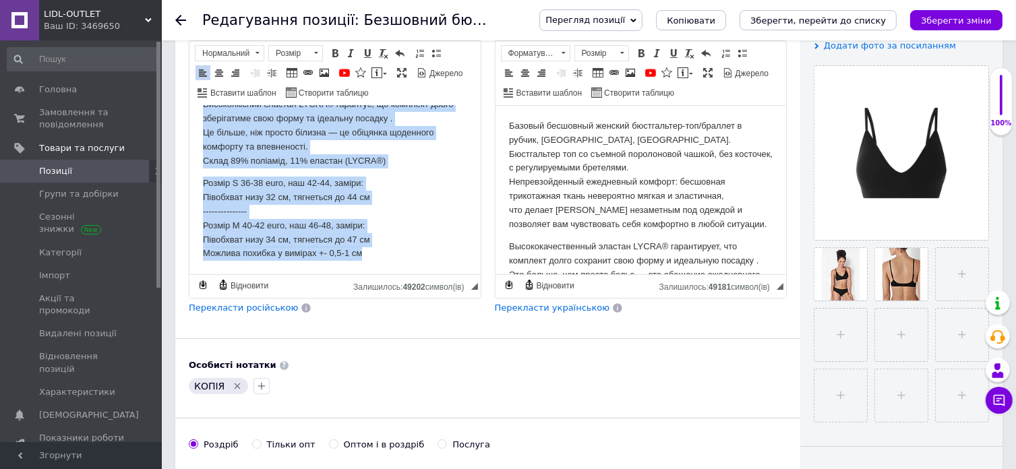
drag, startPoint x: 200, startPoint y: 124, endPoint x: 627, endPoint y: 415, distance: 517.0
click at [438, 274] on html "Базовий безшовний жіночий бюстгальтер-топ/браллет в рубчик, [GEOGRAPHIC_DATA], …" at bounding box center [334, 119] width 291 height 311
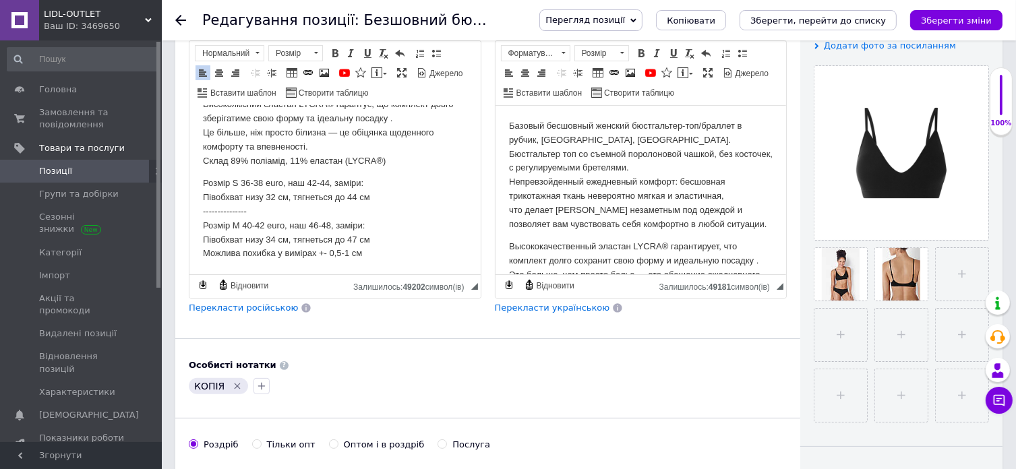
scroll to position [100, 0]
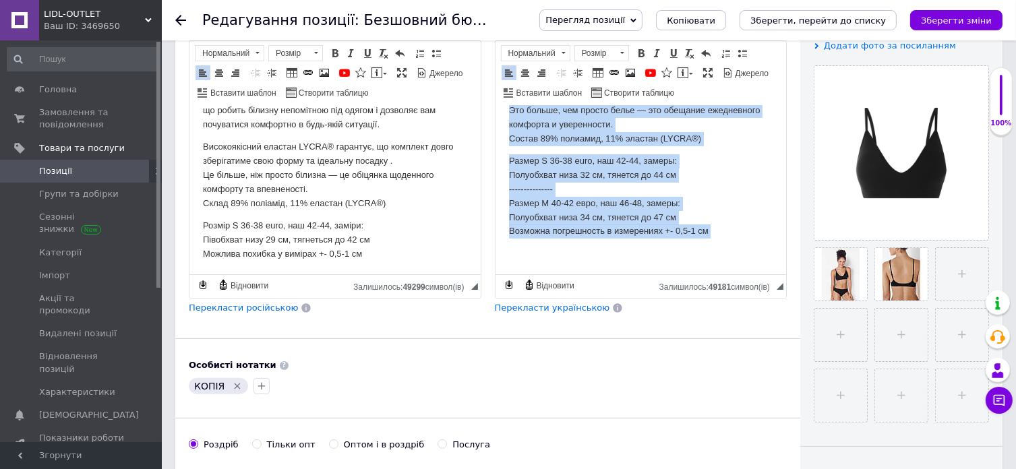
drag, startPoint x: 505, startPoint y: 121, endPoint x: 742, endPoint y: 271, distance: 280.1
click at [742, 271] on html "Базовый бесшовный женский бюстгальтер-топ/браллет в рубчик, [GEOGRAPHIC_DATA], …" at bounding box center [640, 108] width 291 height 334
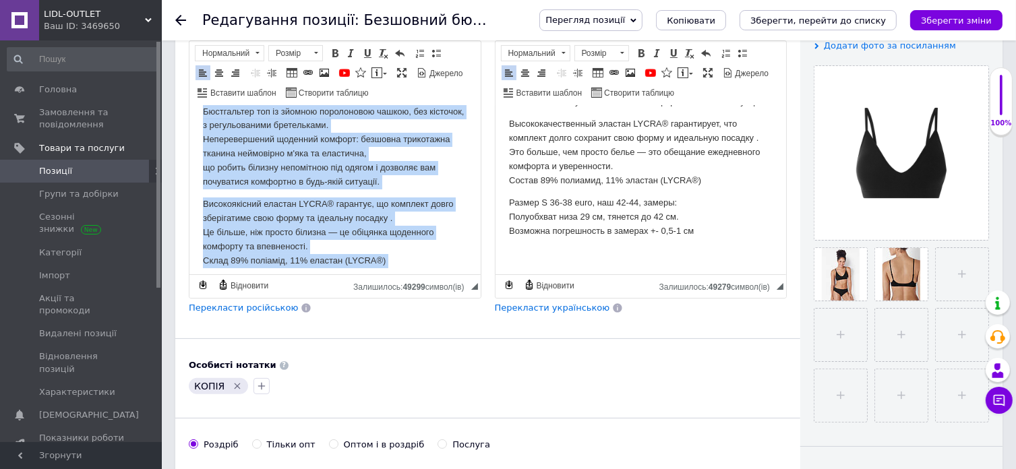
scroll to position [0, 0]
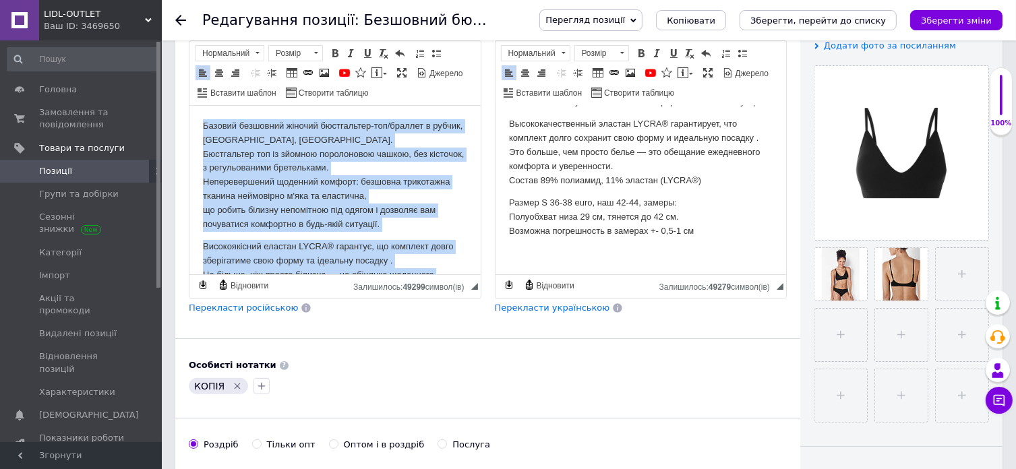
drag, startPoint x: 372, startPoint y: 256, endPoint x: 374, endPoint y: 189, distance: 66.8
click at [189, 106] on html "Базовий безшовний жіночий бюстгальтер-топ/браллет в рубчик, [GEOGRAPHIC_DATA], …" at bounding box center [334, 240] width 291 height 269
copy body "Loremip dolorsita consect adipiscinge-sed/doeiusm t incidi, Utlabo, Etdolorem. …"
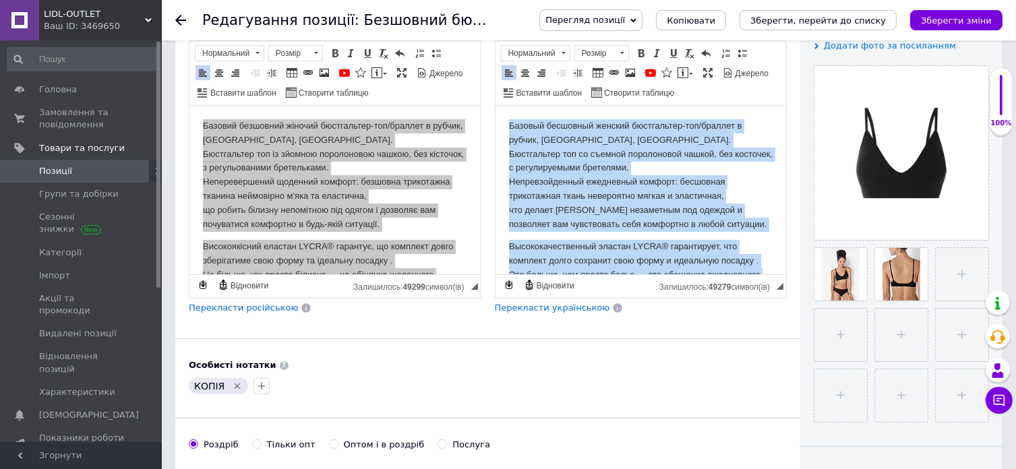
drag, startPoint x: 703, startPoint y: 231, endPoint x: 455, endPoint y: 78, distance: 290.7
click at [495, 106] on html "Базовый бесшовный женский бюстгальтер-топ/браллет в рубчик, [GEOGRAPHIC_DATA], …" at bounding box center [640, 252] width 291 height 292
copy body "Loremip dolorsita consect adipiscinge-sed/doeiusm t incidi, Utlabo, Etdolore. M…"
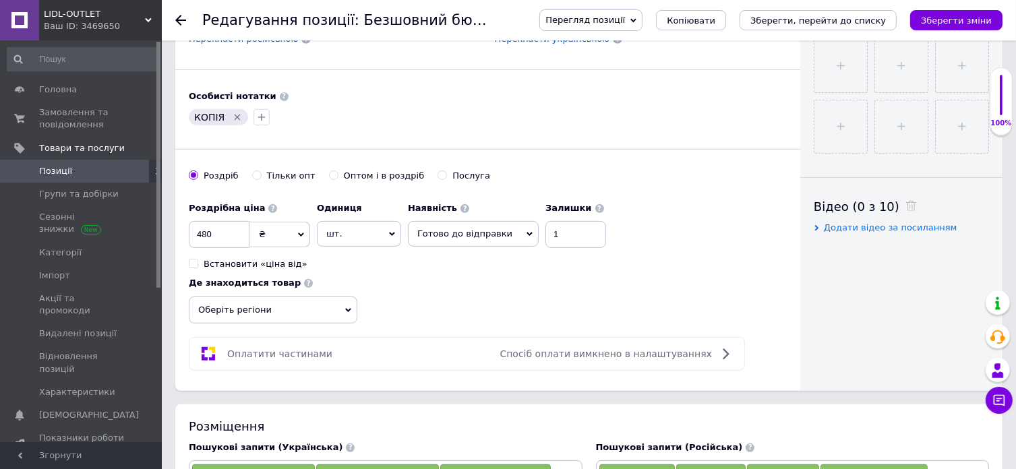
scroll to position [540, 0]
click at [357, 296] on span "Оберіть регіони" at bounding box center [273, 309] width 169 height 27
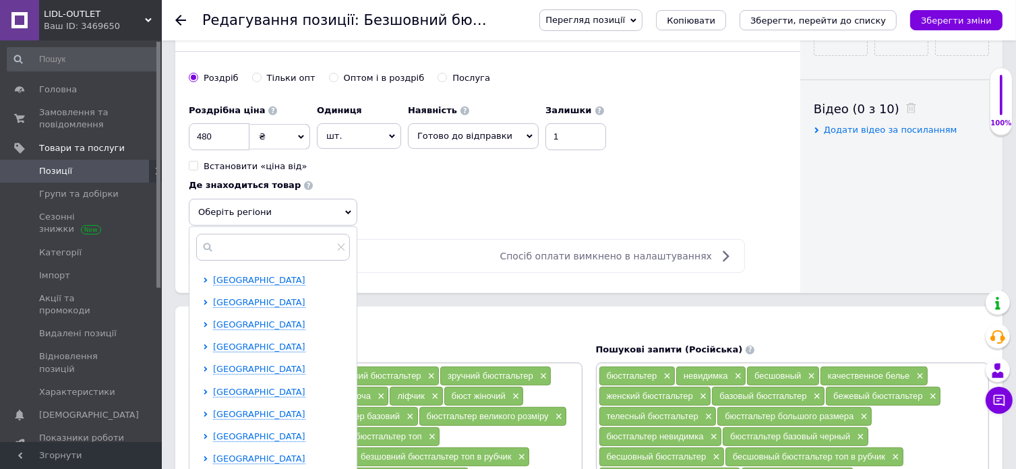
scroll to position [674, 0]
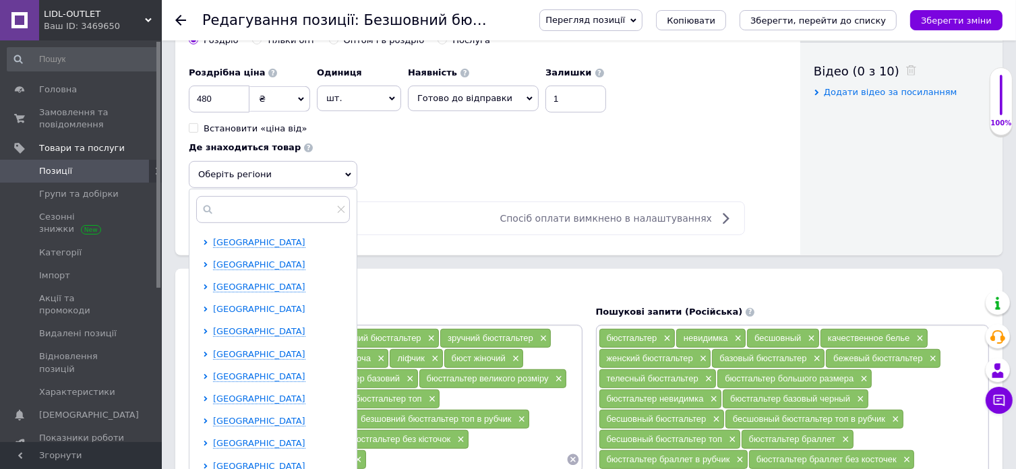
click at [306, 304] on span "[GEOGRAPHIC_DATA]" at bounding box center [259, 309] width 92 height 10
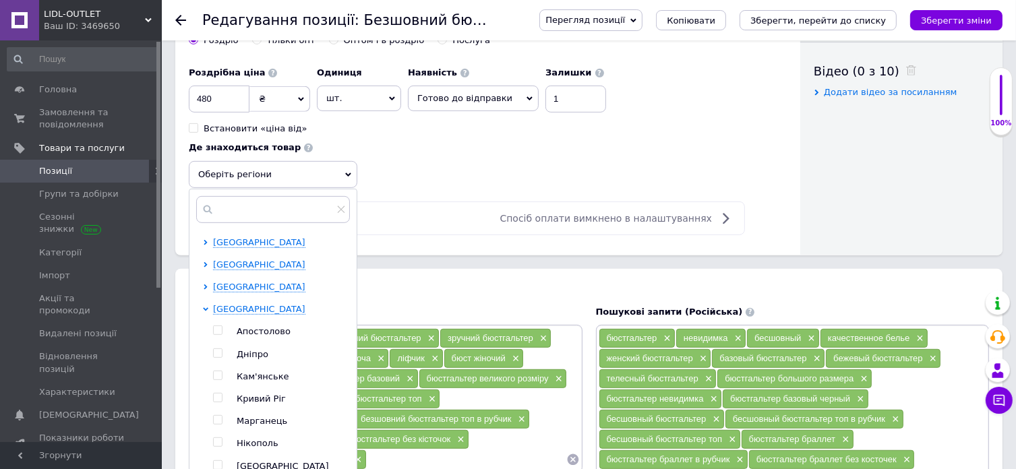
drag, startPoint x: 662, startPoint y: 272, endPoint x: 687, endPoint y: 283, distance: 26.6
click at [268, 349] on span "Дніпро" at bounding box center [253, 354] width 32 height 10
checkbox input "true"
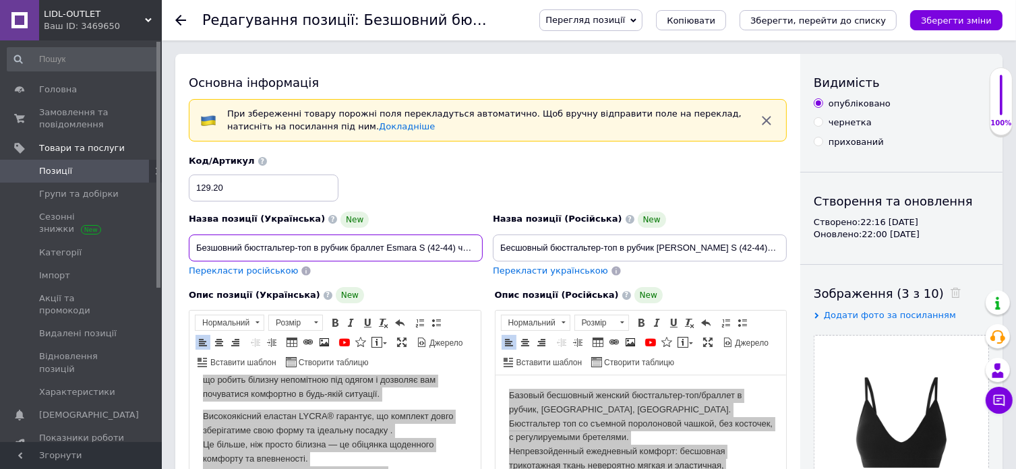
scroll to position [0, 45]
drag, startPoint x: 407, startPoint y: 243, endPoint x: 510, endPoint y: 244, distance: 103.2
click at [510, 244] on div "Назва позиції (Українська) New Безшовний бюстгальтер-топ в рубчик браллет Esmar…" at bounding box center [488, 216] width 608 height 132
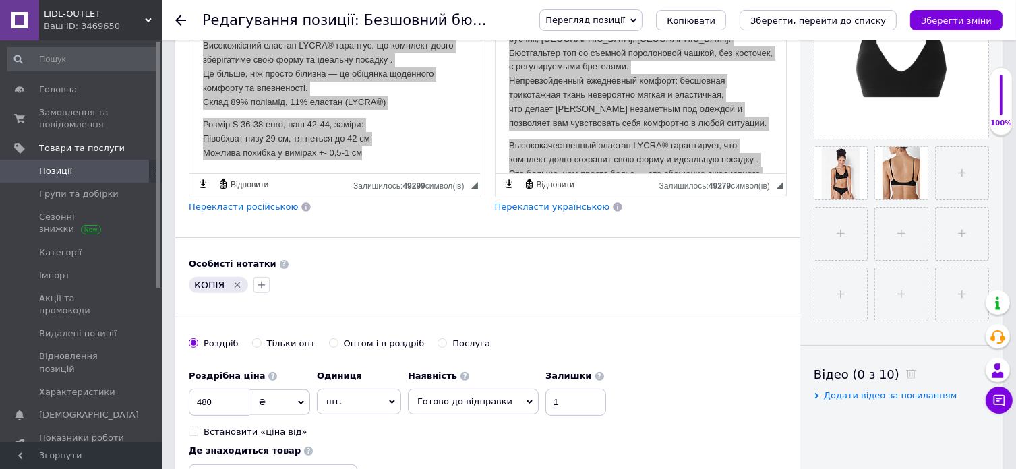
scroll to position [405, 0]
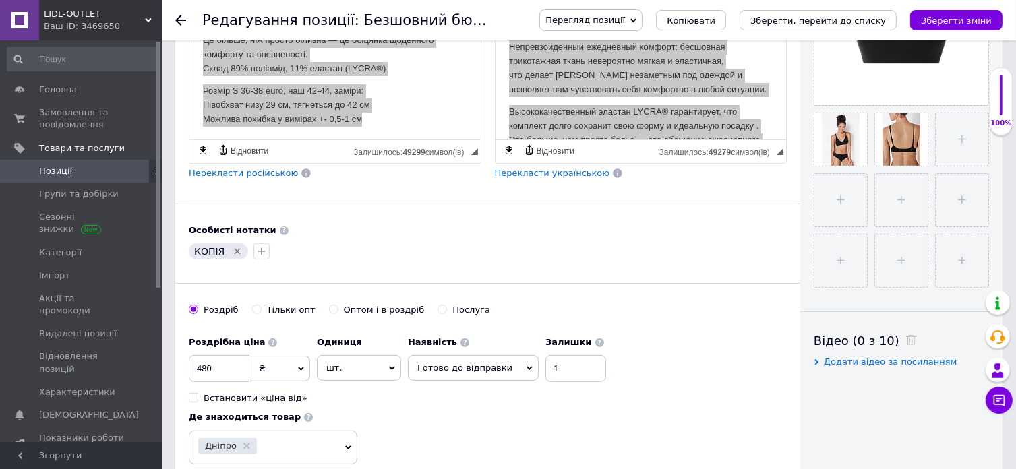
click at [376, 243] on div "КОПІЯ" at bounding box center [488, 252] width 604 height 22
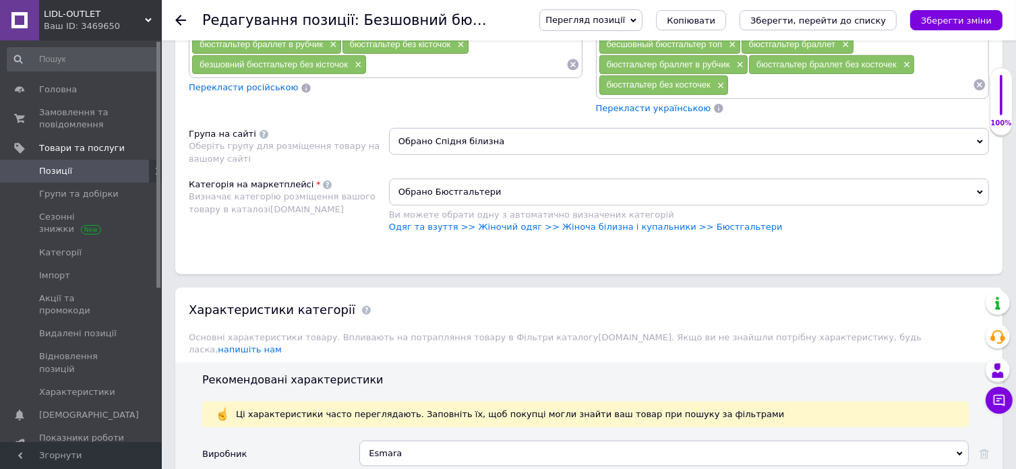
scroll to position [1214, 0]
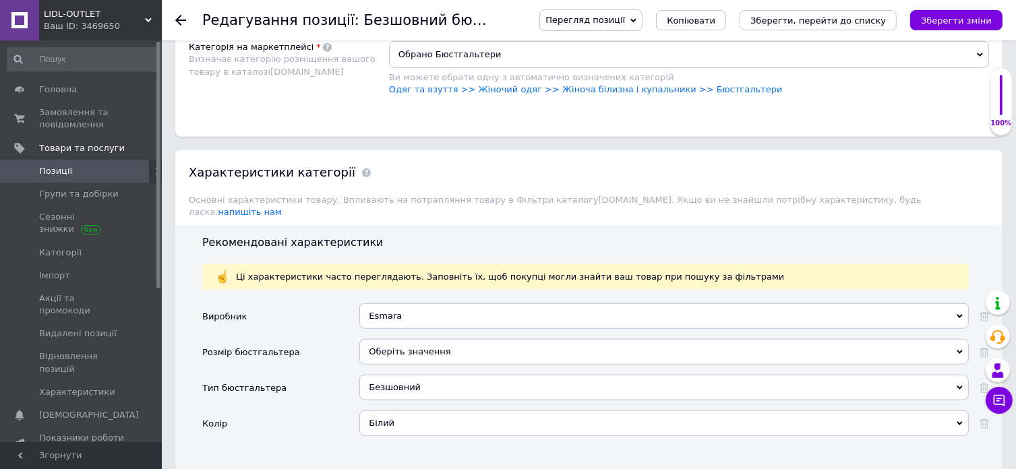
click at [393, 411] on div "Білий" at bounding box center [664, 424] width 610 height 26
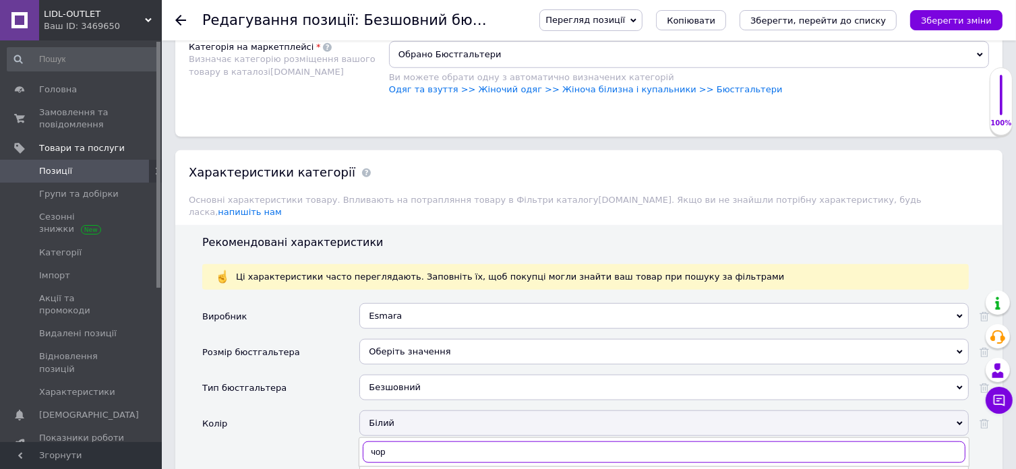
type input "чор"
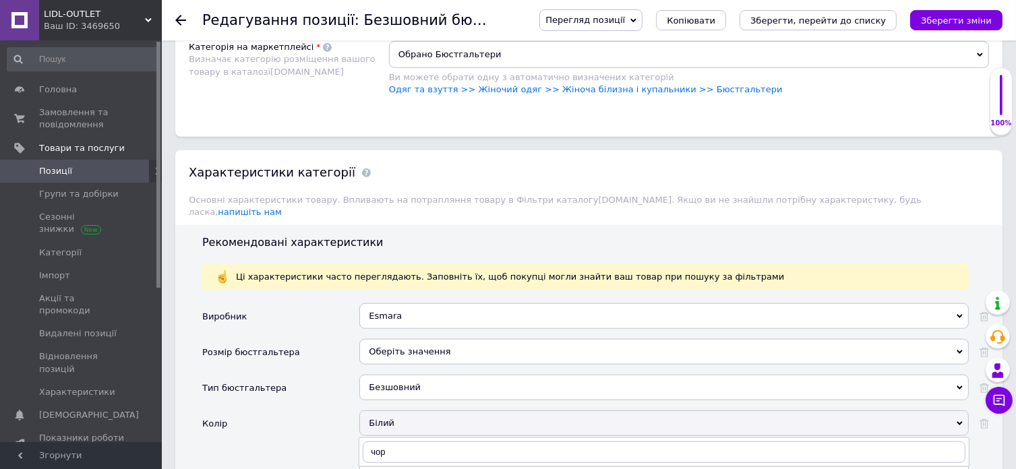
drag, startPoint x: 393, startPoint y: 420, endPoint x: 303, endPoint y: 423, distance: 90.4
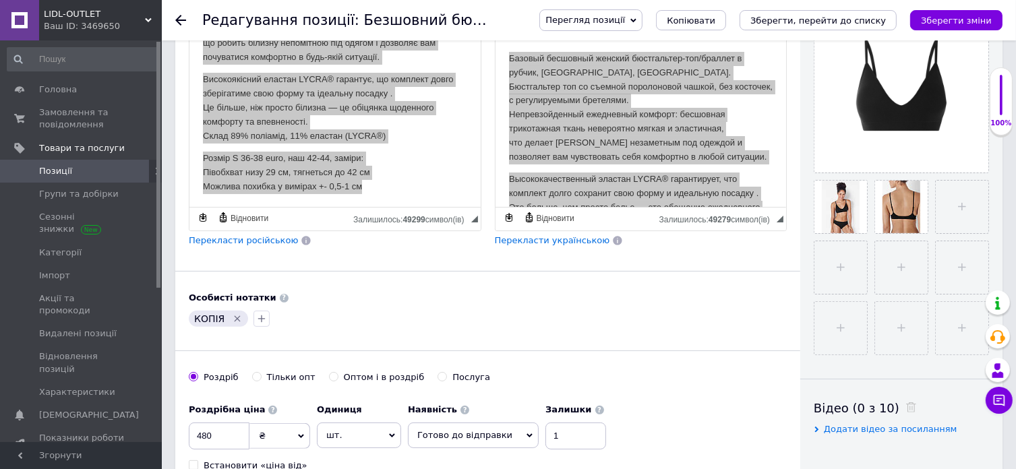
scroll to position [67, 0]
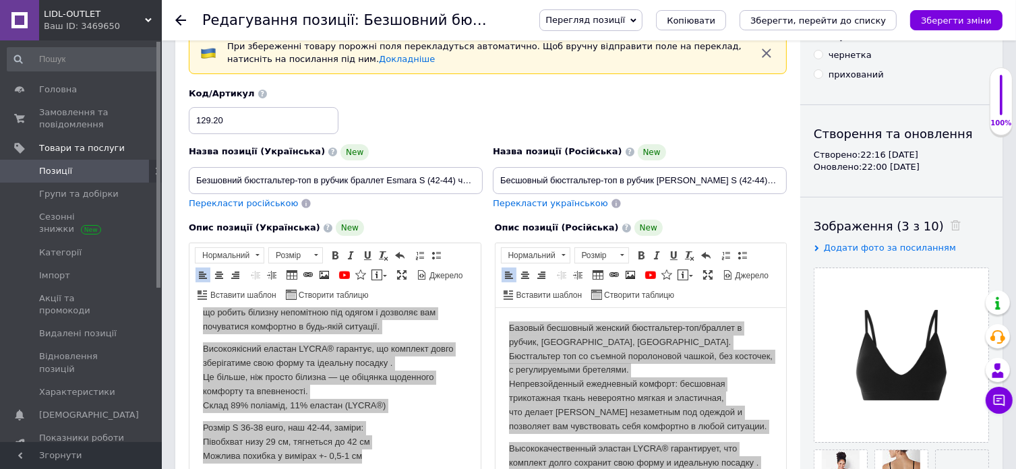
click at [371, 215] on div "Опис позиції (Українська) New Розширений текстовий редактор, 3AAEEFD0-CAE5-4E70…" at bounding box center [335, 368] width 306 height 311
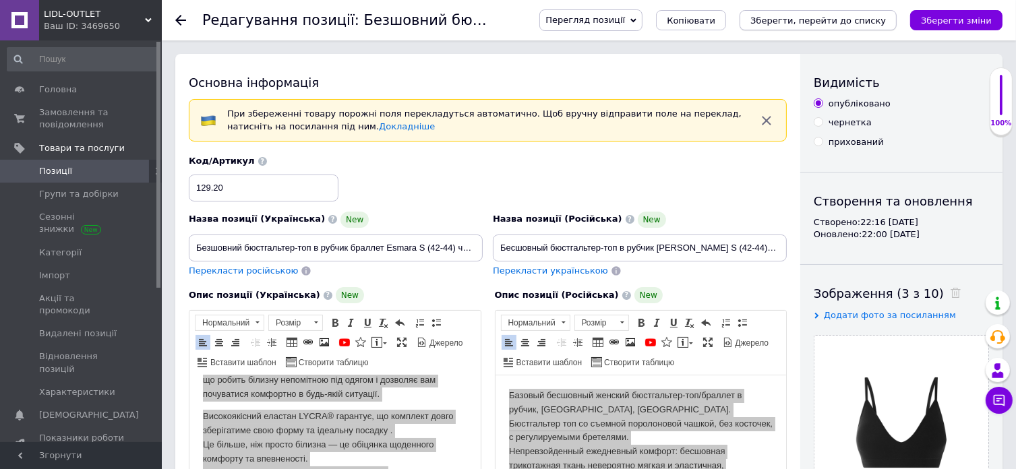
click at [825, 24] on icon "Зберегти, перейти до списку" at bounding box center [819, 21] width 136 height 10
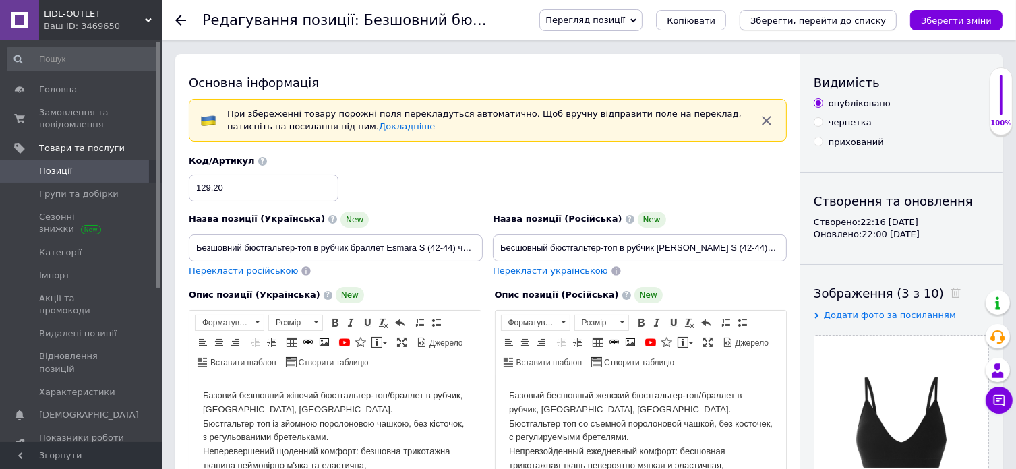
click at [791, 21] on icon "Зберегти, перейти до списку" at bounding box center [819, 21] width 136 height 10
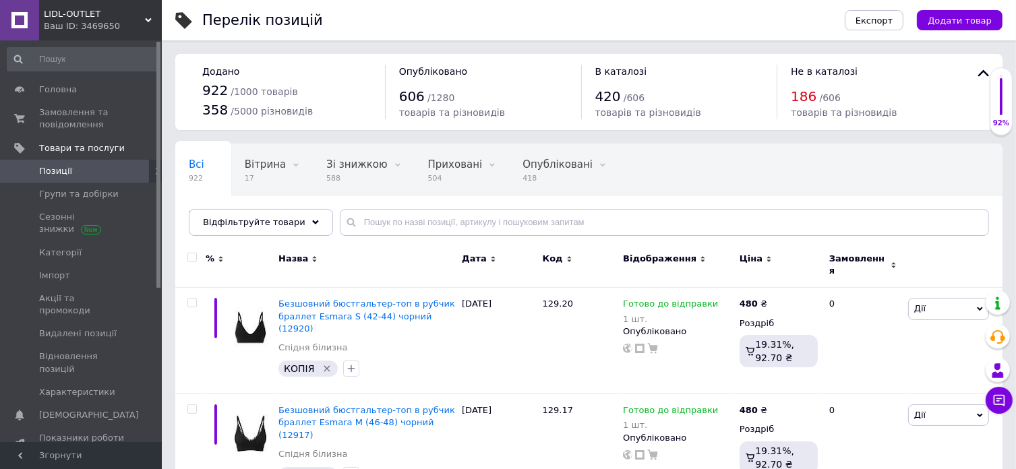
scroll to position [135, 0]
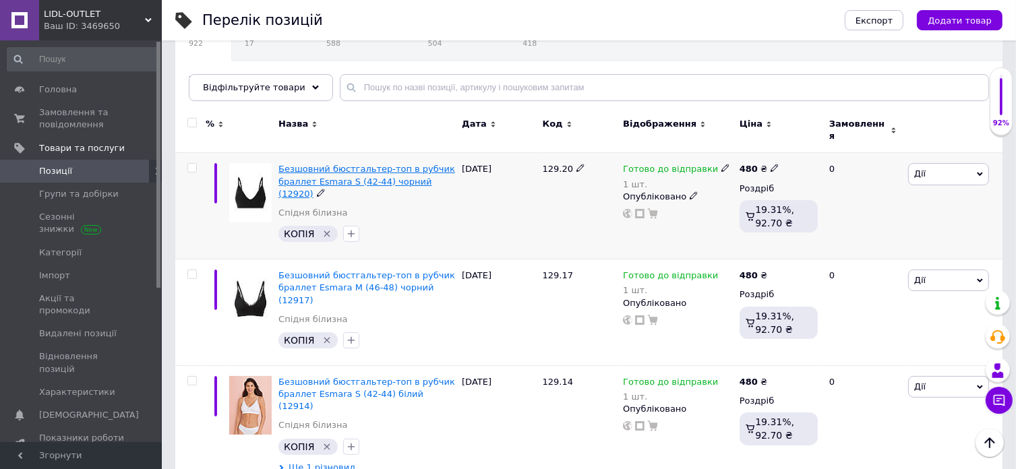
click at [390, 166] on span "Безшовний бюстгальтер-топ в рубчик браллет Esmara S (42-44) чорний (12920)" at bounding box center [367, 181] width 177 height 34
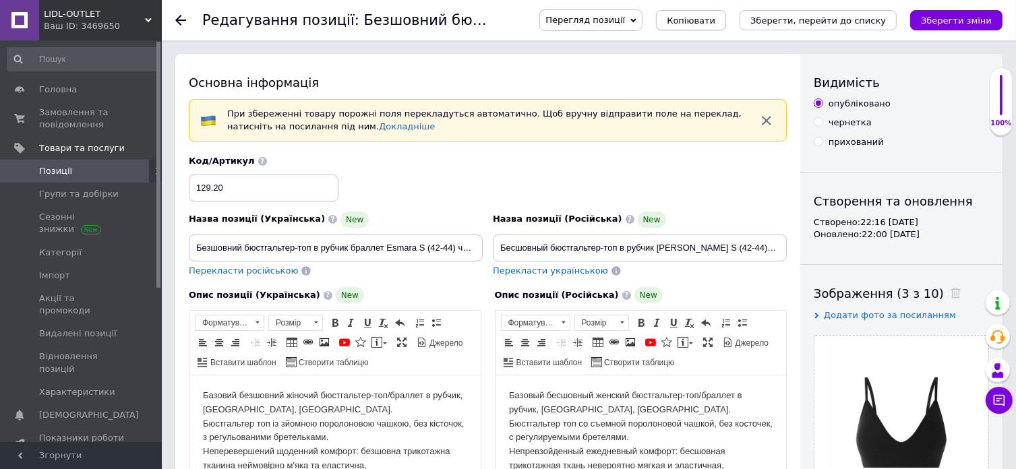
click at [714, 18] on span "Копіювати" at bounding box center [691, 21] width 49 height 10
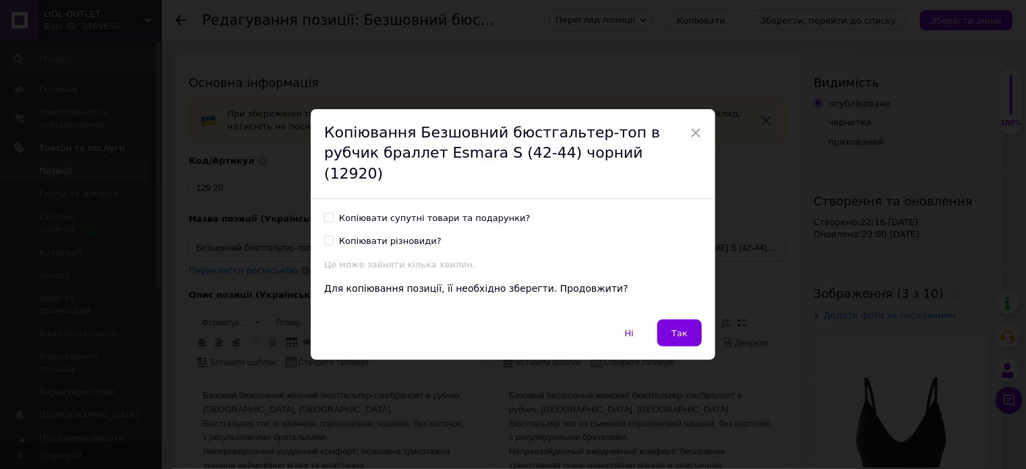
click at [433, 212] on div "Копіювати супутні товари та подарунки?" at bounding box center [435, 218] width 192 height 12
click at [333, 213] on input "Копіювати супутні товари та подарунки?" at bounding box center [328, 217] width 9 height 9
checkbox input "true"
click at [680, 328] on span "Так" at bounding box center [680, 333] width 16 height 10
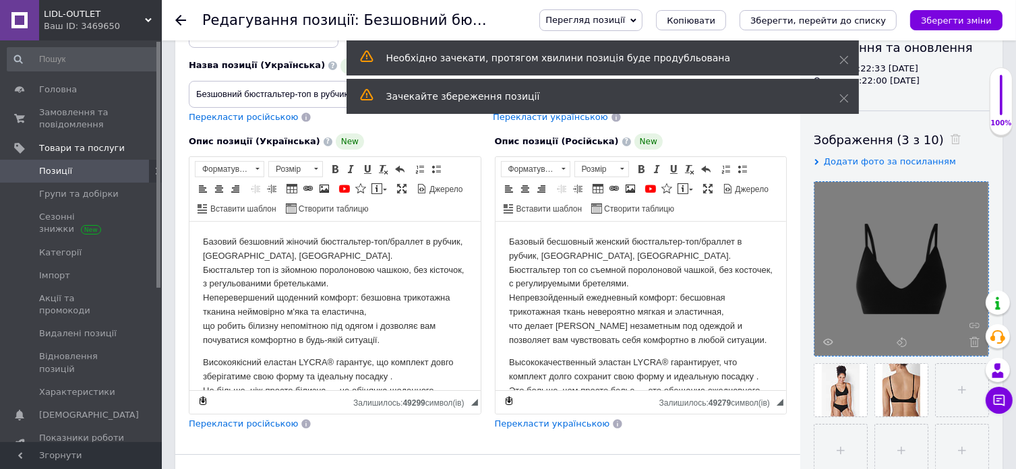
scroll to position [202, 0]
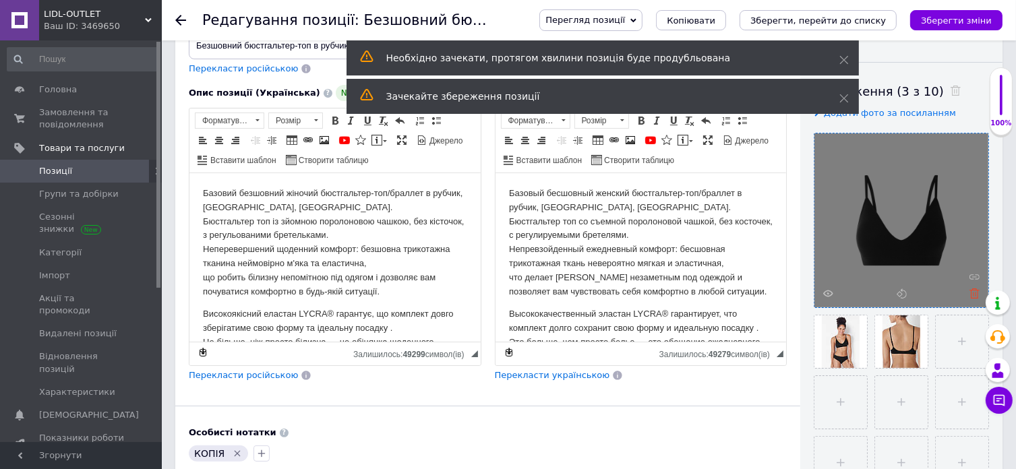
click at [970, 293] on icon at bounding box center [975, 294] width 10 height 10
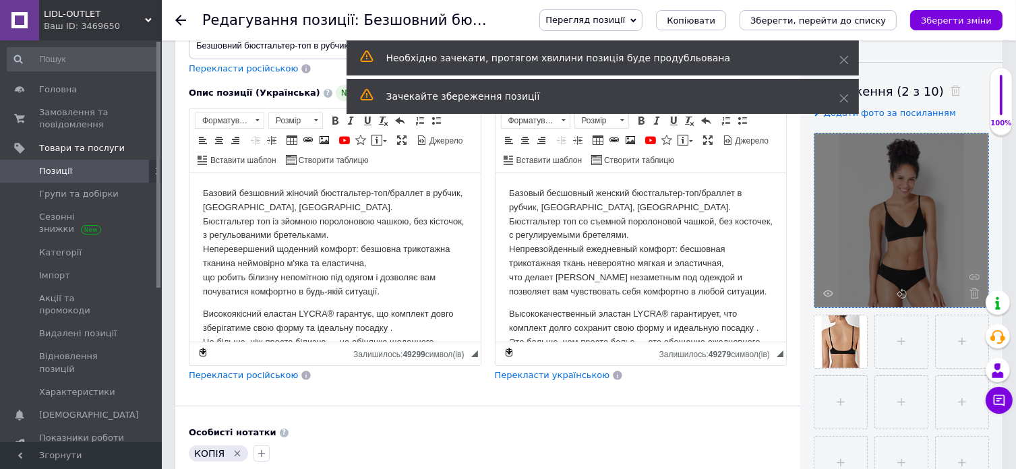
click at [970, 293] on icon at bounding box center [975, 294] width 10 height 10
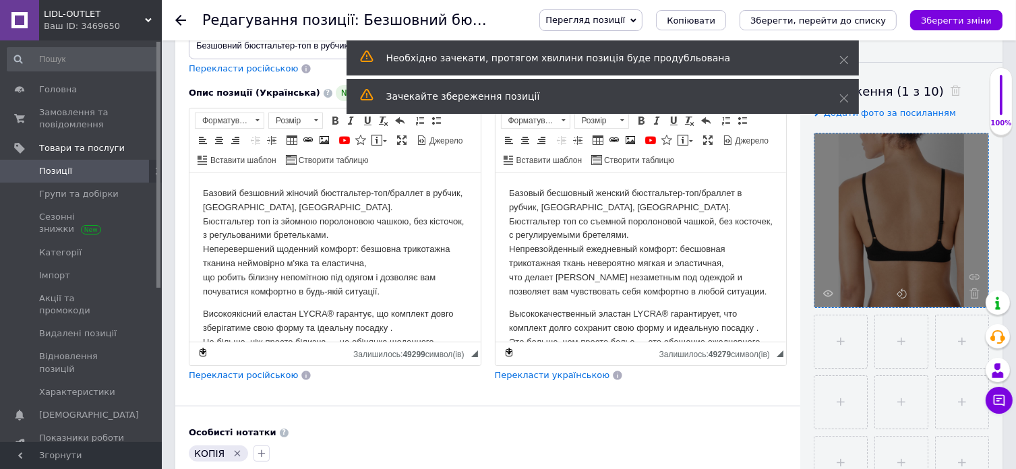
click at [970, 293] on icon at bounding box center [975, 294] width 10 height 10
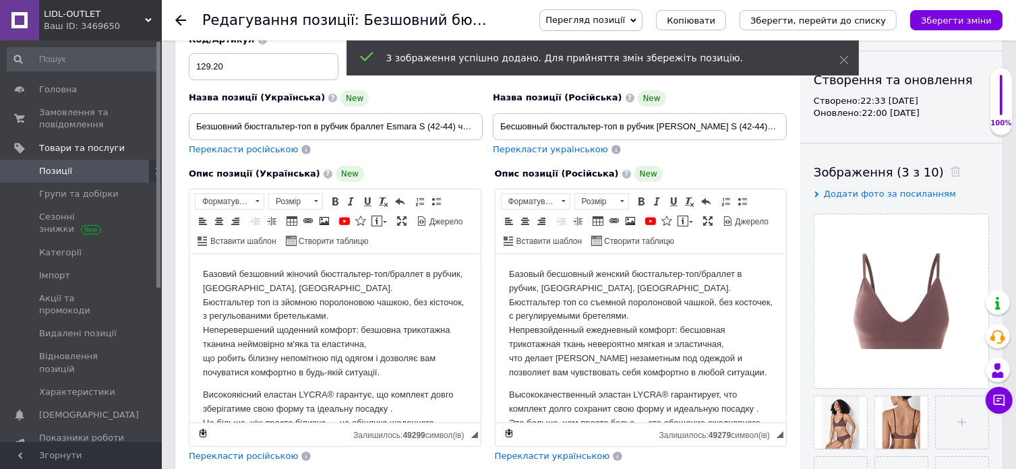
scroll to position [0, 0]
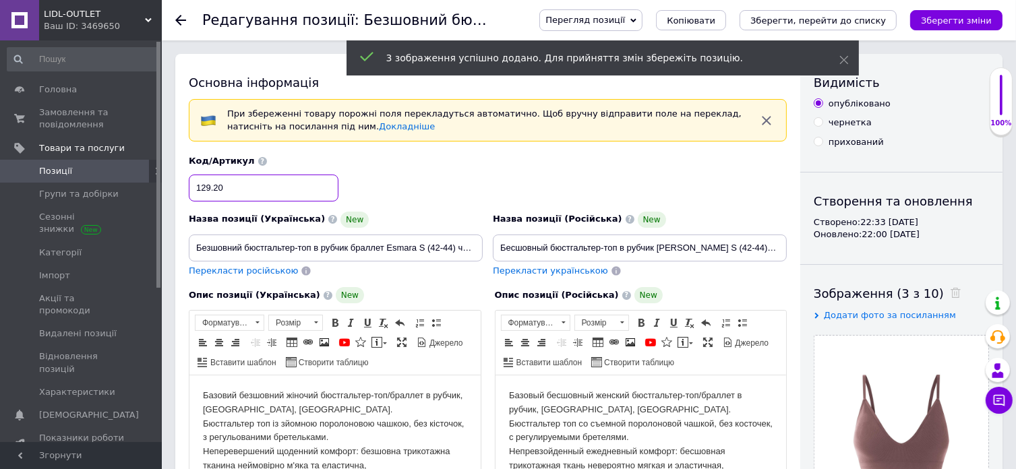
click at [285, 185] on input "129.20" at bounding box center [264, 188] width 150 height 27
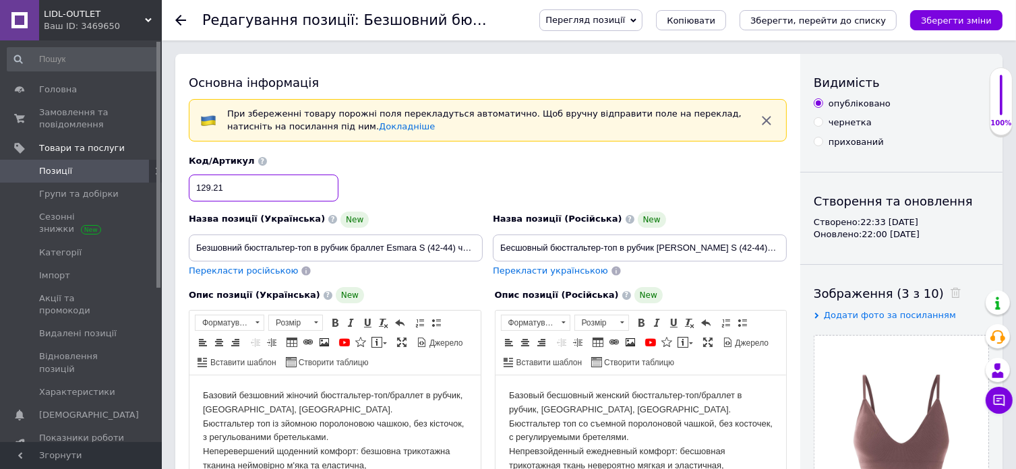
type input "129.21"
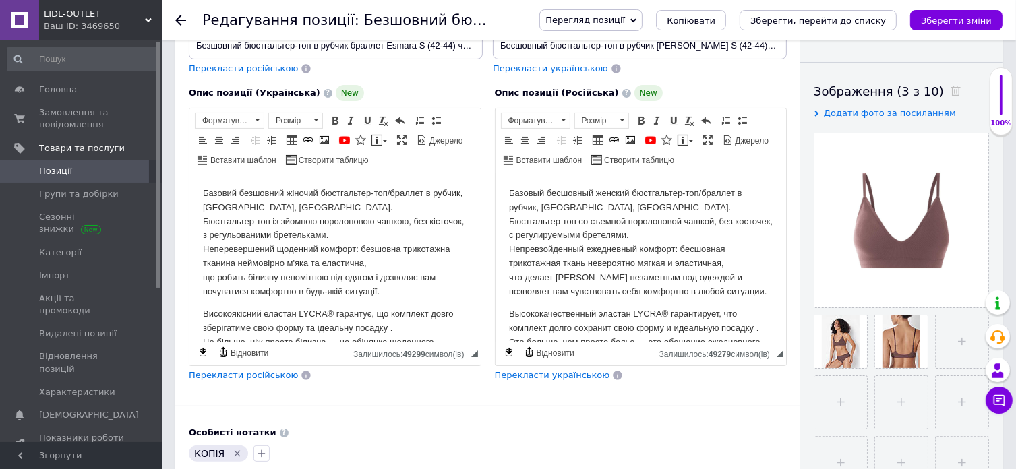
scroll to position [67, 0]
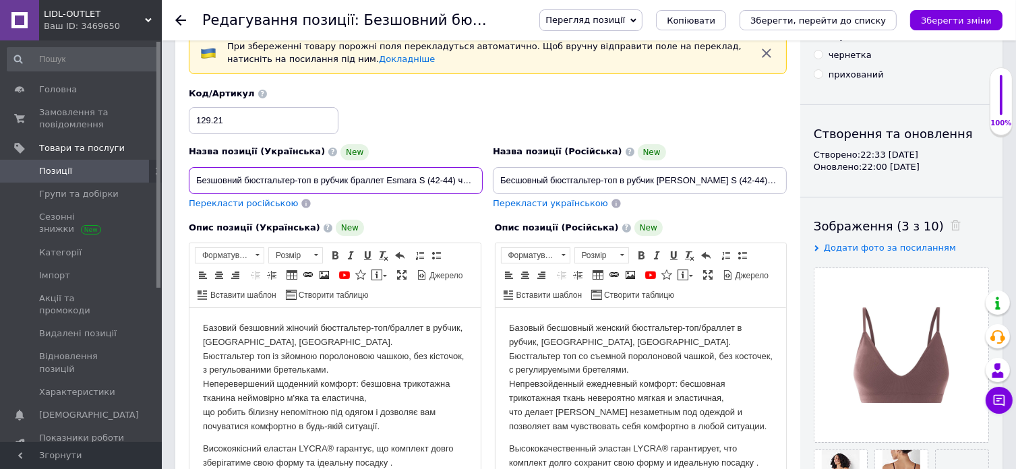
click at [422, 180] on input "Безшовний бюстгальтер-топ в рубчик браллет Esmara S (42-44) чорний (12920)" at bounding box center [336, 180] width 294 height 27
drag, startPoint x: 450, startPoint y: 179, endPoint x: 431, endPoint y: 181, distance: 19.1
click at [431, 181] on input "Безшовний бюстгальтер-топ в рубчик браллет Esmara L (42-44) чорний (12920)" at bounding box center [336, 180] width 294 height 27
click at [469, 180] on input "Безшовний бюстгальтер-топ в рубчик браллет Esmara L (50-52) чорний (12920)" at bounding box center [336, 180] width 294 height 27
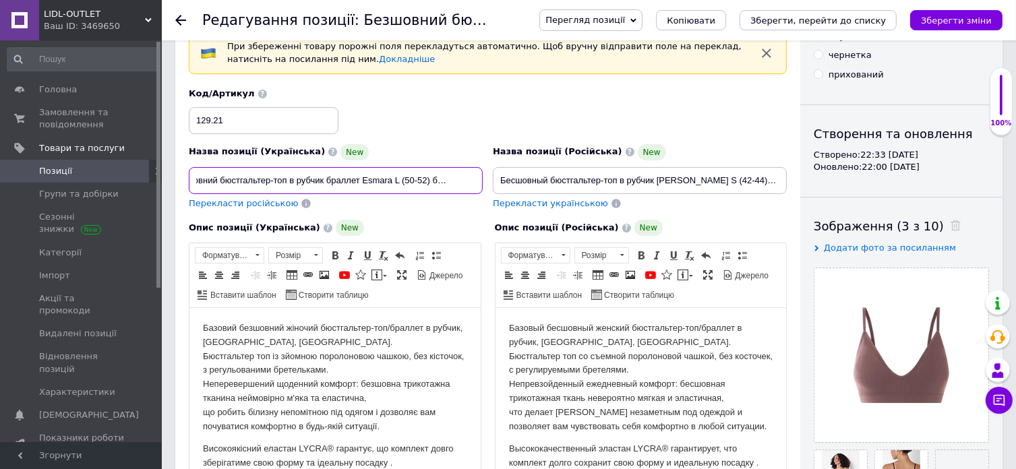
scroll to position [0, 54]
drag, startPoint x: 451, startPoint y: 179, endPoint x: 497, endPoint y: 176, distance: 46.6
click at [499, 177] on div "Назва позиції (Українська) New Безшовний бюстгальтер-топ в рубчик браллет Esmar…" at bounding box center [488, 149] width 608 height 132
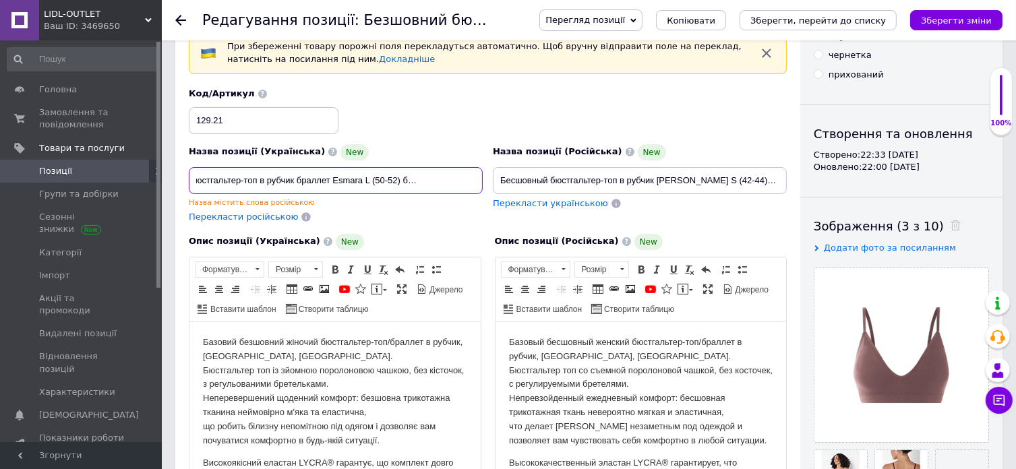
click at [461, 179] on input "Безшовний бюстгальтер-топ в рубчик браллет Esmara L (50-52) бордовий (12920)" at bounding box center [336, 180] width 294 height 27
click at [469, 177] on input "Безшовний бюстгальтер-топ в рубчик браллет Esmara L (50-52) бордовий (12920)" at bounding box center [336, 180] width 294 height 27
drag, startPoint x: 477, startPoint y: 179, endPoint x: 147, endPoint y: 167, distance: 330.7
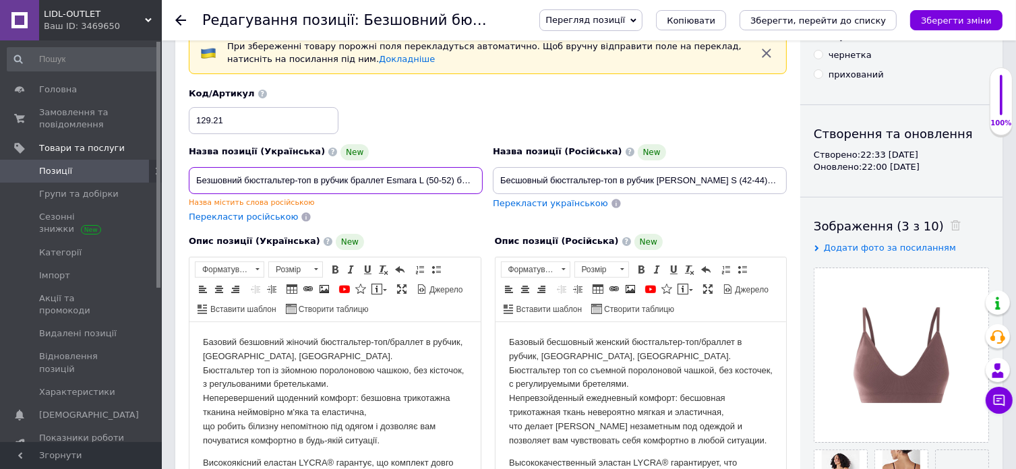
type input "Безшовний бюстгальтер-топ в рубчик браллет Esmara L (50-52) бордовий (12921)"
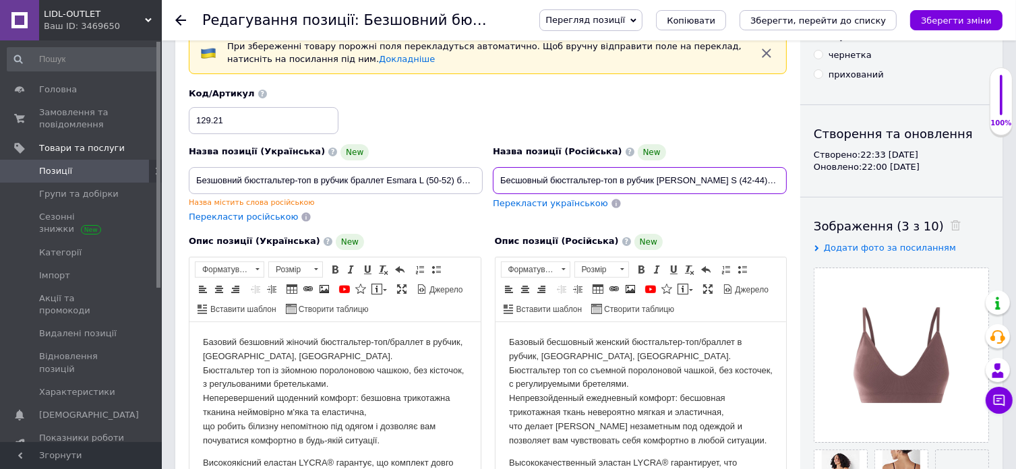
click at [526, 188] on input "Бесшовный бюстгальтер-топ в рубчик [PERSON_NAME] S (42-44) черный (12920)" at bounding box center [640, 180] width 294 height 27
paste input "L (50-52) бордовый (12921"
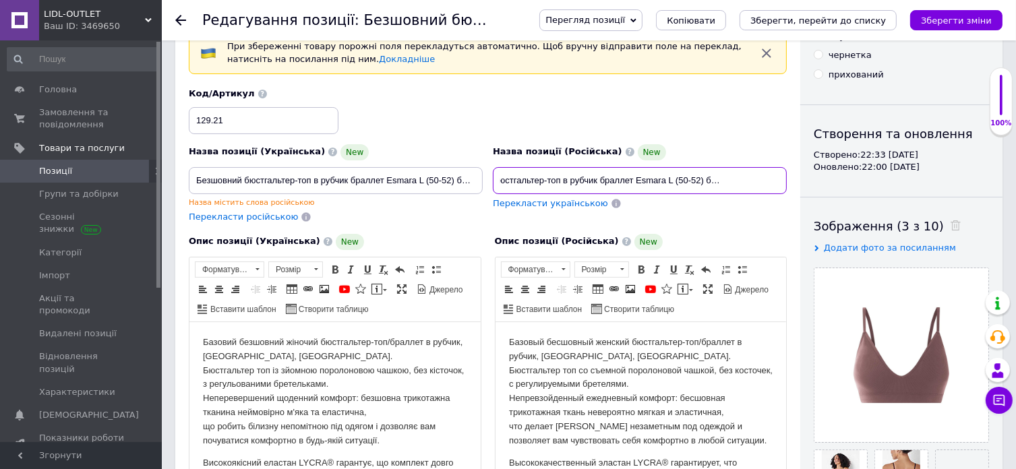
type input "Бесшовный бюстгальтер-топ в рубчик браллет Esmara L (50-52) бордовый (12921)"
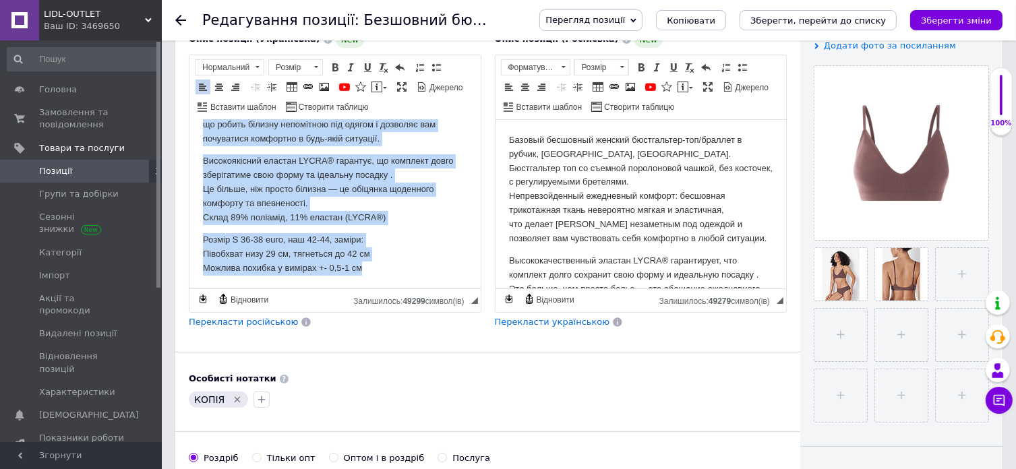
scroll to position [0, 0]
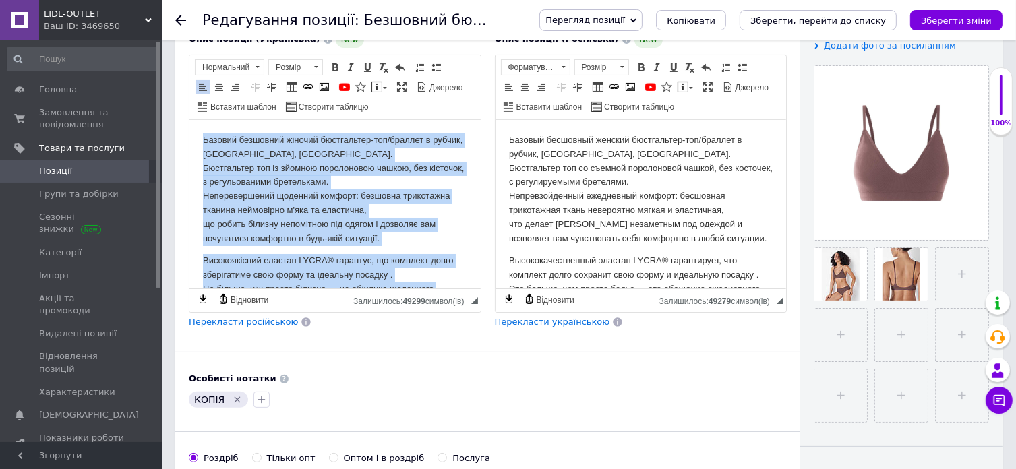
drag, startPoint x: 364, startPoint y: 273, endPoint x: 345, endPoint y: 216, distance: 60.4
click at [189, 119] on html "Базовий безшовний жіночий бюстгальтер-топ/браллет в рубчик, [GEOGRAPHIC_DATA], …" at bounding box center [334, 253] width 291 height 269
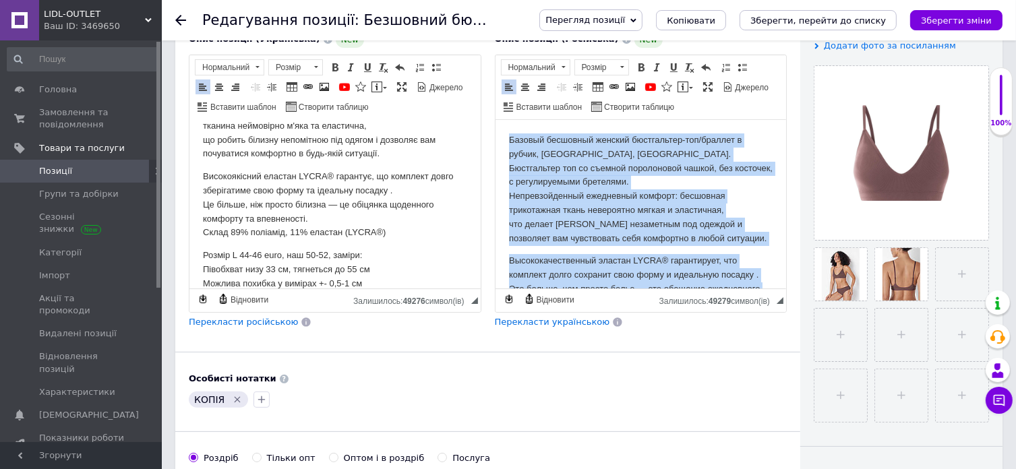
drag, startPoint x: 695, startPoint y: 250, endPoint x: 969, endPoint y: 219, distance: 275.6
click at [496, 119] on html "Базовый бесшовный женский бюстгальтер-топ/браллет в рубчик, [GEOGRAPHIC_DATA], …" at bounding box center [640, 265] width 291 height 292
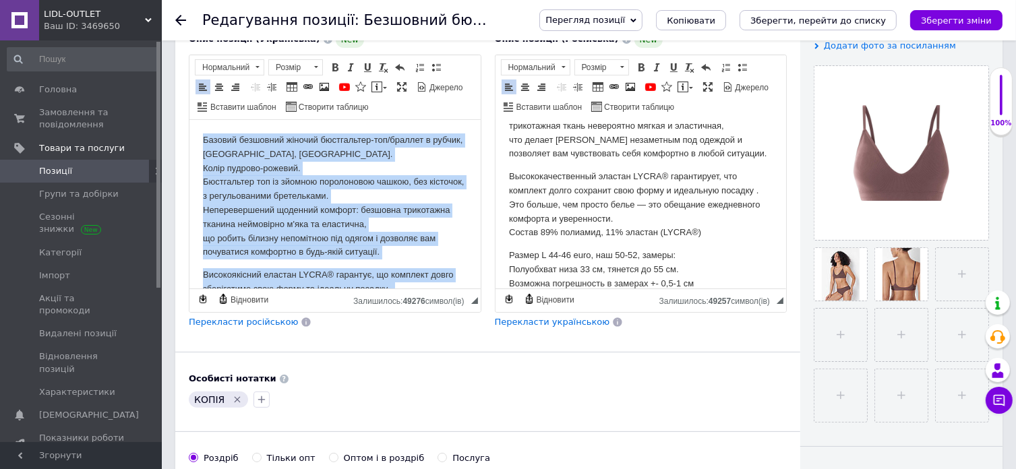
drag, startPoint x: 387, startPoint y: 272, endPoint x: 340, endPoint y: 218, distance: 72.2
click at [189, 119] on html "Базовий безшовний жіночий бюстгальтер-топ/браллет в рубчик, [GEOGRAPHIC_DATA], …" at bounding box center [334, 260] width 291 height 283
copy body "Loremip dolorsita consect adipiscinge-sed/doeiusm t incidi, Utlabo, Etdolorem. …"
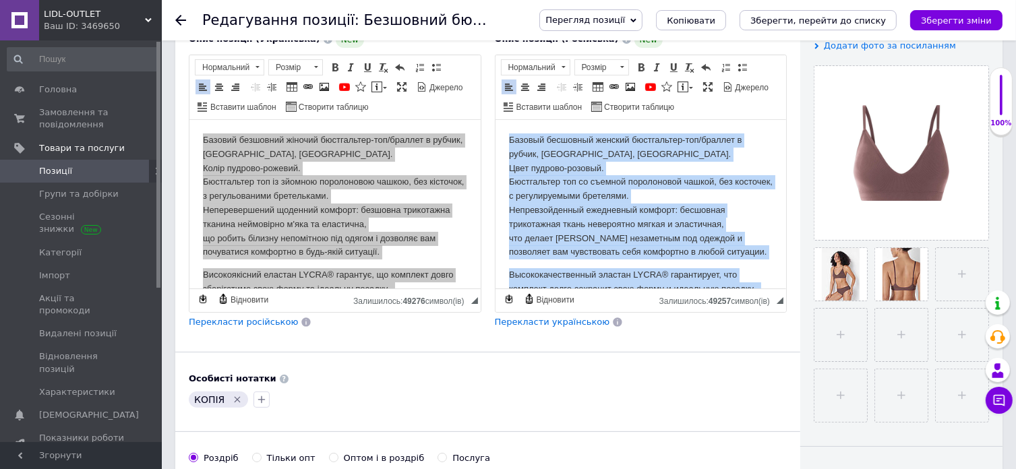
drag, startPoint x: 639, startPoint y: 245, endPoint x: 950, endPoint y: 216, distance: 313.0
click at [495, 119] on html "Базовый бесшовный женский бюстгальтер-топ/браллет в рубчик, [GEOGRAPHIC_DATA], …" at bounding box center [640, 272] width 291 height 306
copy body "Loremip dolorsita consect adipiscinge-sed/doeiusm t incidi, Utlabo, Etdolore. M…"
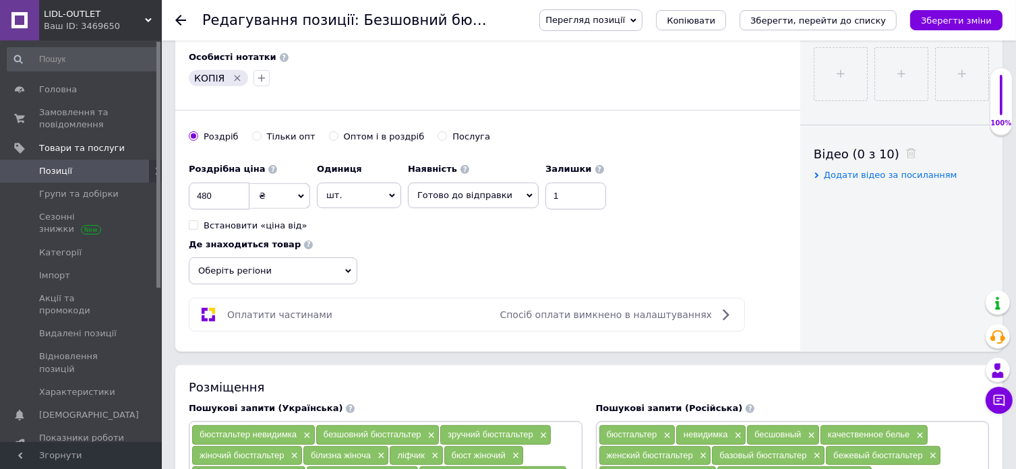
scroll to position [607, 0]
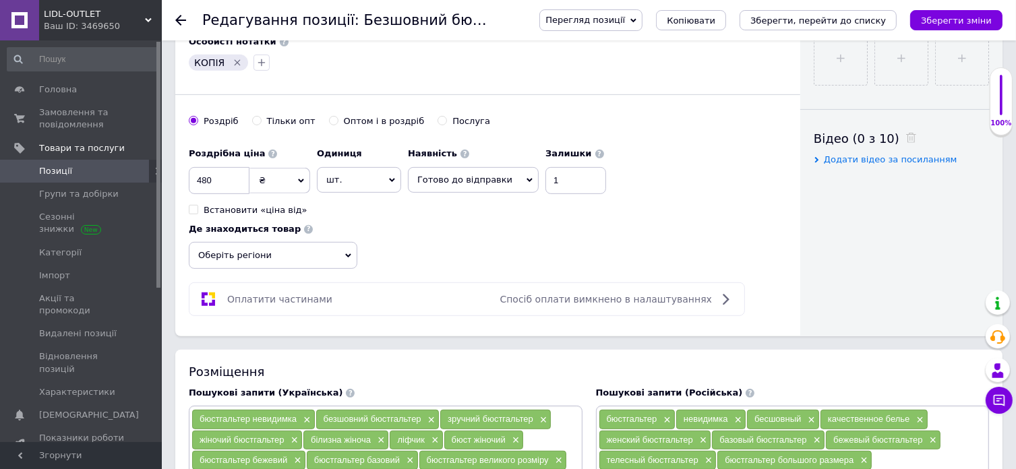
click at [357, 242] on span "Оберіть регіони" at bounding box center [273, 255] width 169 height 27
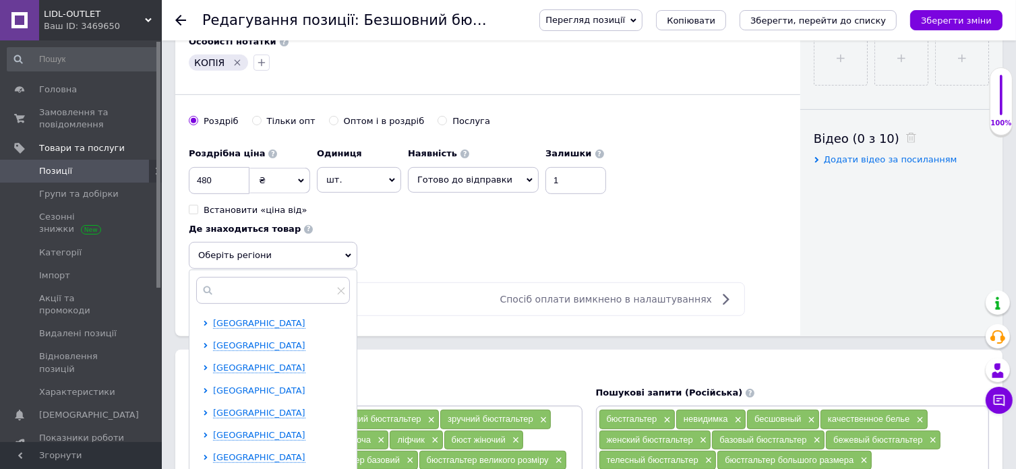
click at [306, 386] on span "[GEOGRAPHIC_DATA]" at bounding box center [259, 391] width 92 height 10
click at [268, 430] on span "Дніпро" at bounding box center [253, 435] width 32 height 10
checkbox input "true"
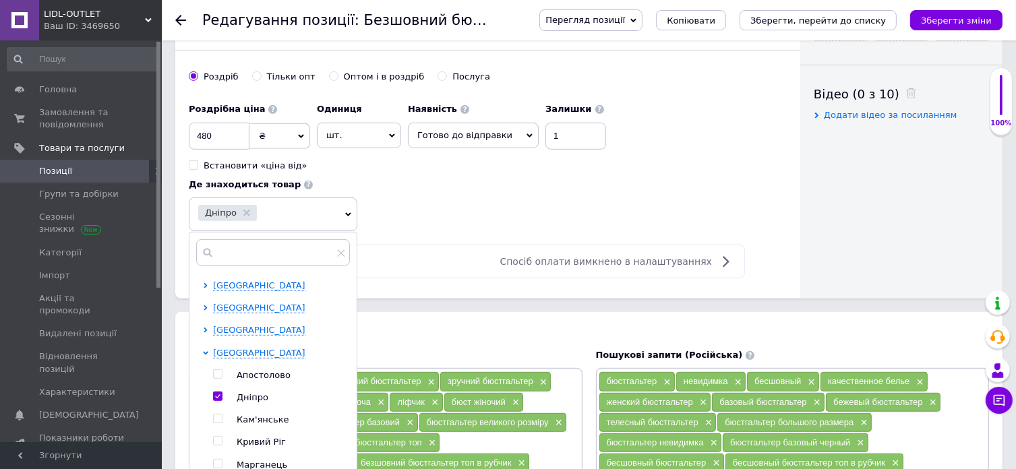
scroll to position [742, 0]
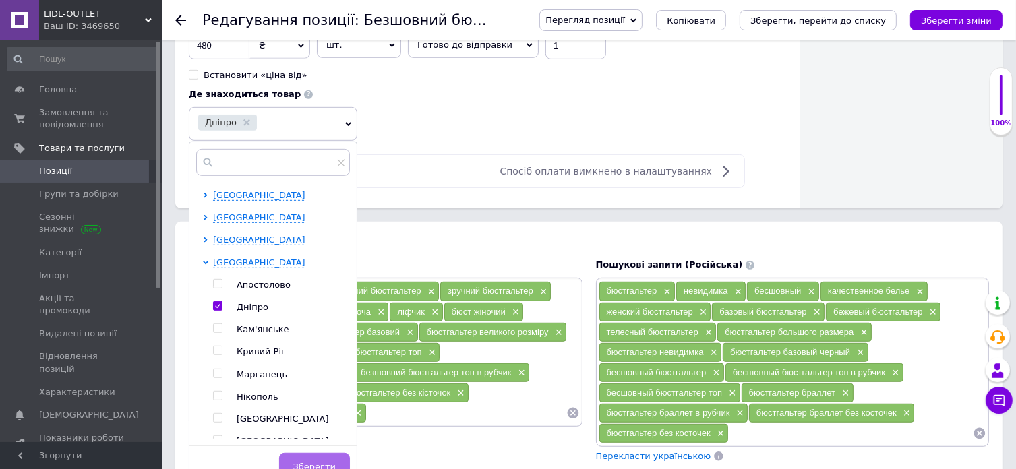
click at [350, 453] on button "Зберегти" at bounding box center [314, 466] width 71 height 27
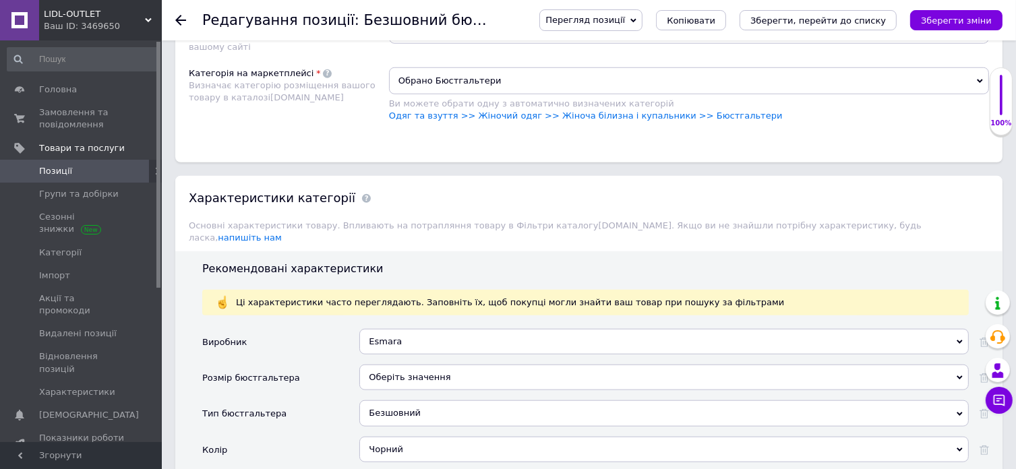
scroll to position [1281, 0]
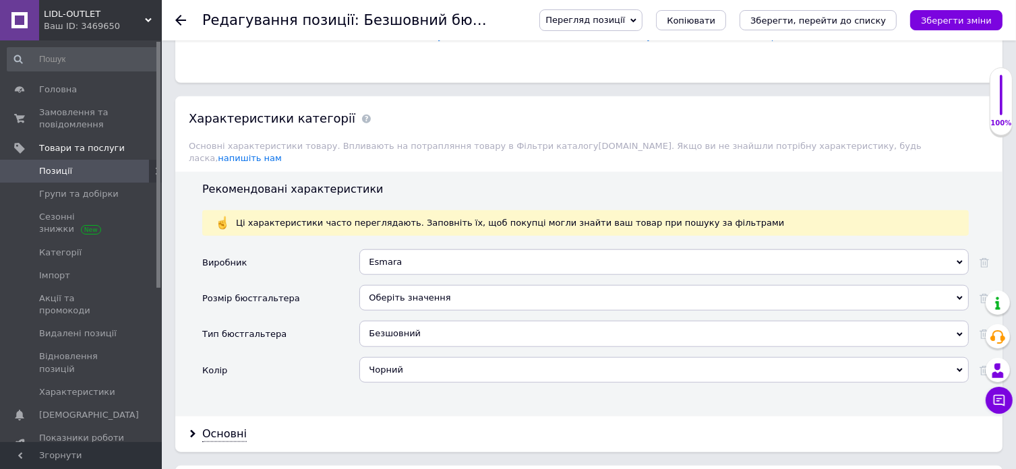
click at [405, 357] on div "Чорний" at bounding box center [664, 370] width 610 height 26
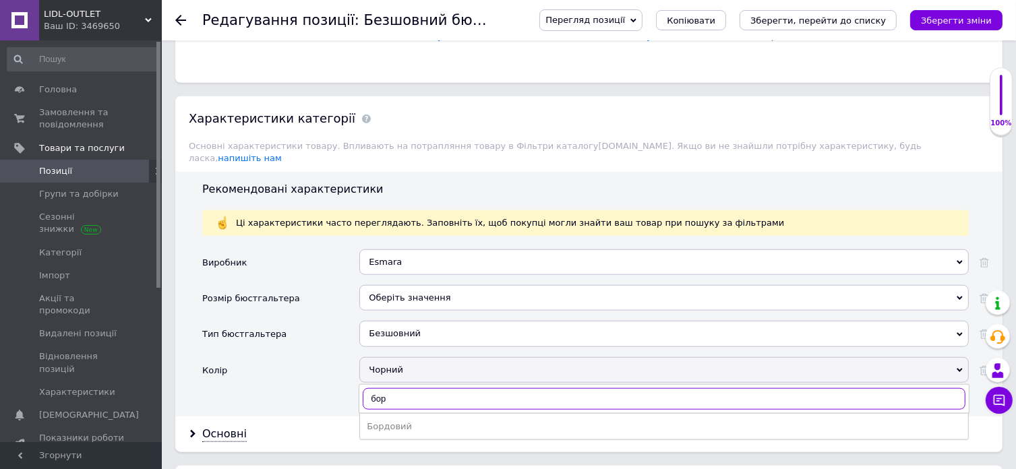
type input "борд"
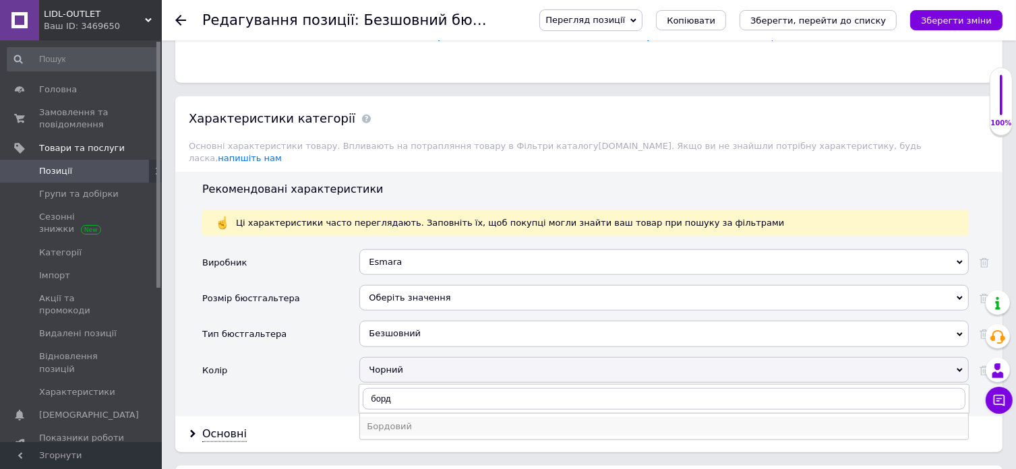
click at [403, 421] on div "Бордовий" at bounding box center [664, 427] width 595 height 12
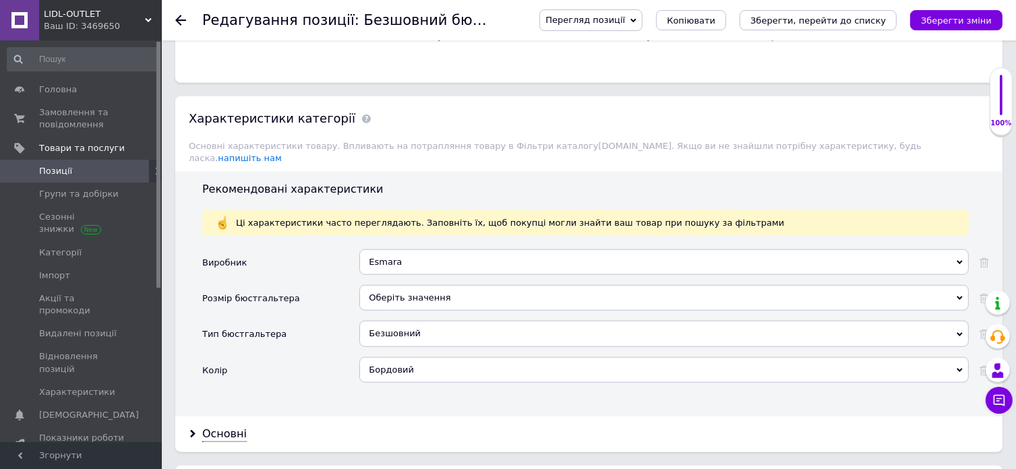
drag, startPoint x: 224, startPoint y: 347, endPoint x: 254, endPoint y: 337, distance: 31.6
click at [224, 427] on div "Основні" at bounding box center [224, 435] width 45 height 16
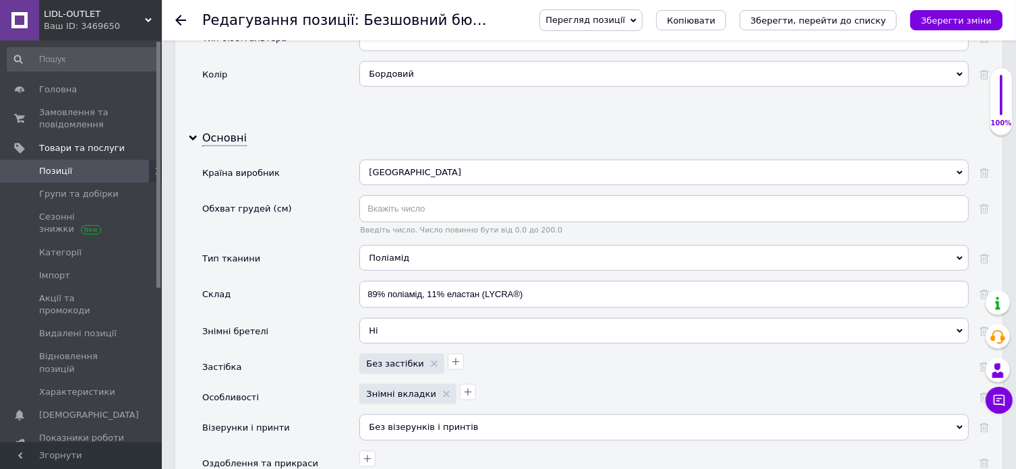
scroll to position [1686, 0]
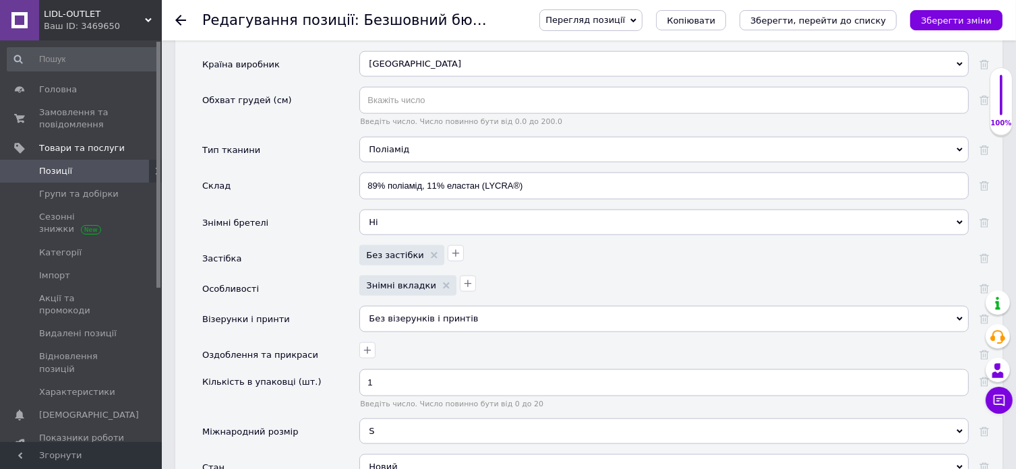
click at [386, 419] on div "S" at bounding box center [664, 432] width 610 height 26
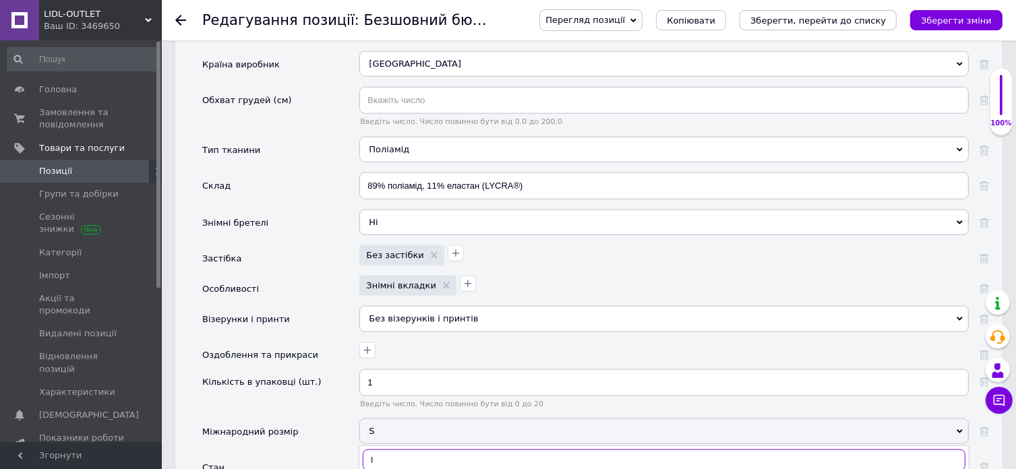
type input "l"
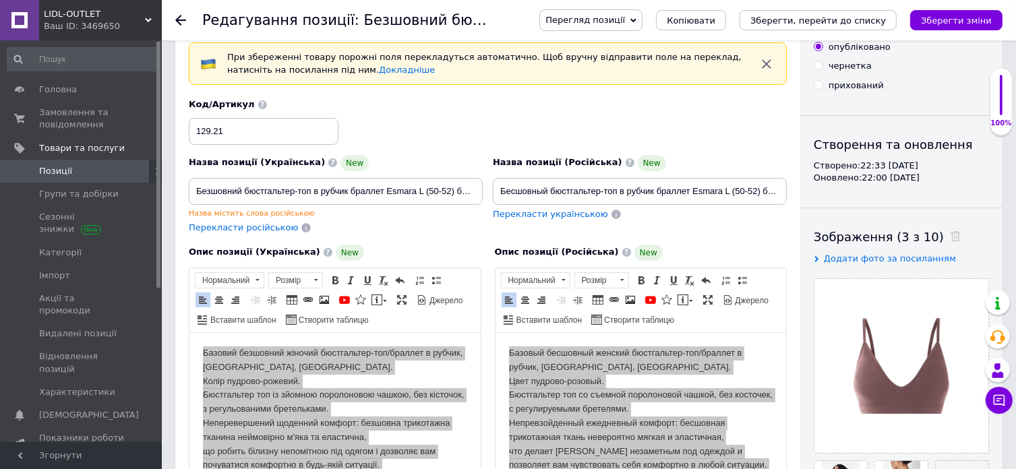
scroll to position [0, 0]
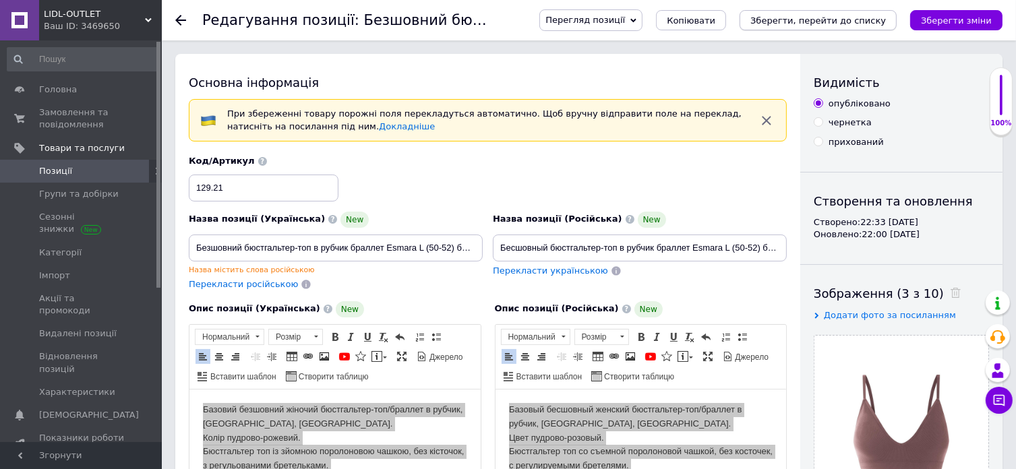
click at [844, 18] on icon "Зберегти, перейти до списку" at bounding box center [819, 21] width 136 height 10
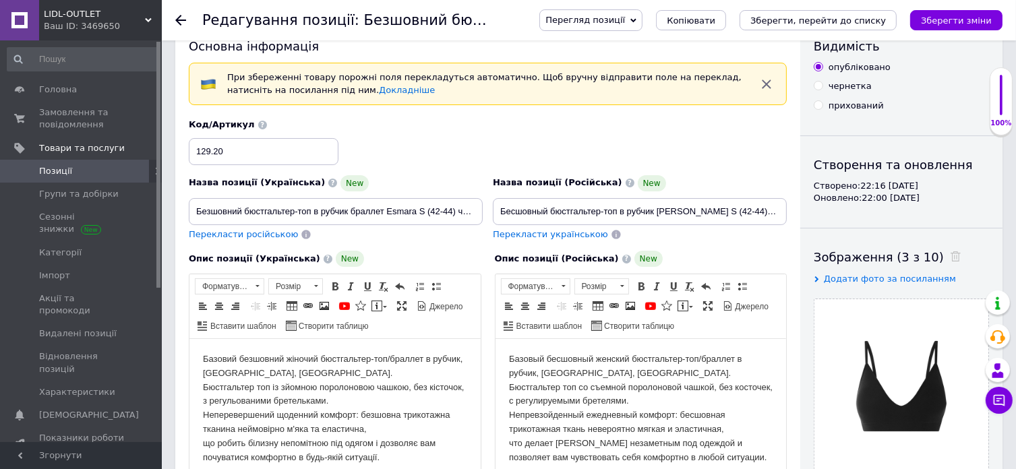
scroll to position [67, 0]
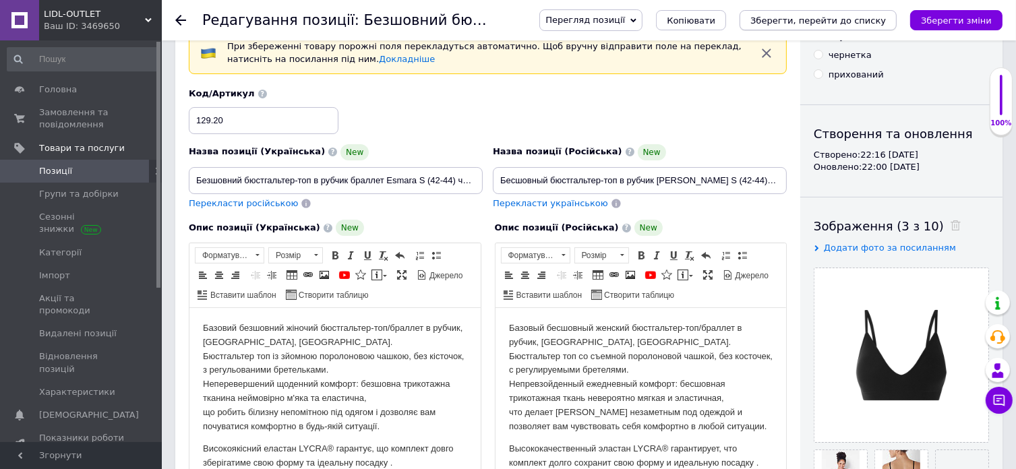
click at [825, 11] on button "Зберегти, перейти до списку" at bounding box center [818, 20] width 157 height 20
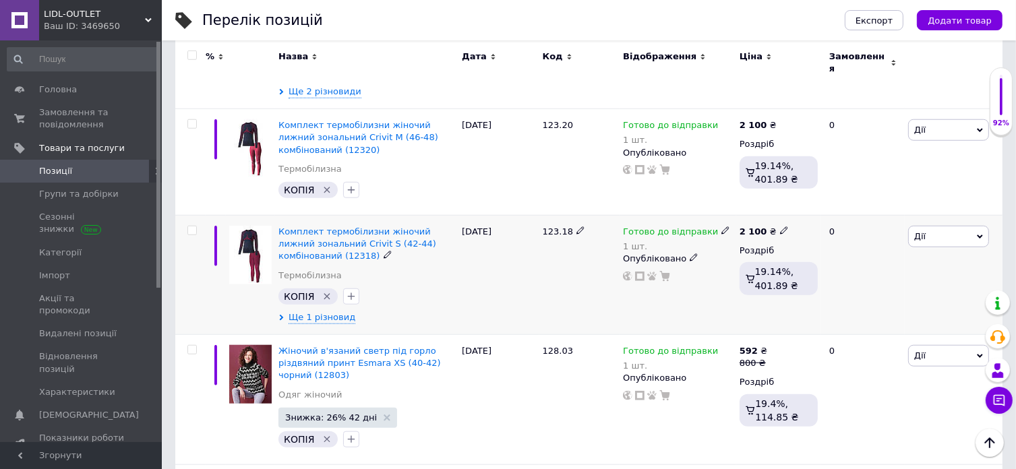
scroll to position [1147, 0]
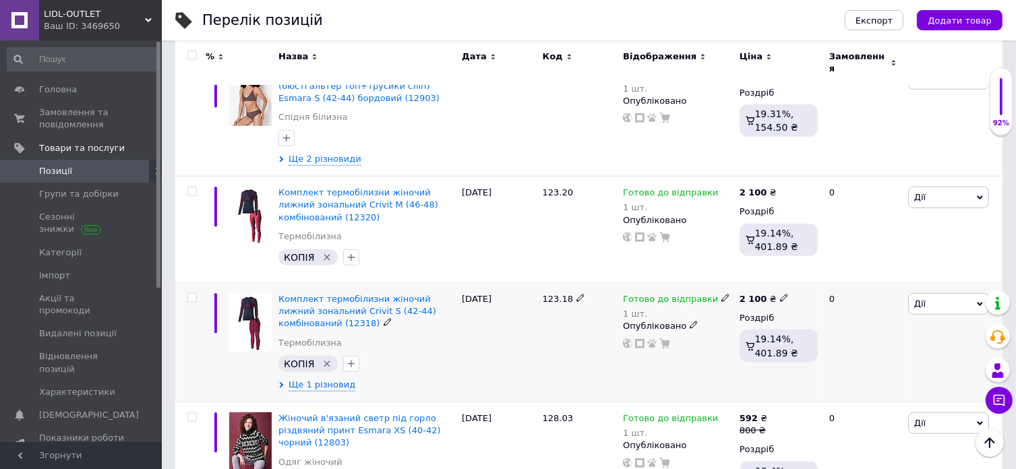
click at [937, 293] on span "Дії" at bounding box center [948, 304] width 81 height 22
click at [872, 378] on li "Знижка" at bounding box center [899, 387] width 179 height 19
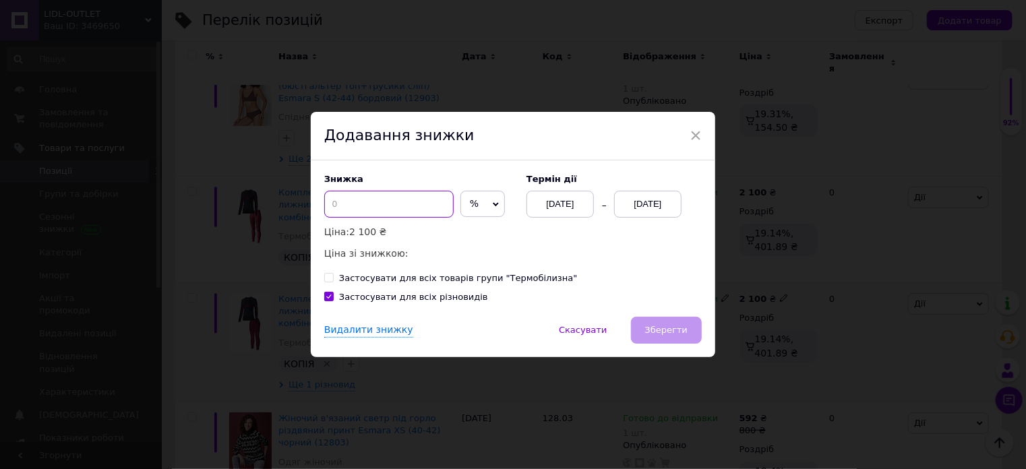
click at [367, 205] on input at bounding box center [388, 204] width 129 height 27
drag, startPoint x: 333, startPoint y: 206, endPoint x: 340, endPoint y: 205, distance: 6.9
click at [340, 205] on input "20" at bounding box center [388, 204] width 129 height 27
drag, startPoint x: 345, startPoint y: 207, endPoint x: 329, endPoint y: 202, distance: 17.1
click at [329, 202] on input "25" at bounding box center [388, 204] width 129 height 27
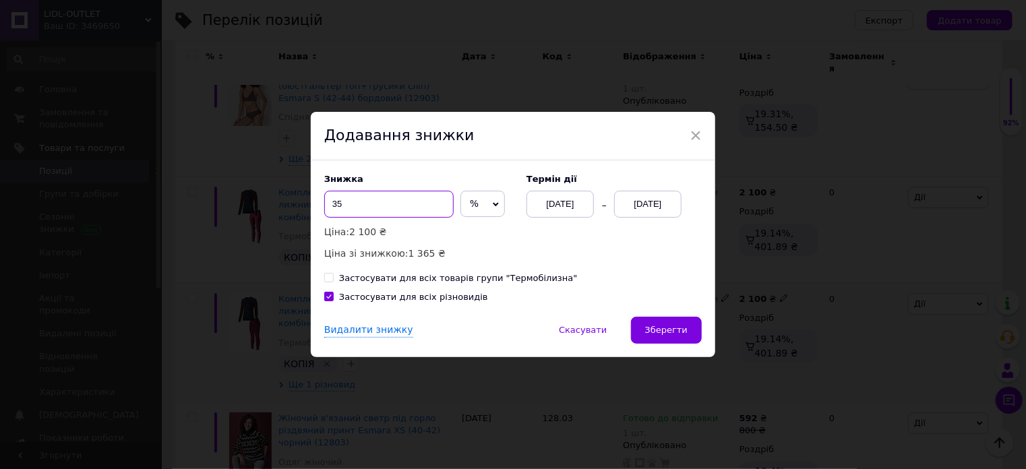
click at [337, 204] on input "35" at bounding box center [388, 204] width 129 height 27
drag, startPoint x: 340, startPoint y: 199, endPoint x: 329, endPoint y: 202, distance: 11.1
click at [329, 202] on input "38" at bounding box center [388, 204] width 129 height 27
drag, startPoint x: 339, startPoint y: 208, endPoint x: 332, endPoint y: 196, distance: 13.6
click at [332, 204] on input "40" at bounding box center [388, 204] width 129 height 27
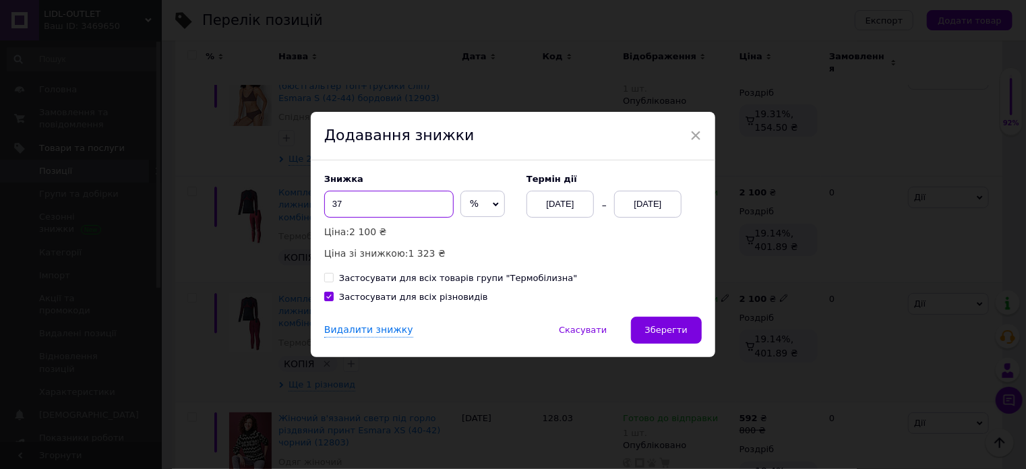
click at [337, 202] on input "37" at bounding box center [388, 204] width 129 height 27
click at [334, 202] on input "38" at bounding box center [388, 204] width 129 height 27
click at [337, 206] on input "39" at bounding box center [388, 204] width 129 height 27
type input "38"
click at [633, 214] on div "[DATE]" at bounding box center [647, 204] width 67 height 27
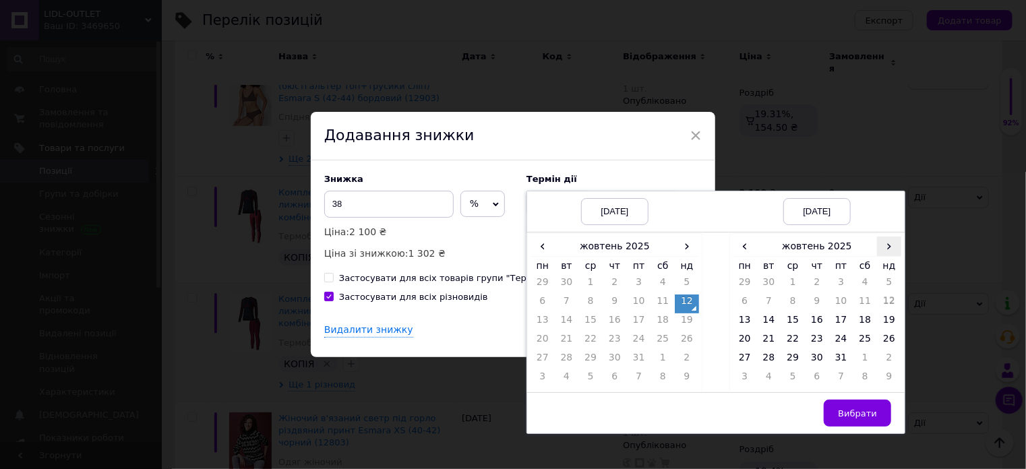
click at [886, 242] on span "›" at bounding box center [889, 247] width 24 height 20
click at [792, 359] on td "26" at bounding box center [793, 360] width 24 height 19
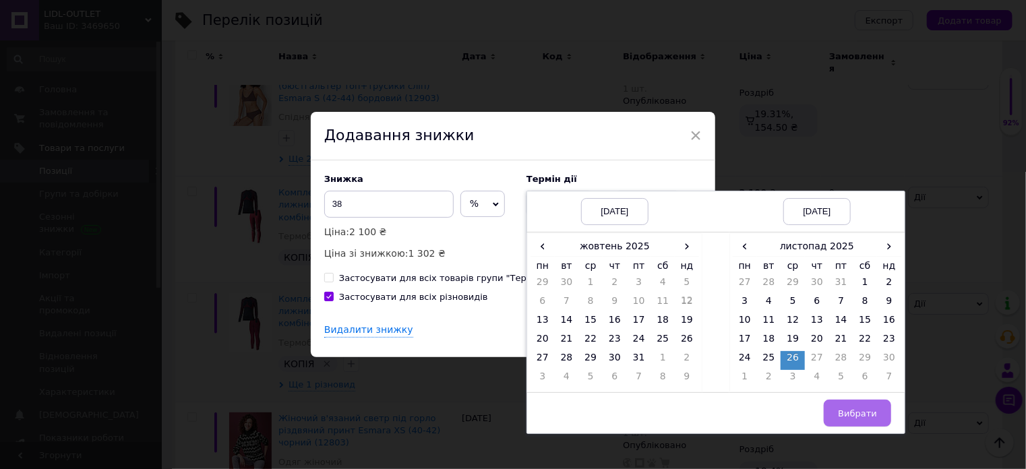
click at [842, 412] on span "Вибрати" at bounding box center [857, 414] width 39 height 10
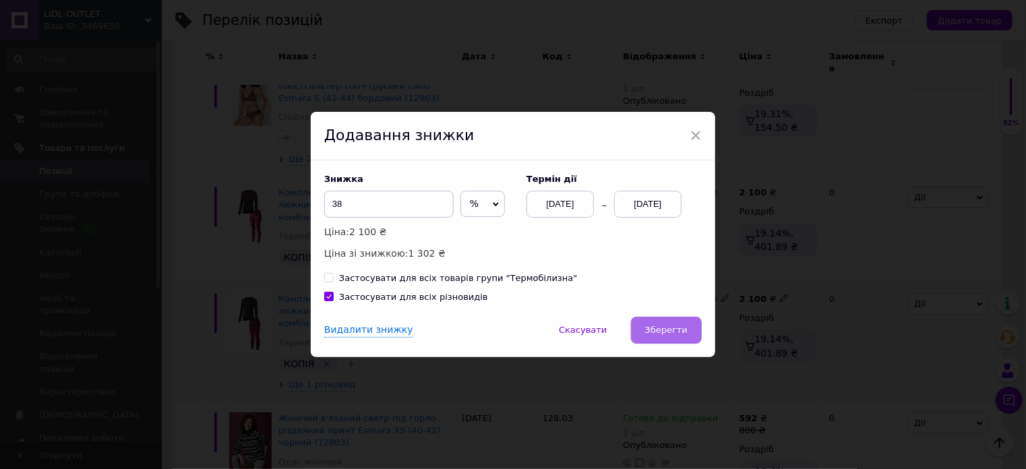
click at [675, 328] on span "Зберегти" at bounding box center [666, 330] width 42 height 10
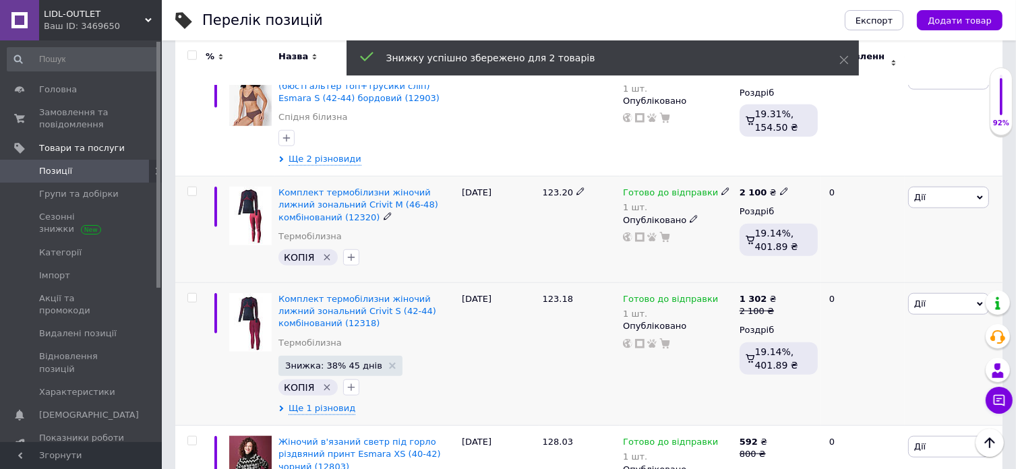
click at [923, 187] on span "Дії" at bounding box center [948, 198] width 81 height 22
click at [867, 271] on li "Знижка" at bounding box center [899, 280] width 179 height 19
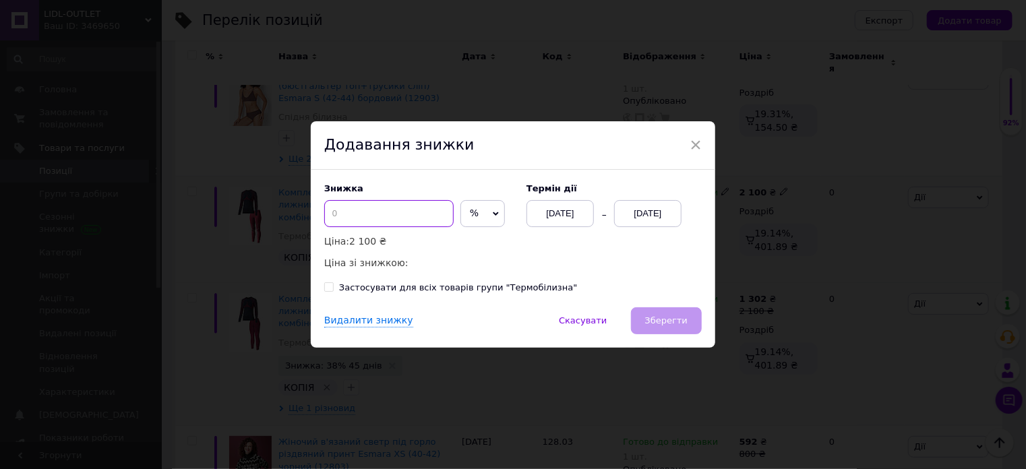
click at [351, 208] on input at bounding box center [388, 213] width 129 height 27
type input "38"
click at [650, 212] on div "[DATE]" at bounding box center [647, 213] width 67 height 27
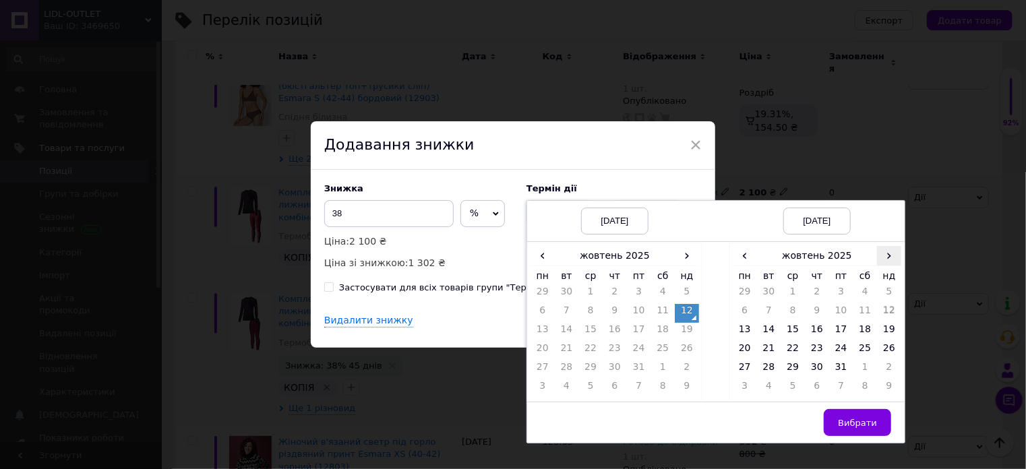
click at [887, 259] on span "›" at bounding box center [889, 256] width 24 height 20
drag, startPoint x: 787, startPoint y: 373, endPoint x: 838, endPoint y: 401, distance: 58.0
click at [788, 374] on td "26" at bounding box center [793, 370] width 24 height 19
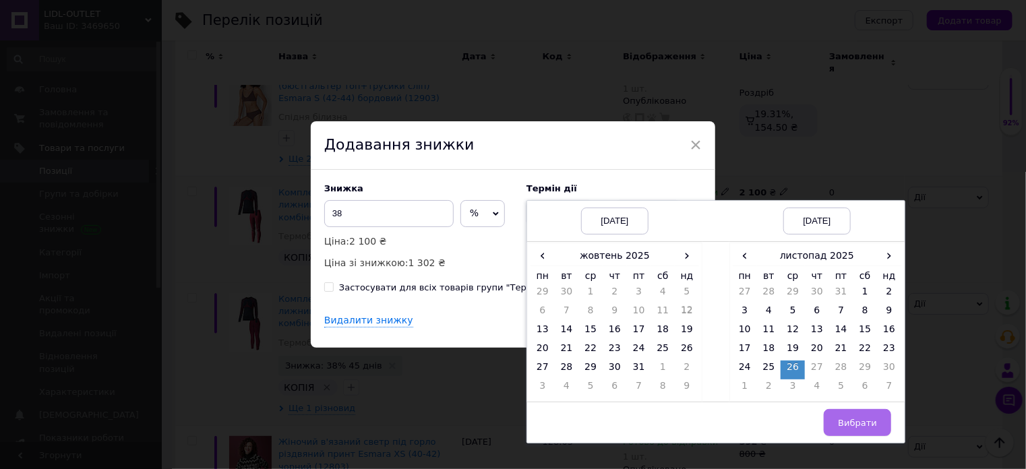
click at [869, 426] on span "Вибрати" at bounding box center [857, 423] width 39 height 10
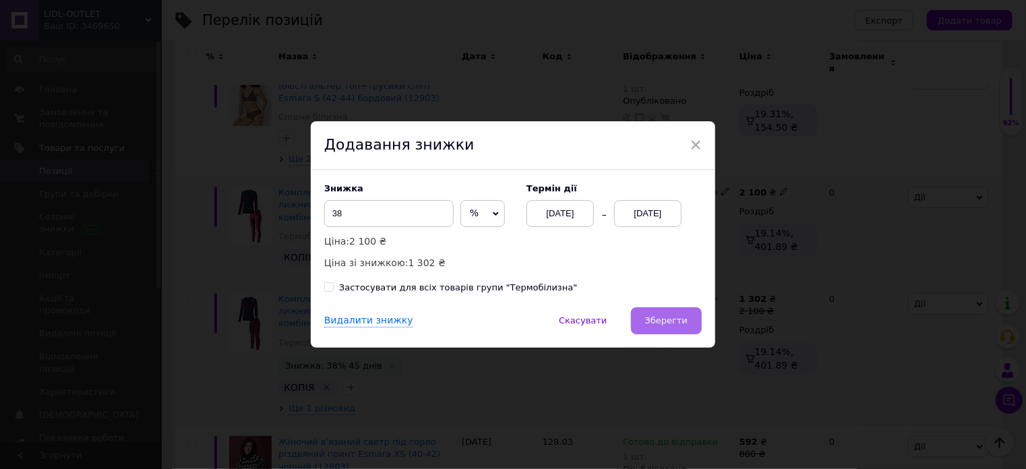
click at [680, 328] on button "Зберегти" at bounding box center [666, 321] width 71 height 27
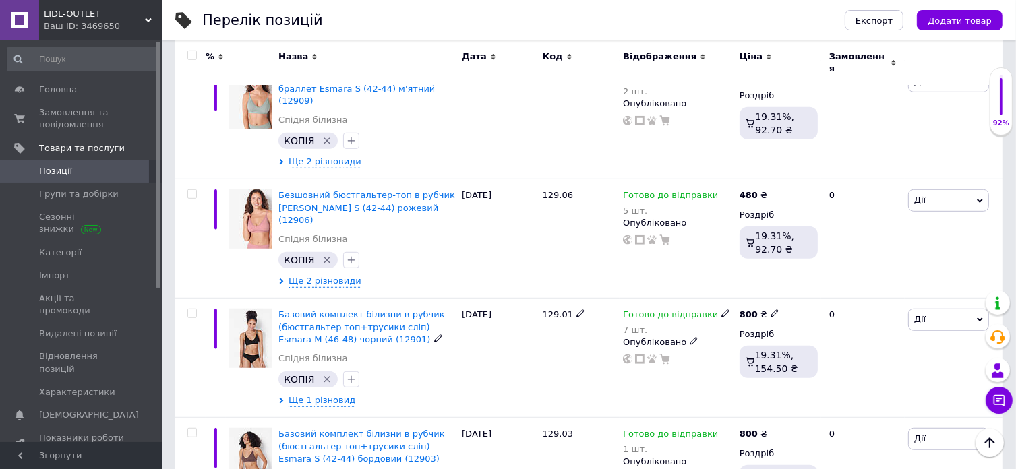
scroll to position [809, 0]
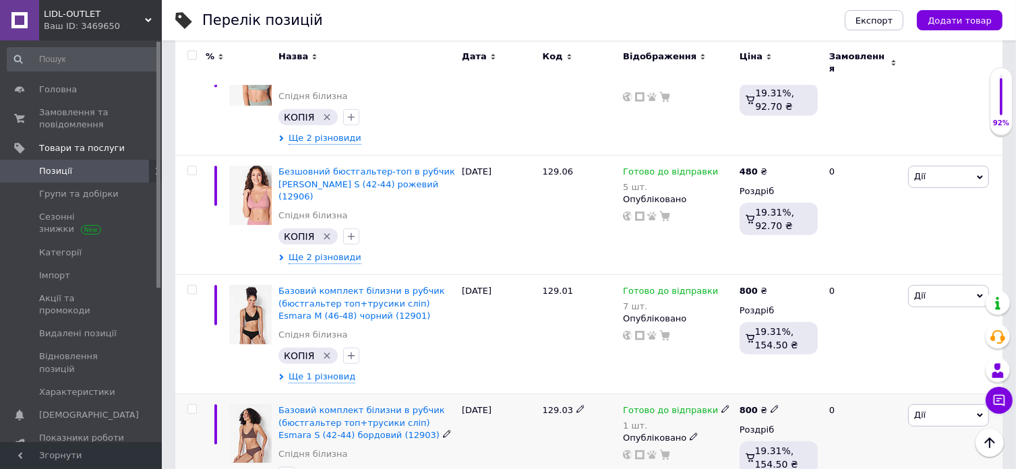
click at [926, 405] on span "Дії" at bounding box center [948, 416] width 81 height 22
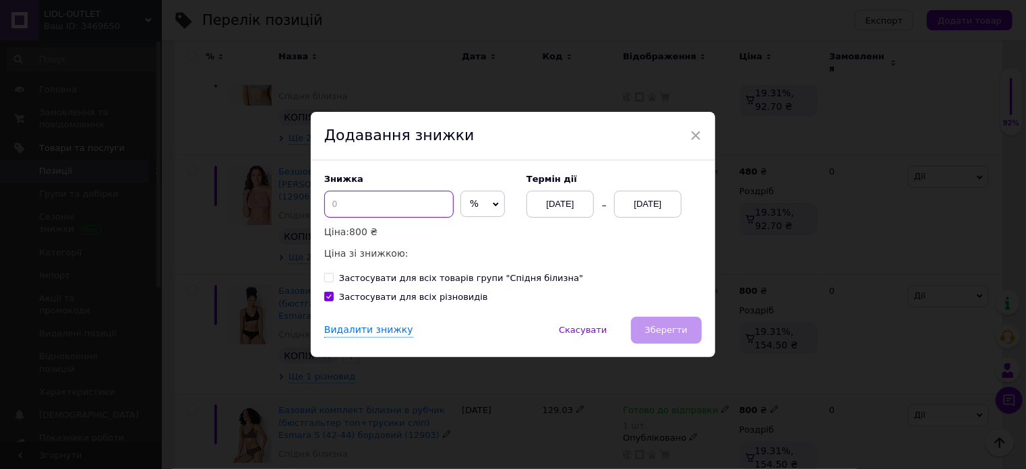
click at [375, 207] on input at bounding box center [388, 204] width 129 height 27
click at [335, 202] on input "20" at bounding box center [388, 204] width 129 height 27
drag, startPoint x: 344, startPoint y: 210, endPoint x: 336, endPoint y: 196, distance: 16.3
click at [336, 205] on input "25" at bounding box center [388, 204] width 129 height 27
type input "27"
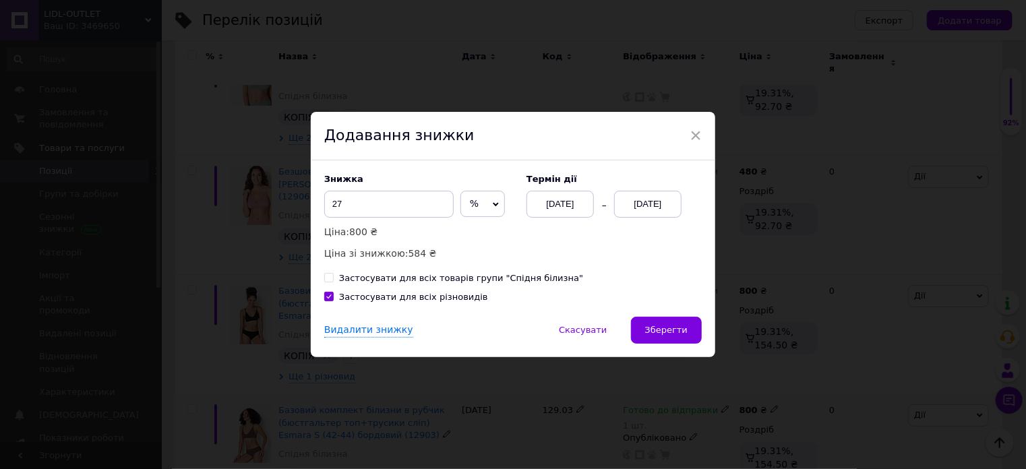
click at [643, 210] on div "[DATE]" at bounding box center [647, 204] width 67 height 27
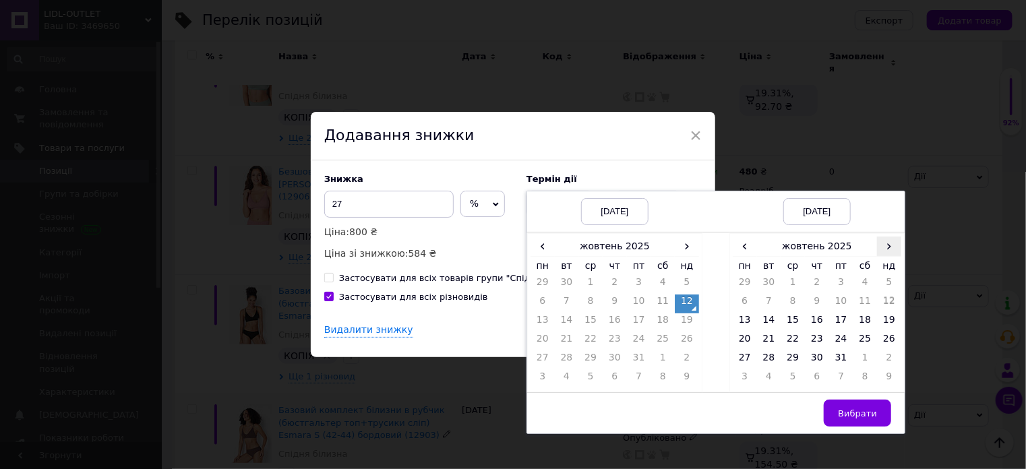
click at [885, 250] on span "›" at bounding box center [889, 247] width 24 height 20
click at [790, 358] on td "26" at bounding box center [793, 360] width 24 height 19
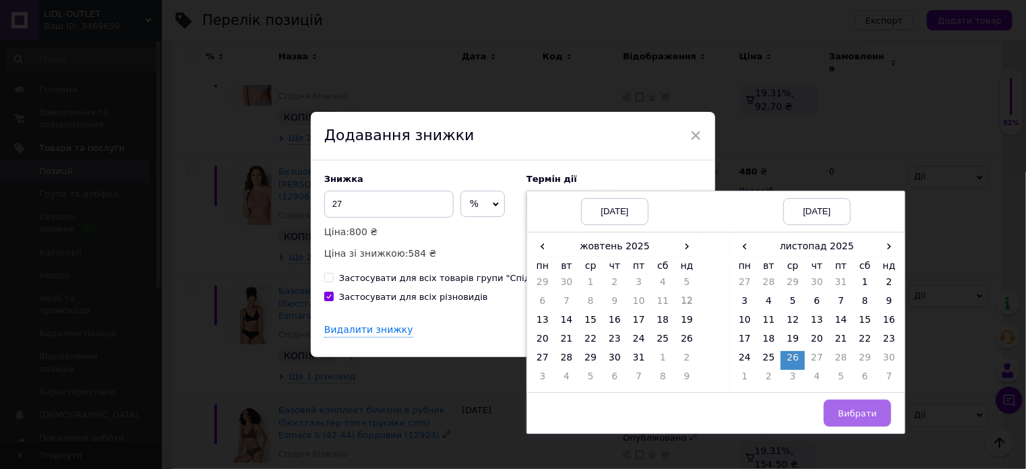
click at [858, 417] on span "Вибрати" at bounding box center [857, 414] width 39 height 10
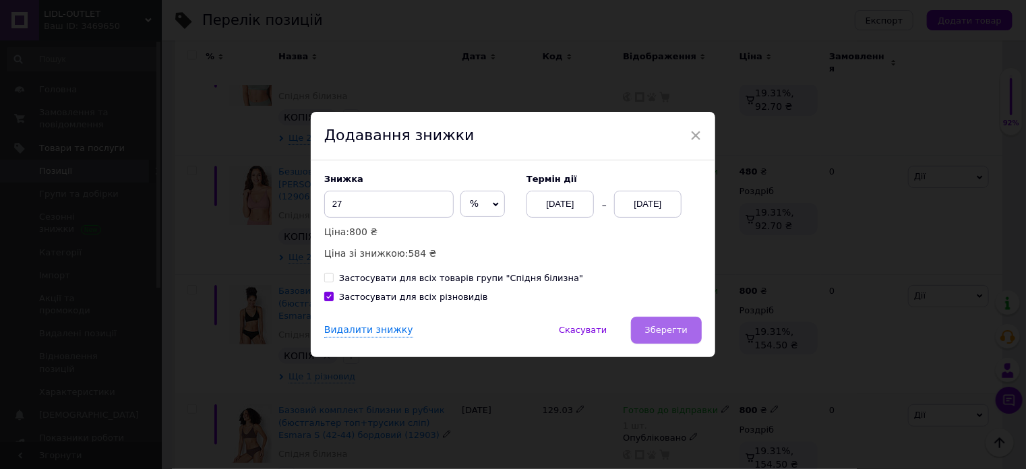
click at [659, 323] on button "Зберегти" at bounding box center [666, 330] width 71 height 27
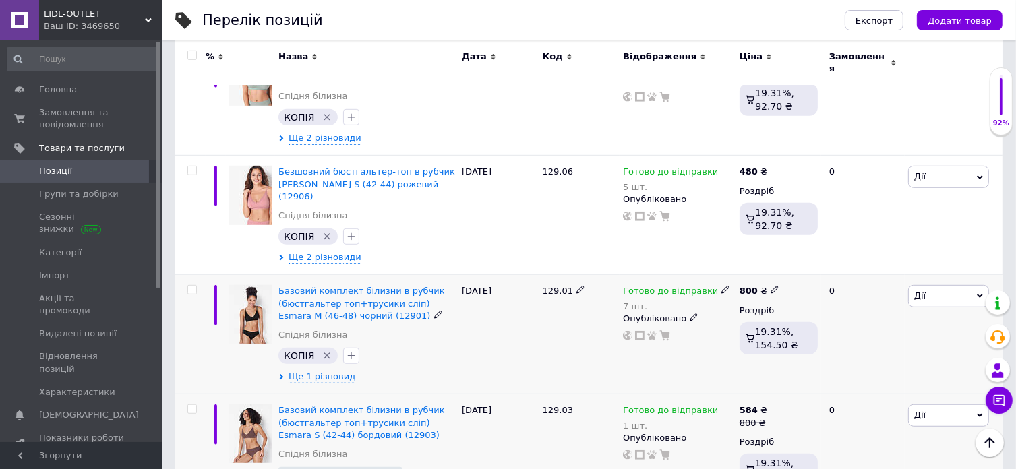
click at [923, 291] on span "Дії" at bounding box center [920, 296] width 11 height 10
click at [869, 370] on li "Знижка" at bounding box center [899, 379] width 179 height 19
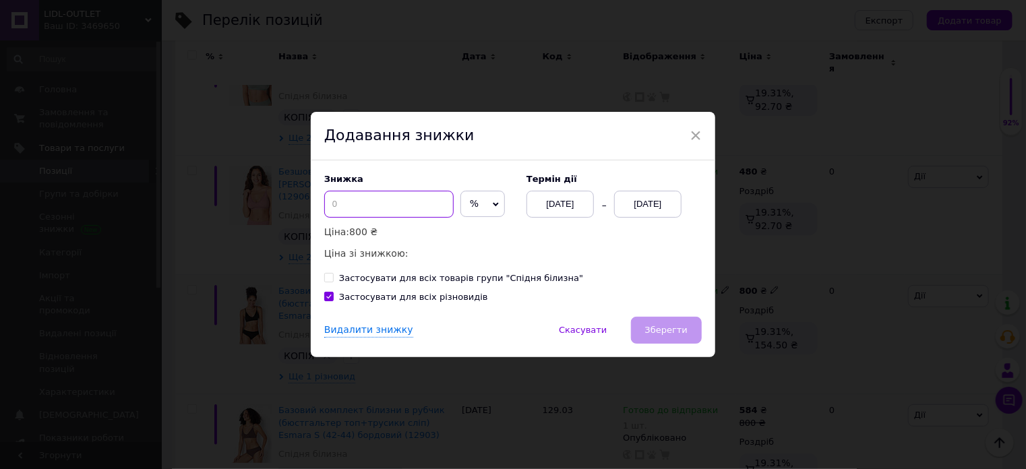
click at [390, 212] on input at bounding box center [388, 204] width 129 height 27
type input "27"
click at [647, 212] on div "[DATE]" at bounding box center [647, 204] width 67 height 27
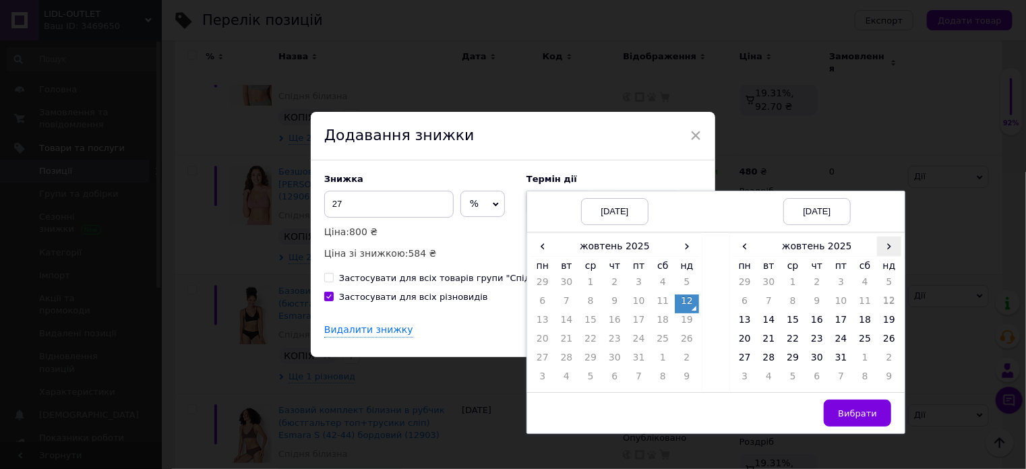
click at [890, 248] on span "›" at bounding box center [889, 247] width 24 height 20
drag, startPoint x: 782, startPoint y: 366, endPoint x: 844, endPoint y: 391, distance: 66.9
click at [782, 366] on td "26" at bounding box center [793, 360] width 24 height 19
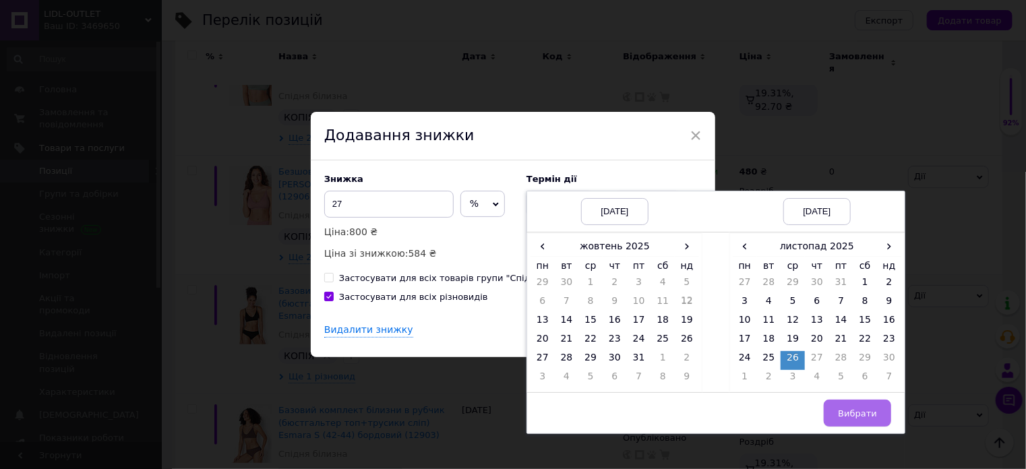
click at [865, 409] on span "Вибрати" at bounding box center [857, 414] width 39 height 10
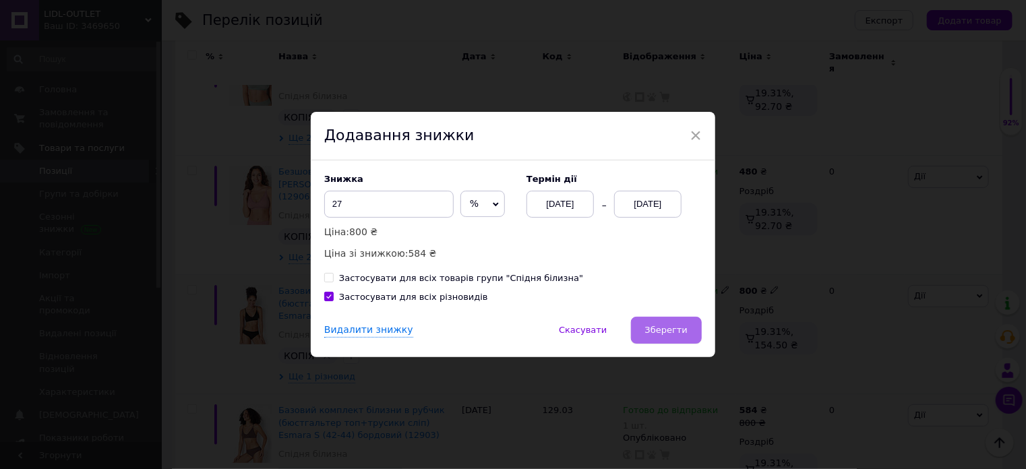
click at [656, 329] on span "Зберегти" at bounding box center [666, 330] width 42 height 10
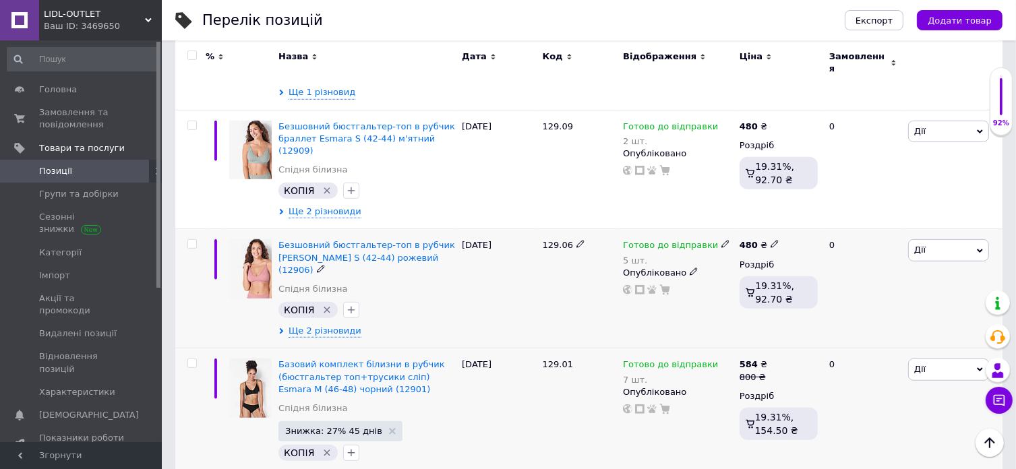
scroll to position [742, 0]
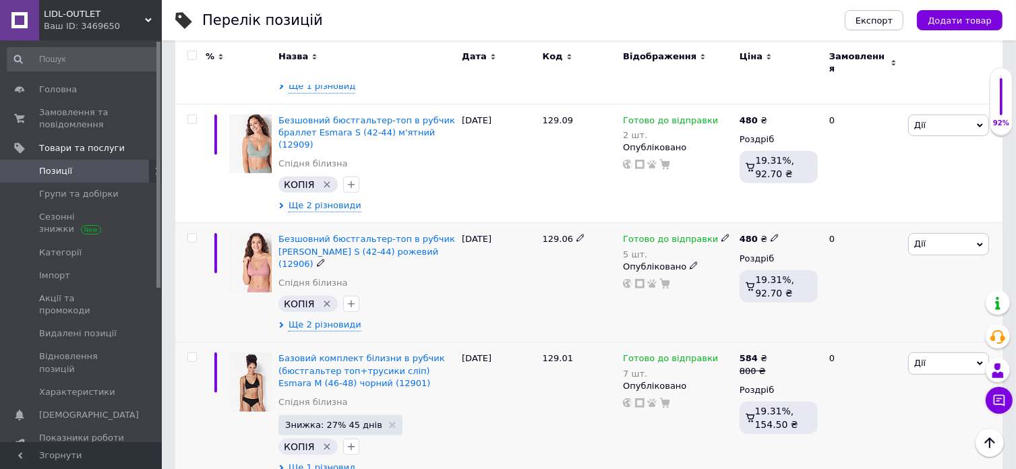
click at [936, 233] on span "Дії" at bounding box center [948, 244] width 81 height 22
click at [865, 318] on li "Знижка" at bounding box center [899, 327] width 179 height 19
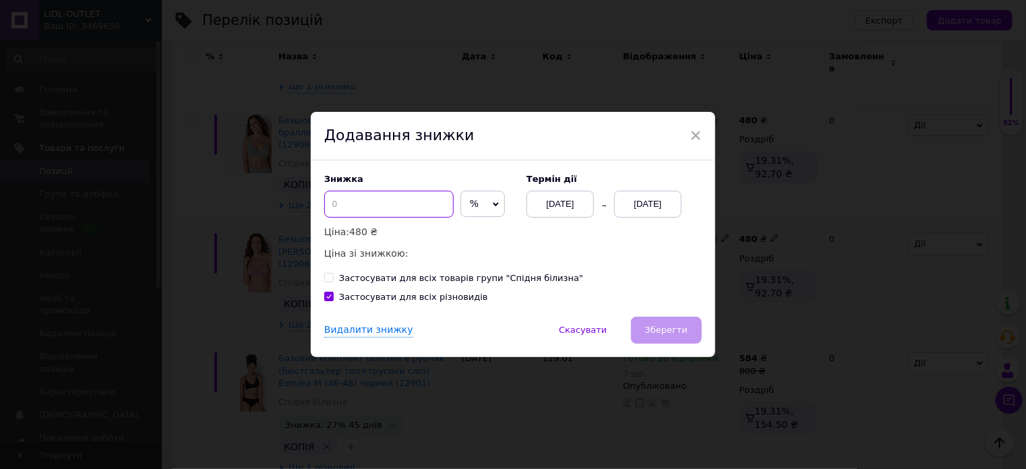
click at [394, 208] on input at bounding box center [388, 204] width 129 height 27
type input "0"
click at [335, 200] on input "20" at bounding box center [388, 204] width 129 height 27
click at [339, 204] on input "25" at bounding box center [388, 204] width 129 height 27
drag, startPoint x: 348, startPoint y: 204, endPoint x: 333, endPoint y: 184, distance: 25.1
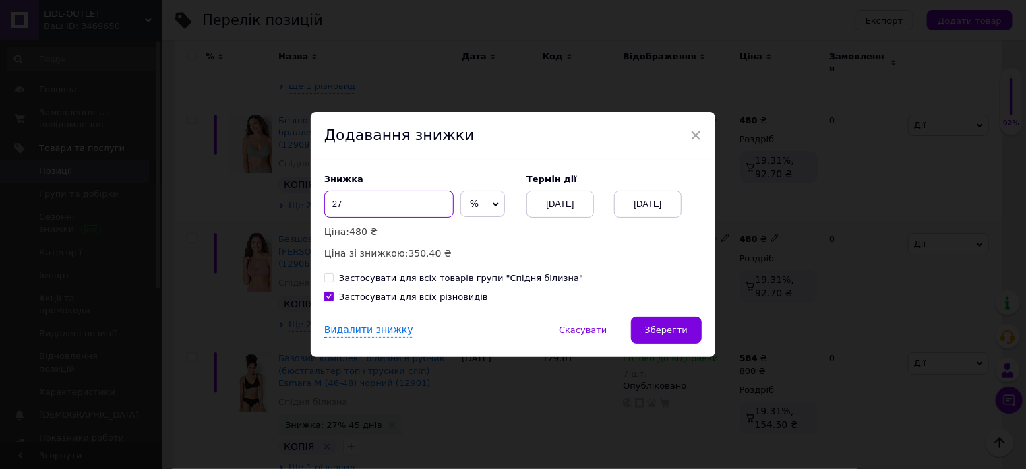
click at [335, 199] on input "27" at bounding box center [388, 204] width 129 height 27
drag, startPoint x: 340, startPoint y: 202, endPoint x: 324, endPoint y: 196, distance: 17.3
click at [328, 202] on input "28" at bounding box center [388, 204] width 129 height 27
type input "30"
click at [652, 194] on div "[DATE]" at bounding box center [647, 204] width 67 height 27
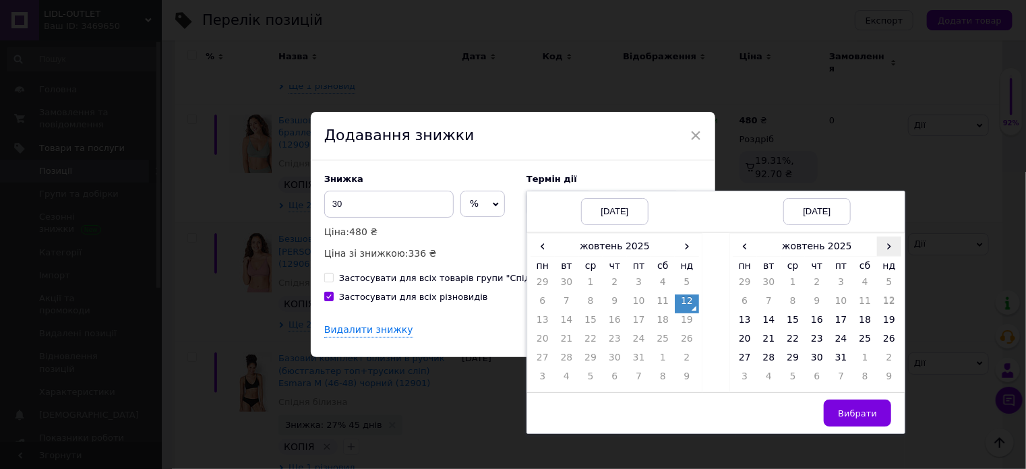
click at [881, 250] on span "›" at bounding box center [889, 247] width 24 height 20
click at [790, 360] on td "26" at bounding box center [793, 360] width 24 height 19
click at [838, 407] on button "Вибрати" at bounding box center [857, 413] width 67 height 27
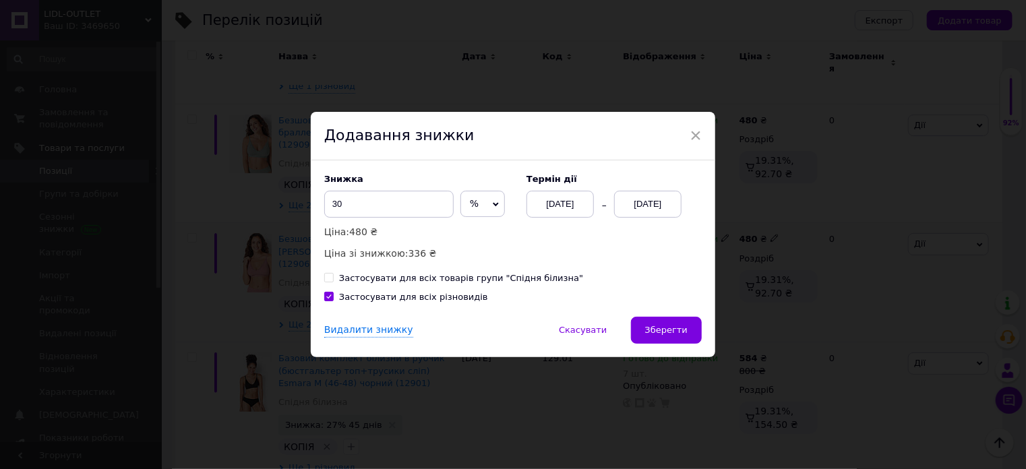
click at [677, 328] on span "Зберегти" at bounding box center [666, 330] width 42 height 10
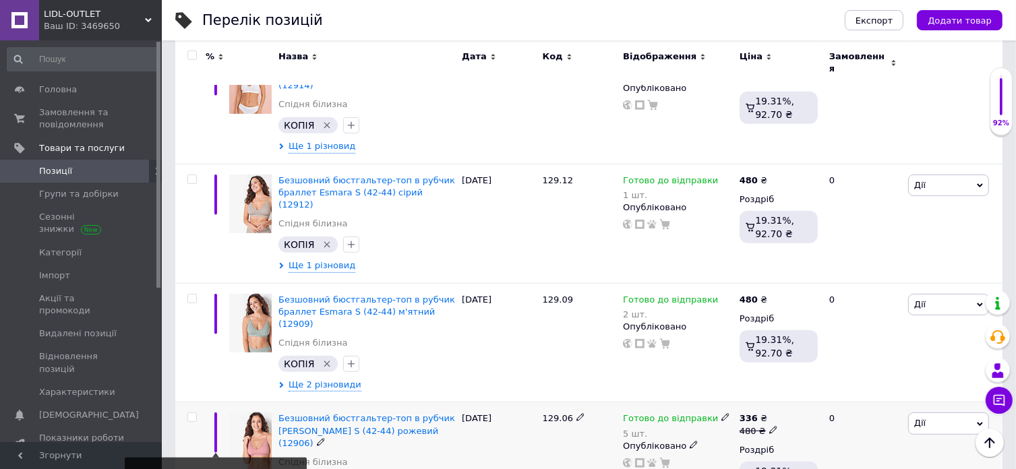
scroll to position [540, 0]
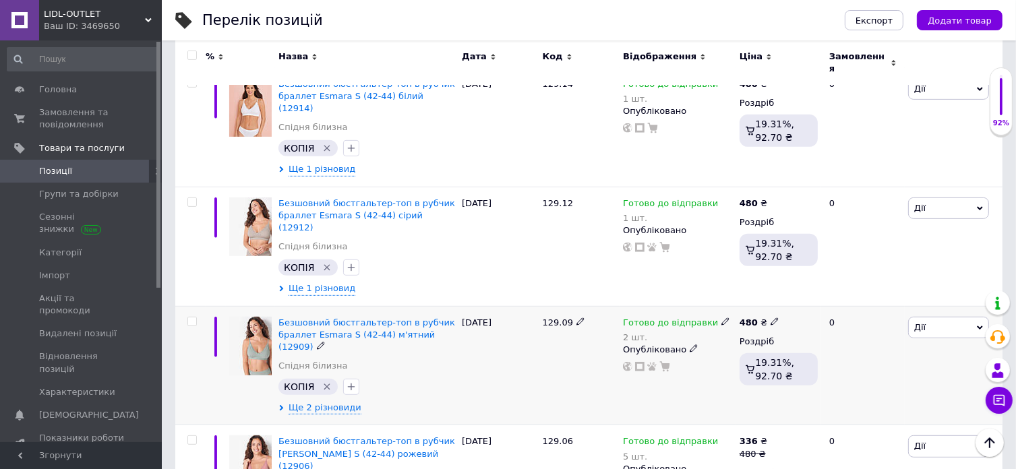
click at [192, 318] on input "checkbox" at bounding box center [191, 322] width 9 height 9
checkbox input "true"
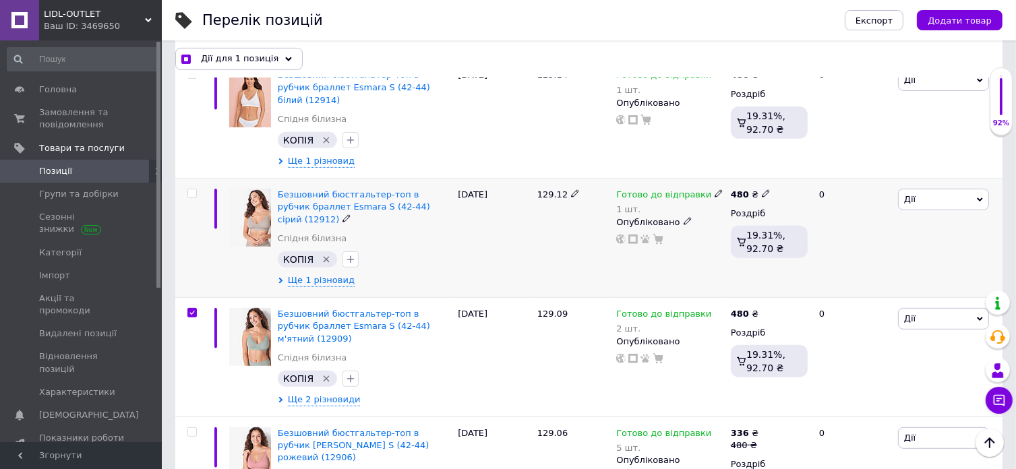
scroll to position [539, 0]
click at [189, 190] on input "checkbox" at bounding box center [191, 194] width 9 height 9
checkbox input "true"
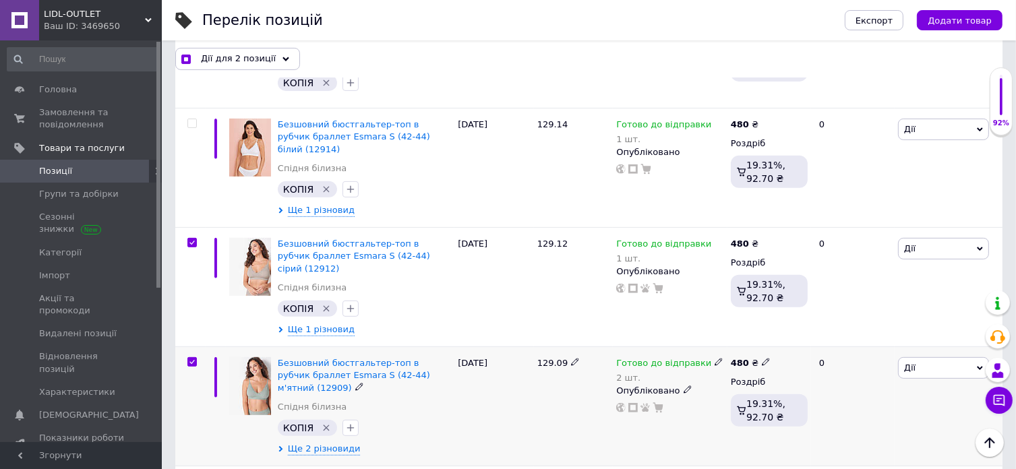
scroll to position [404, 0]
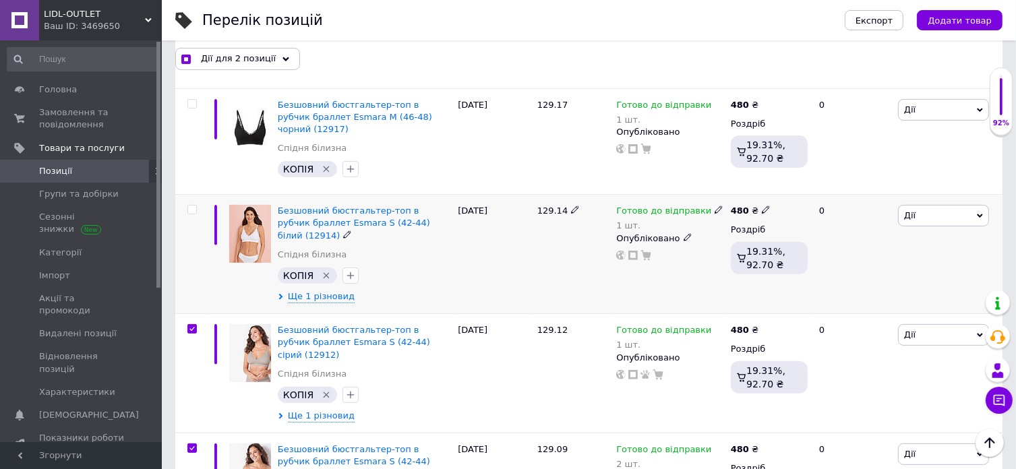
click at [188, 206] on input "checkbox" at bounding box center [191, 210] width 9 height 9
checkbox input "true"
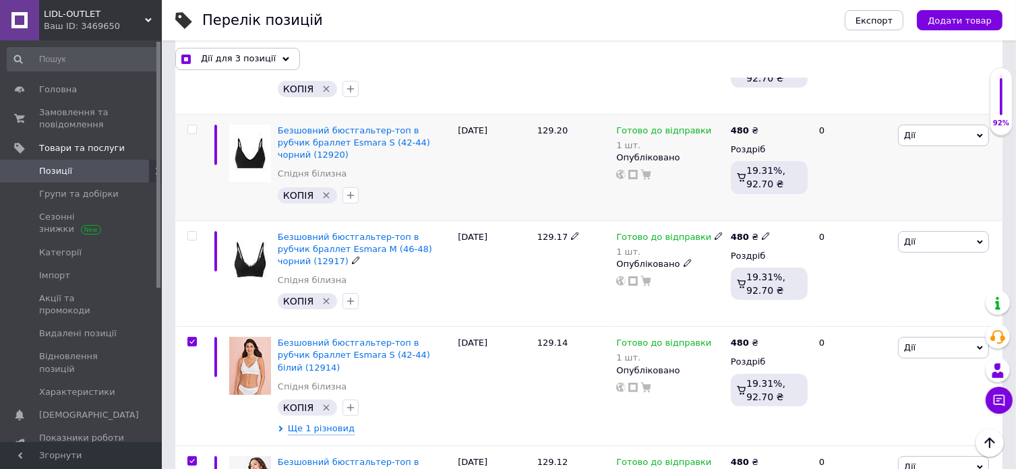
scroll to position [269, 0]
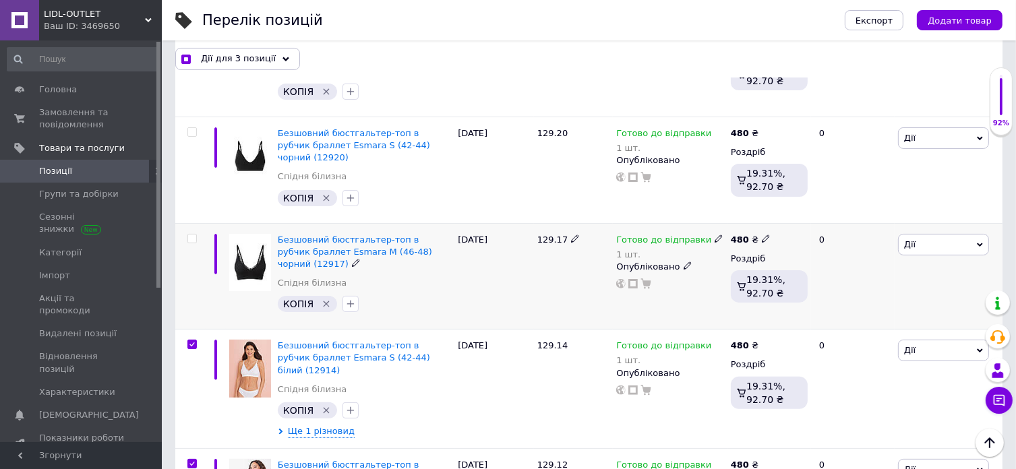
click at [190, 225] on div at bounding box center [190, 276] width 30 height 107
checkbox input "true"
click at [190, 235] on input "checkbox" at bounding box center [191, 239] width 9 height 9
checkbox input "true"
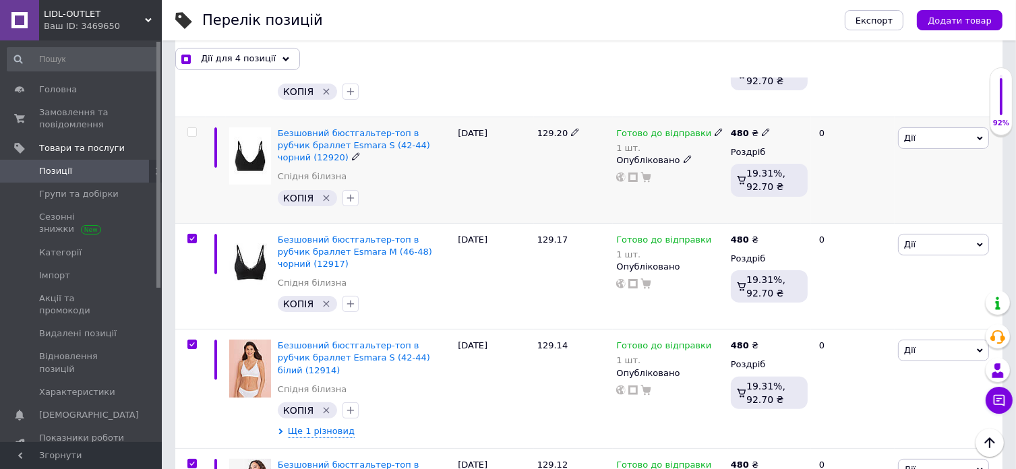
click at [196, 128] on input "checkbox" at bounding box center [191, 132] width 9 height 9
checkbox input "true"
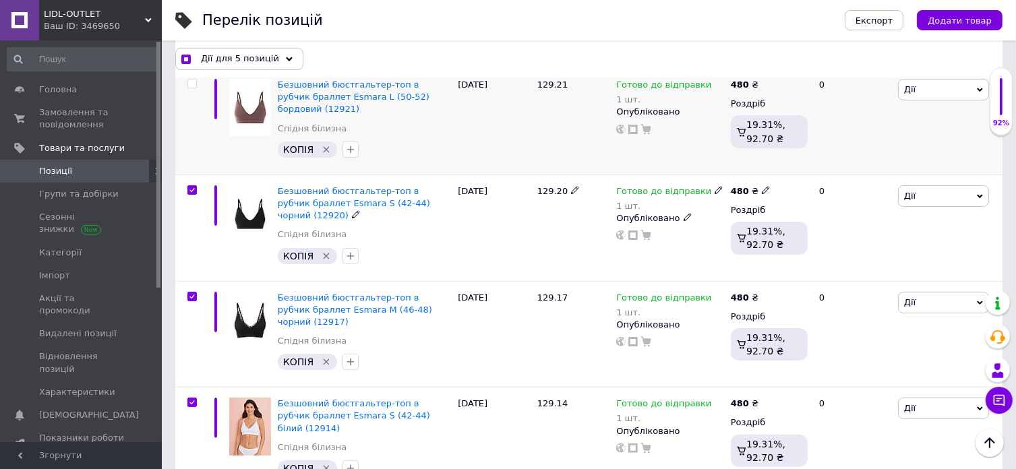
scroll to position [134, 0]
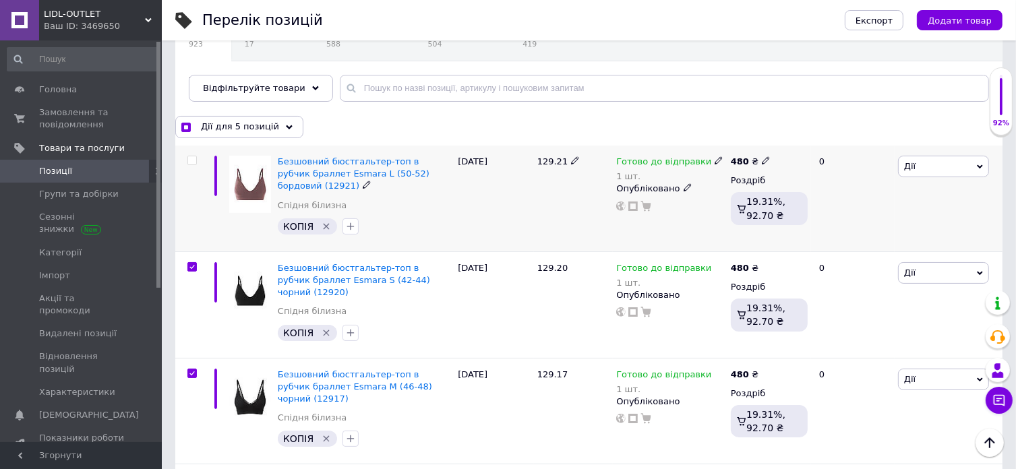
click at [194, 158] on input "checkbox" at bounding box center [191, 160] width 9 height 9
checkbox input "true"
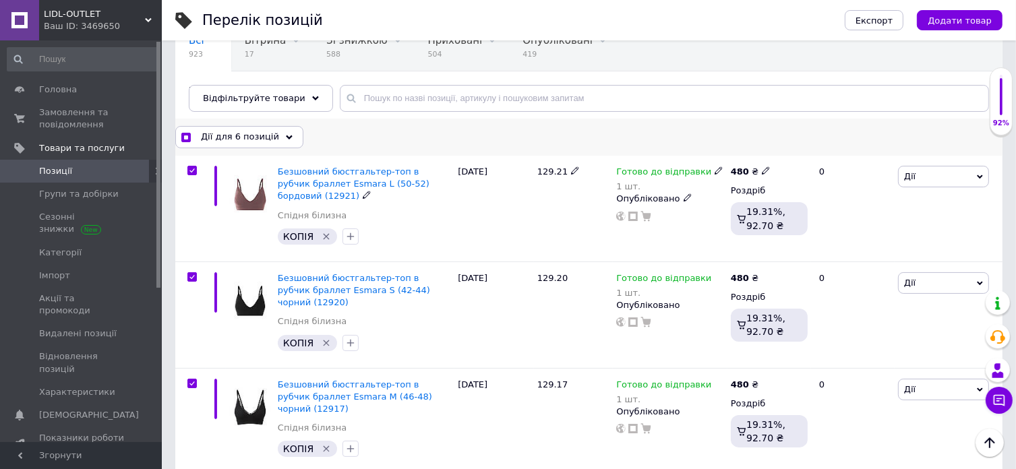
scroll to position [67, 0]
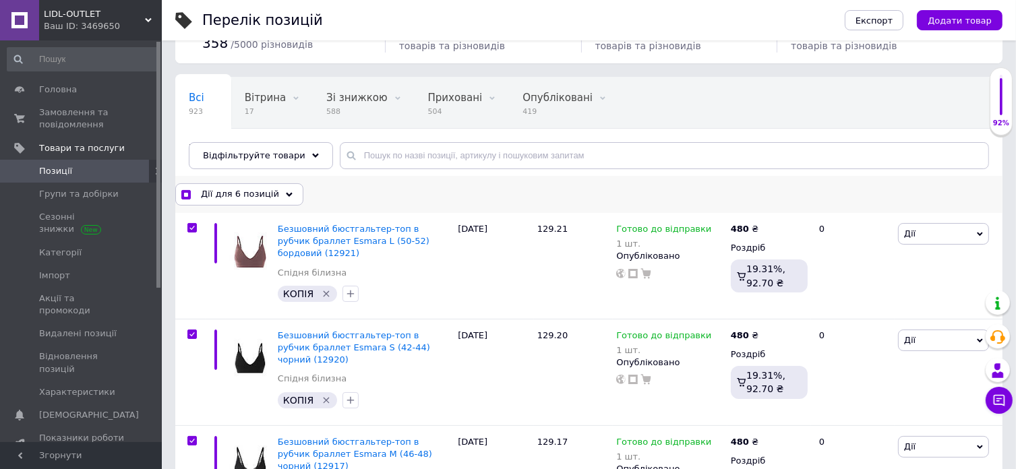
click at [212, 192] on span "Дії для 6 позицій" at bounding box center [240, 194] width 78 height 12
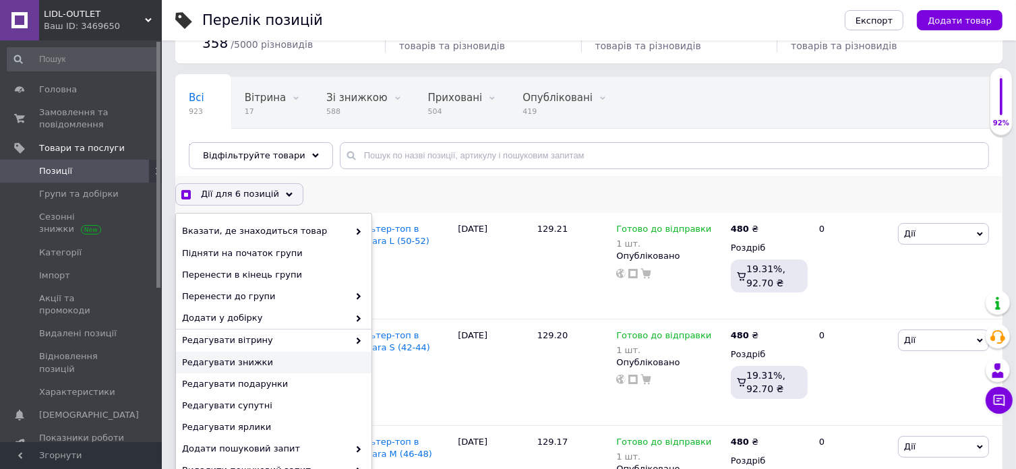
click at [243, 357] on span "Редагувати знижки" at bounding box center [272, 363] width 180 height 12
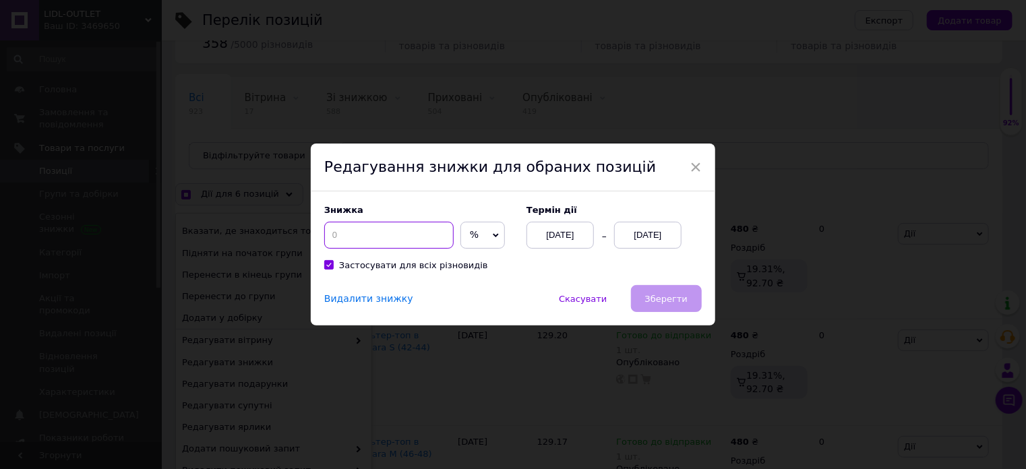
click at [391, 243] on input at bounding box center [388, 235] width 129 height 27
checkbox input "true"
type input "3"
checkbox input "true"
type input "30"
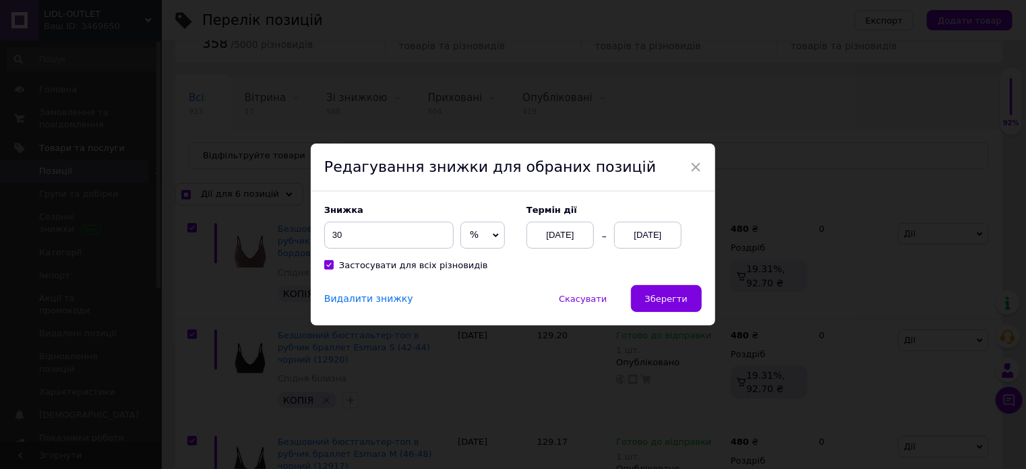
click at [661, 237] on div "[DATE]" at bounding box center [647, 235] width 67 height 27
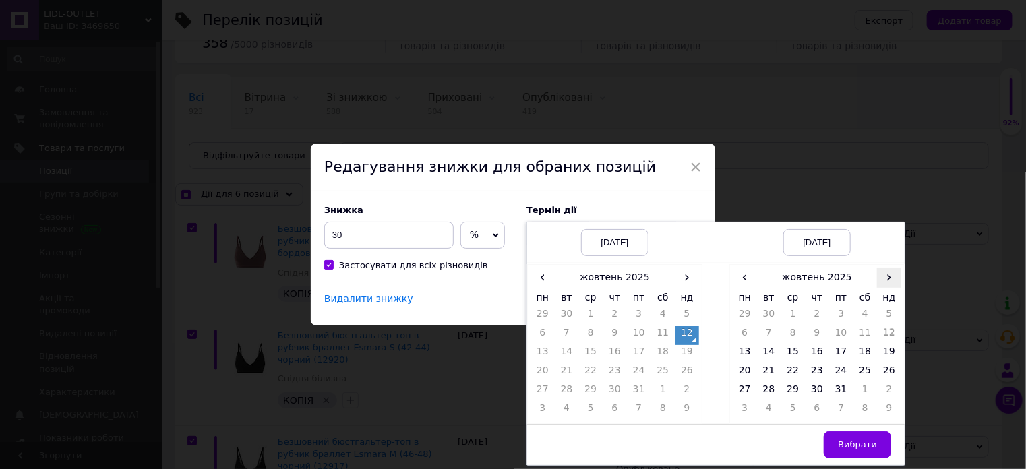
click at [895, 274] on span "›" at bounding box center [889, 278] width 24 height 20
drag, startPoint x: 790, startPoint y: 388, endPoint x: 817, endPoint y: 406, distance: 32.2
click at [790, 389] on td "26" at bounding box center [793, 392] width 24 height 19
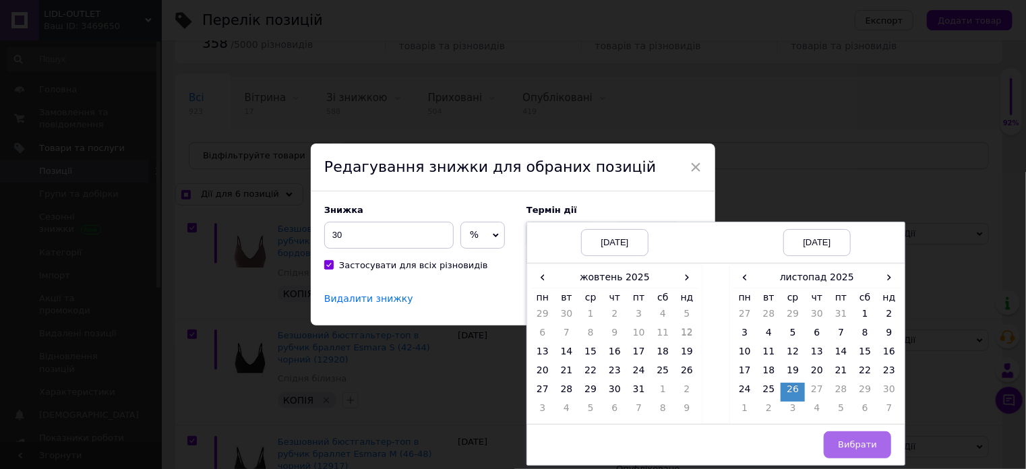
click at [852, 443] on span "Вибрати" at bounding box center [857, 445] width 39 height 10
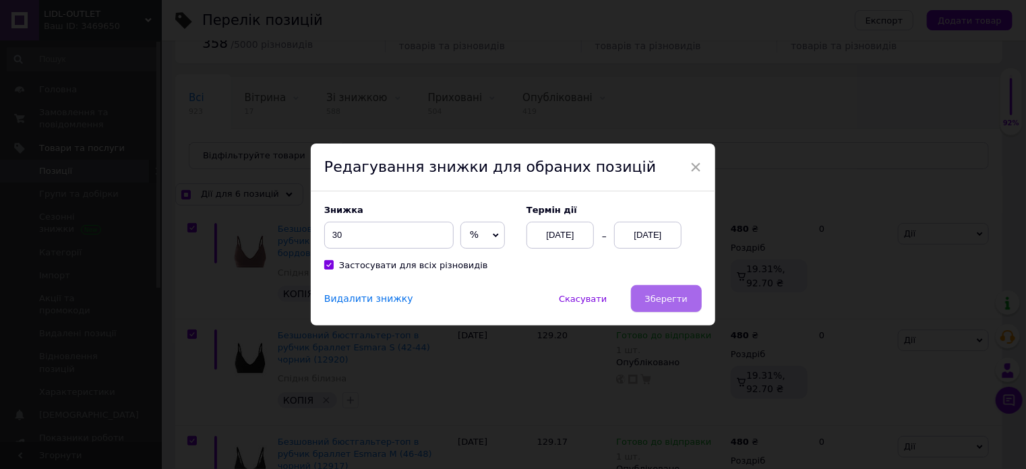
click at [674, 303] on span "Зберегти" at bounding box center [666, 299] width 42 height 10
checkbox input "true"
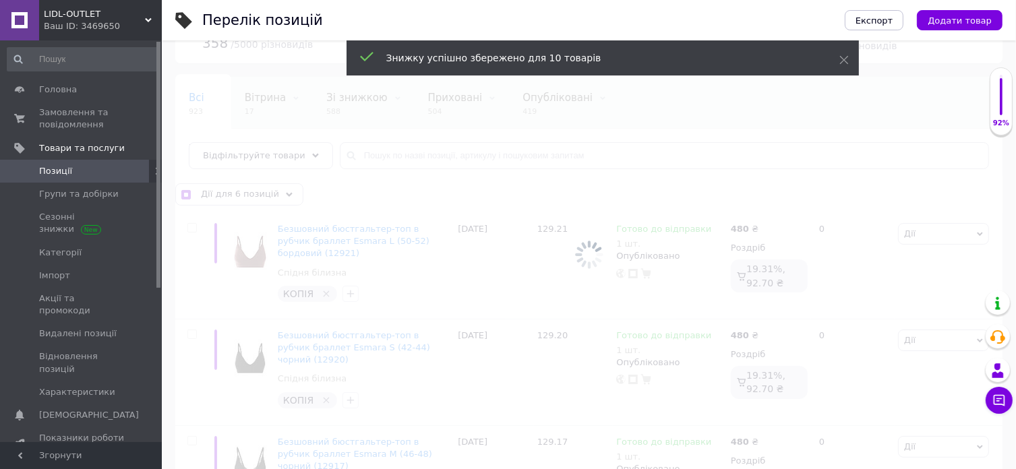
checkbox input "false"
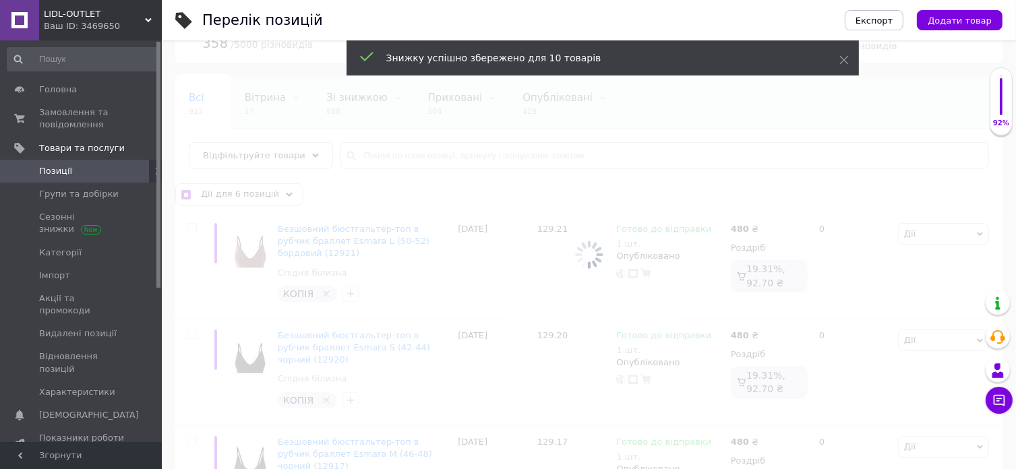
checkbox input "false"
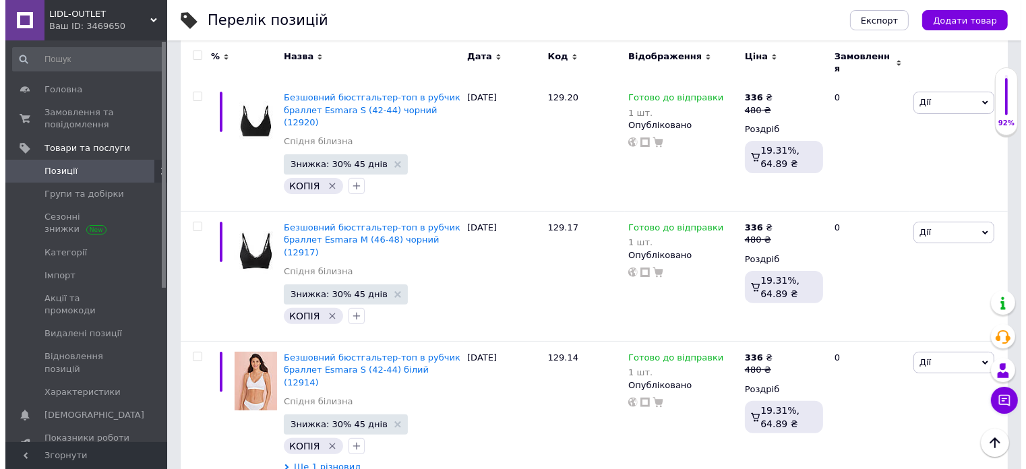
scroll to position [0, 0]
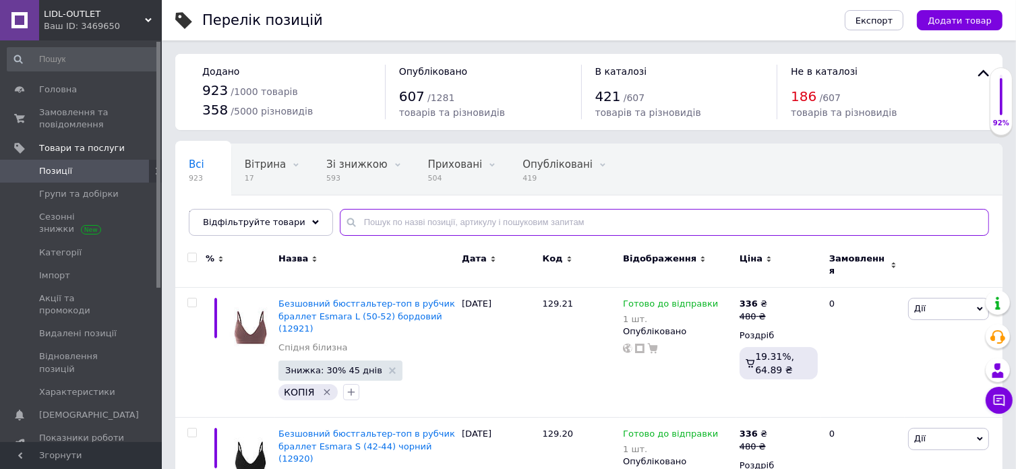
click at [366, 223] on input "text" at bounding box center [664, 222] width 649 height 27
paste input "109.11"
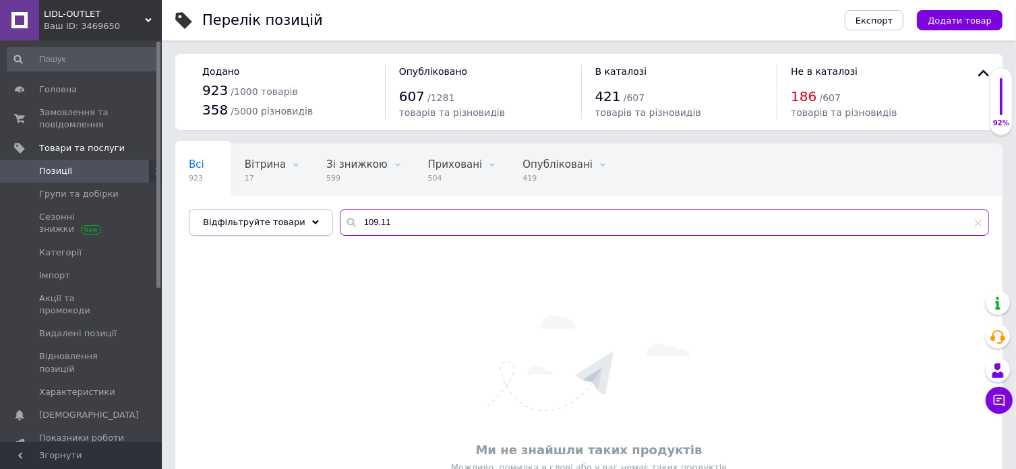
drag, startPoint x: 316, startPoint y: 216, endPoint x: 294, endPoint y: 216, distance: 21.6
click at [294, 216] on div "Відфільтруйте товари 109.11" at bounding box center [589, 222] width 801 height 27
paste input "94.022"
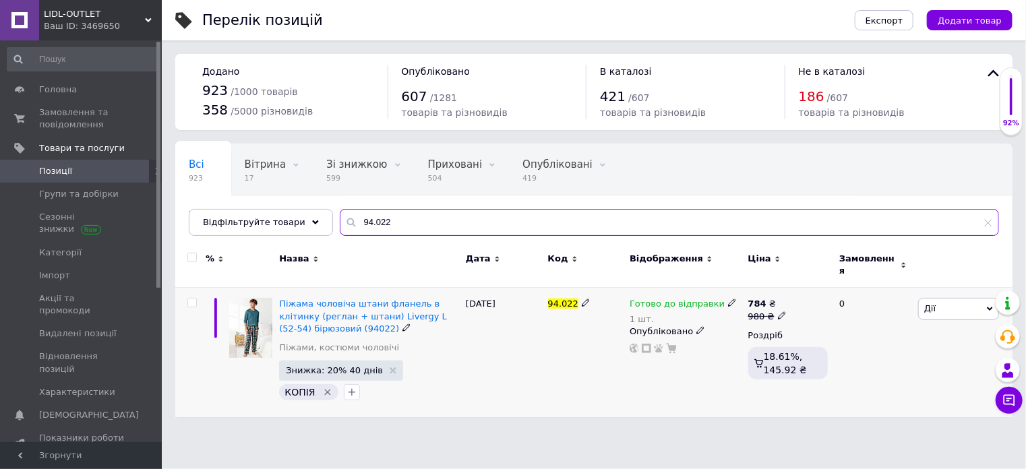
type input "94.022"
click at [928, 304] on span "Дії" at bounding box center [930, 308] width 11 height 10
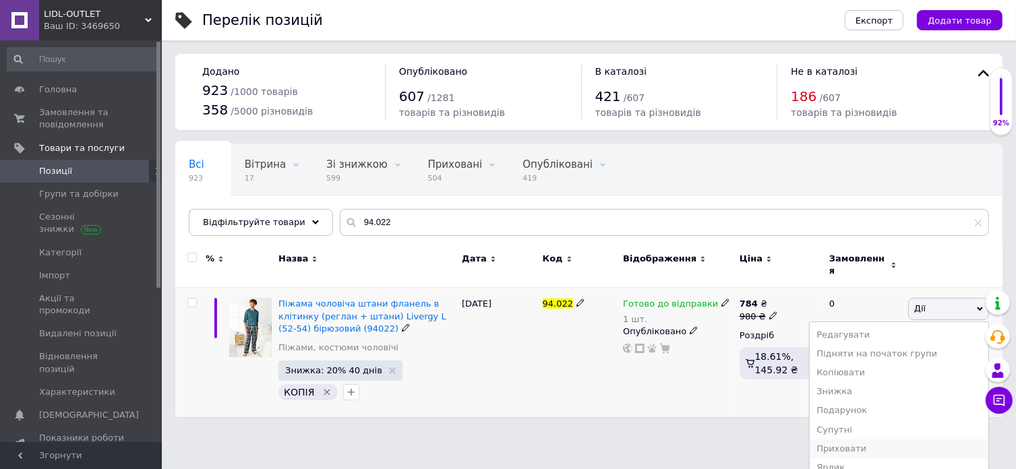
click at [875, 440] on li "Приховати" at bounding box center [899, 449] width 179 height 19
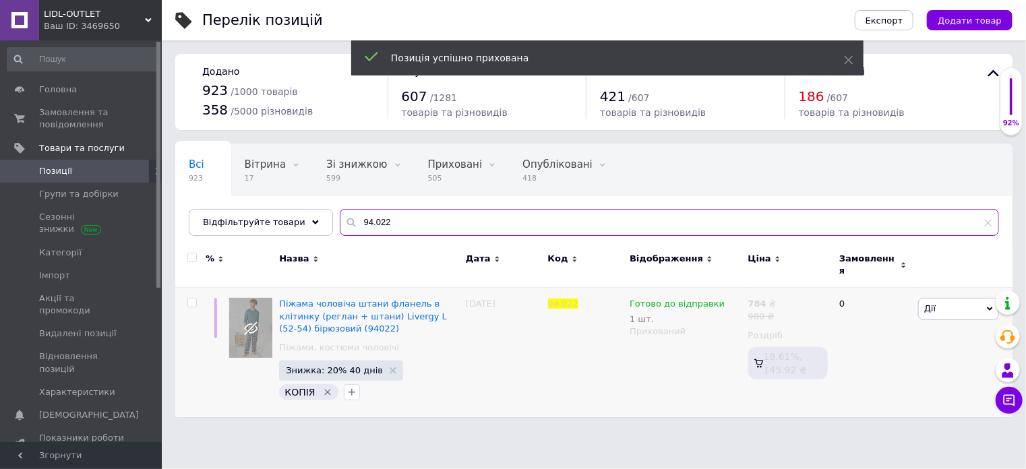
drag, startPoint x: 374, startPoint y: 218, endPoint x: 308, endPoint y: 203, distance: 67.1
click at [310, 218] on div "Відфільтруйте товари 94.022" at bounding box center [594, 222] width 811 height 27
